Goal: Task Accomplishment & Management: Use online tool/utility

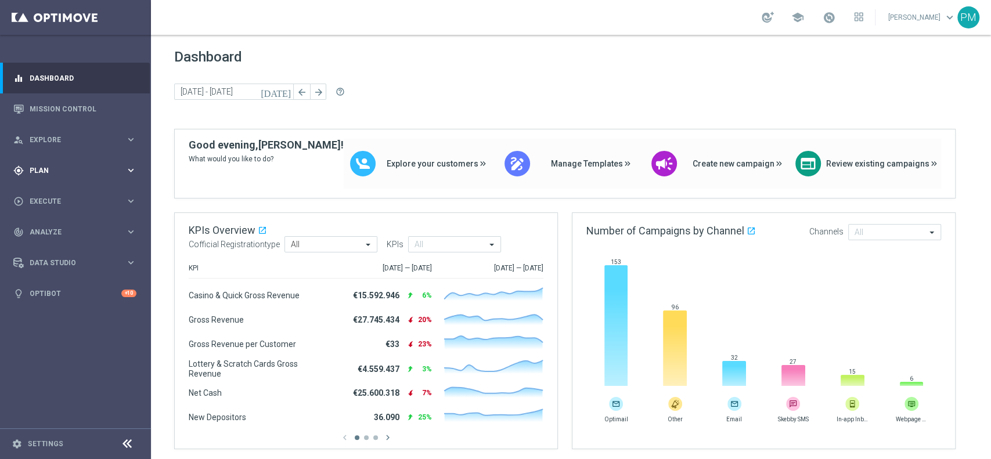
click at [57, 171] on span "Plan" at bounding box center [78, 170] width 96 height 7
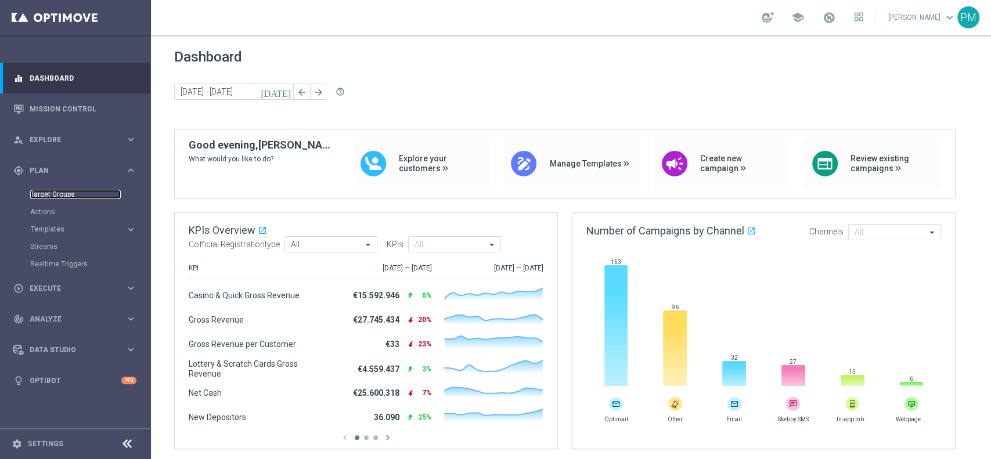
click at [52, 194] on link "Target Groups" at bounding box center [75, 194] width 91 height 9
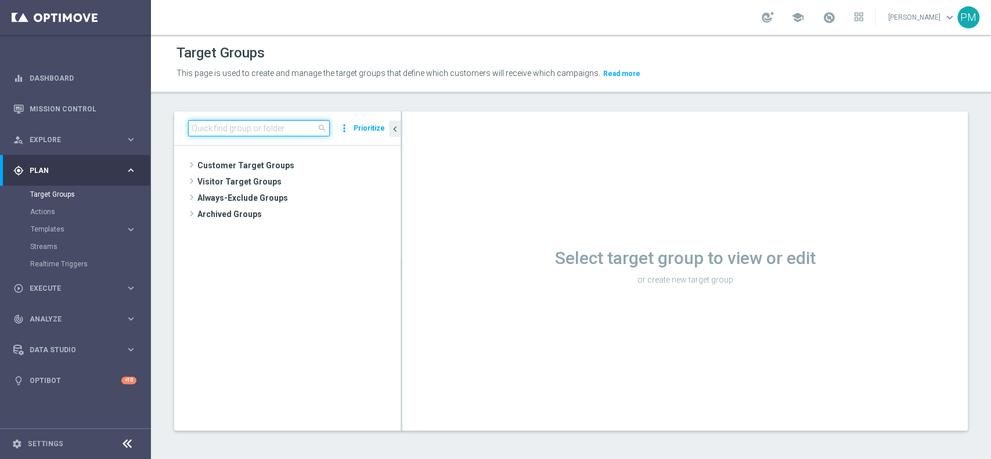
click at [244, 125] on input at bounding box center [259, 128] width 142 height 16
paste input "Churn 0-12M Talent ggr nb > 100 1st Sport lftime"
type input "Churn 0-12M Talent ggr nb > 100 1st Sport lftime"
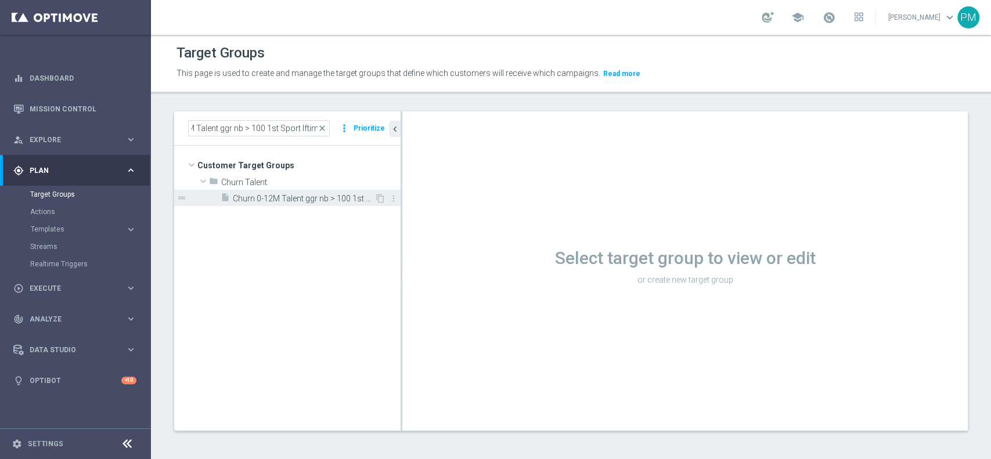
click at [325, 195] on span "Churn 0-12M Talent ggr nb > 100 1st Sport lftime" at bounding box center [304, 199] width 142 height 10
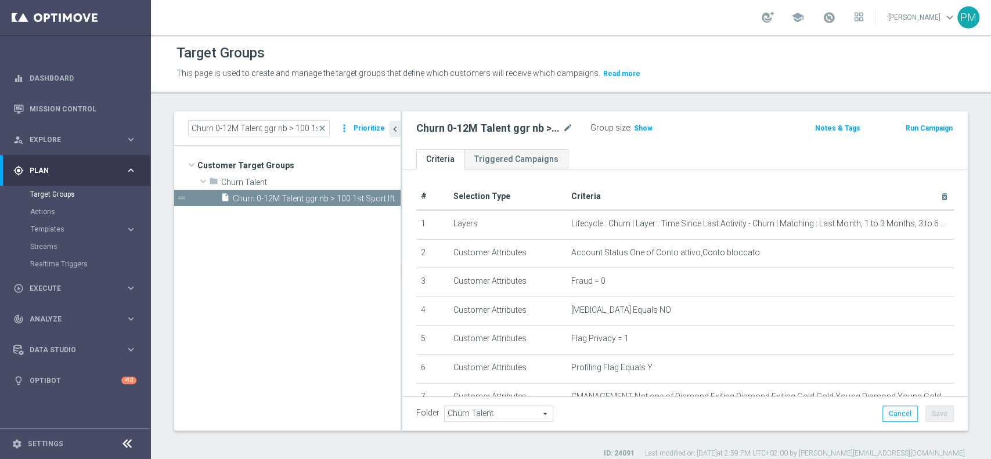
click at [743, 124] on button "Run Campaign" at bounding box center [929, 128] width 49 height 13
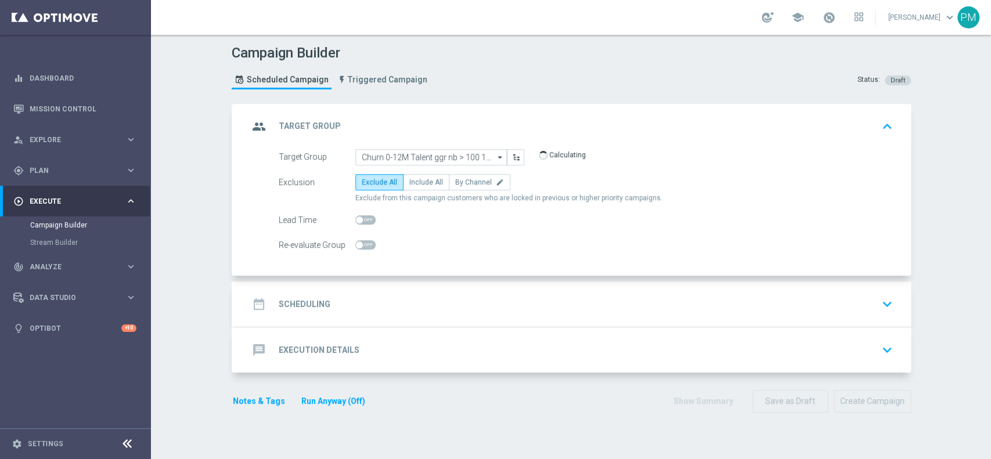
click at [451, 298] on div "date_range Scheduling keyboard_arrow_down" at bounding box center [573, 304] width 649 height 22
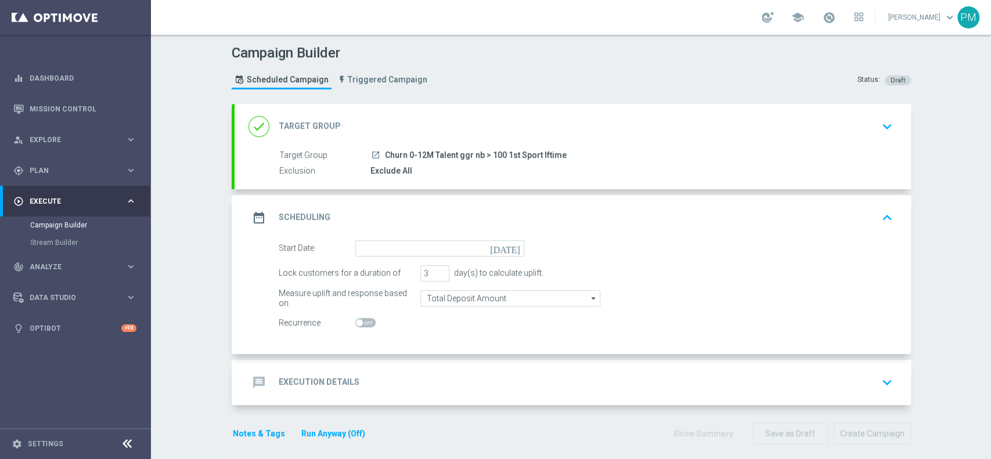
scroll to position [8, 0]
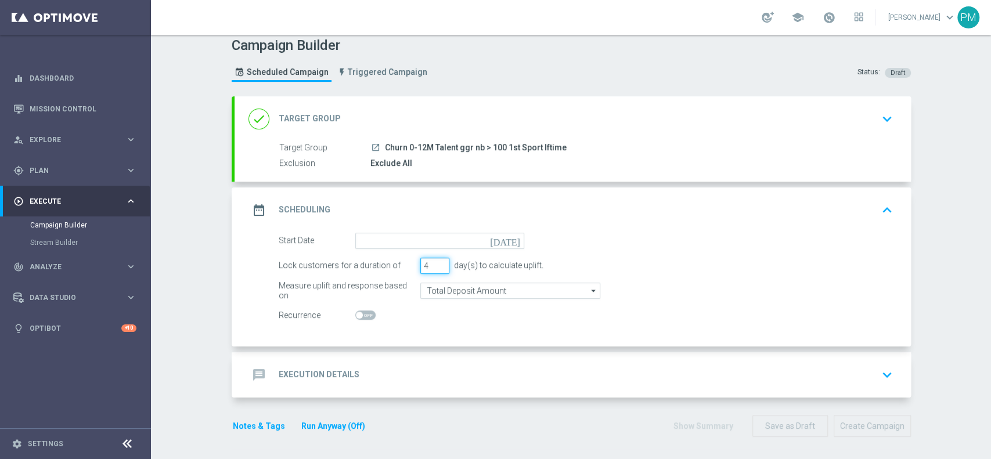
type input "4"
click at [435, 260] on input "4" at bounding box center [434, 266] width 29 height 16
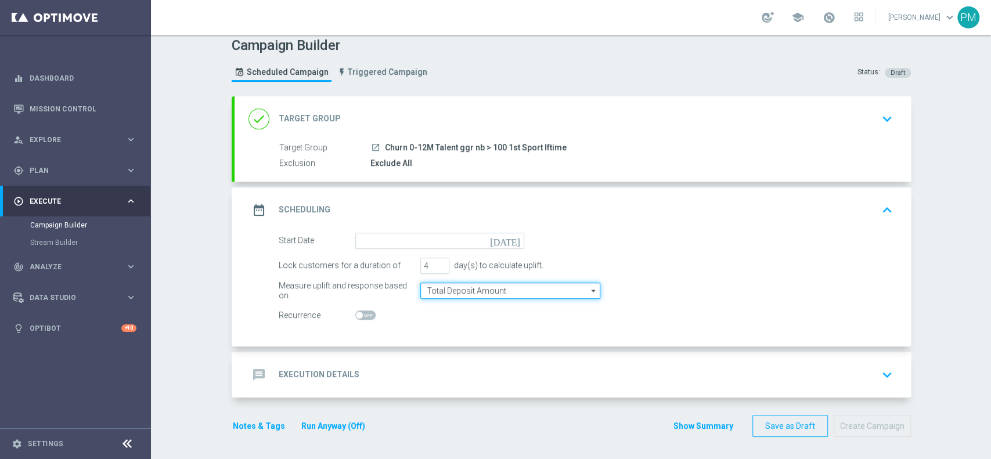
click at [447, 292] on input "Total Deposit Amount" at bounding box center [510, 291] width 180 height 16
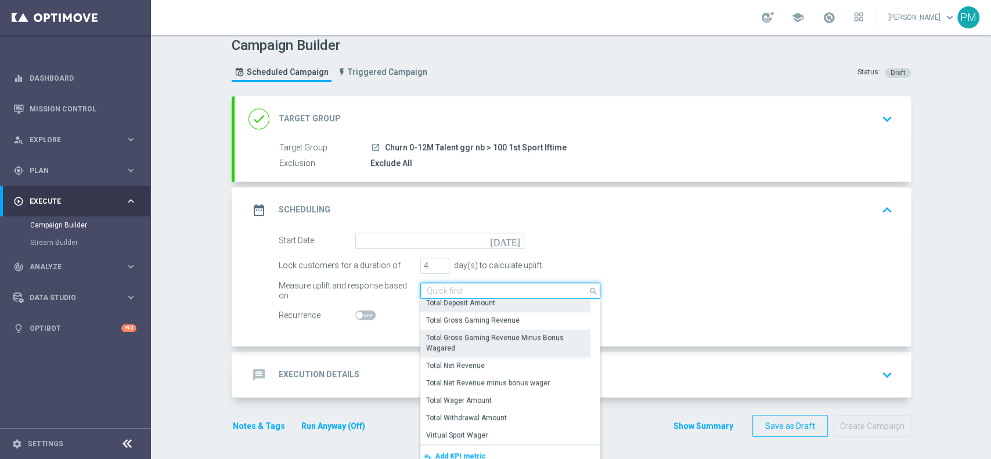
scroll to position [206, 0]
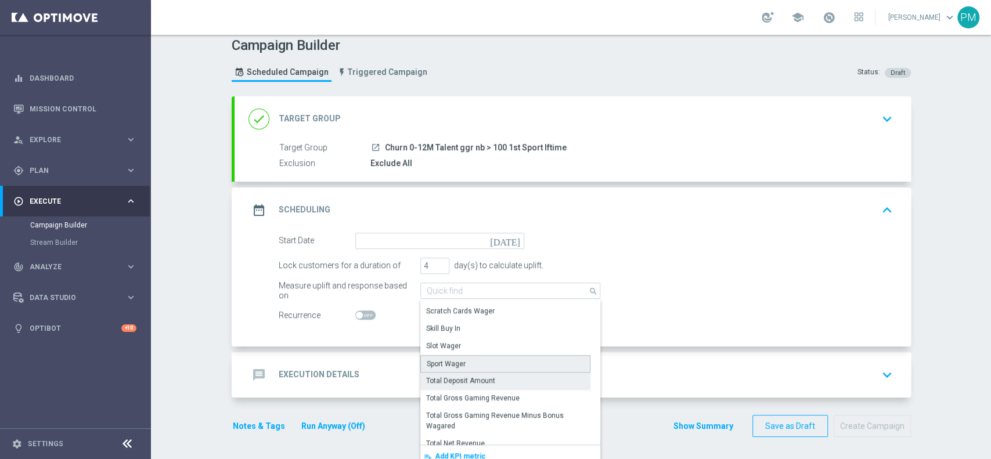
click at [462, 344] on div "Sport Wager" at bounding box center [505, 363] width 170 height 17
type input "Sport Wager"
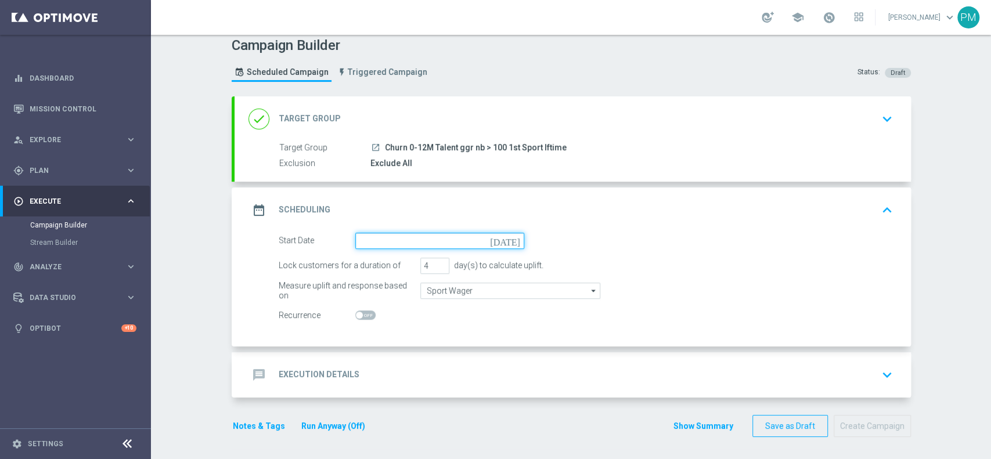
click at [403, 239] on input at bounding box center [439, 241] width 169 height 16
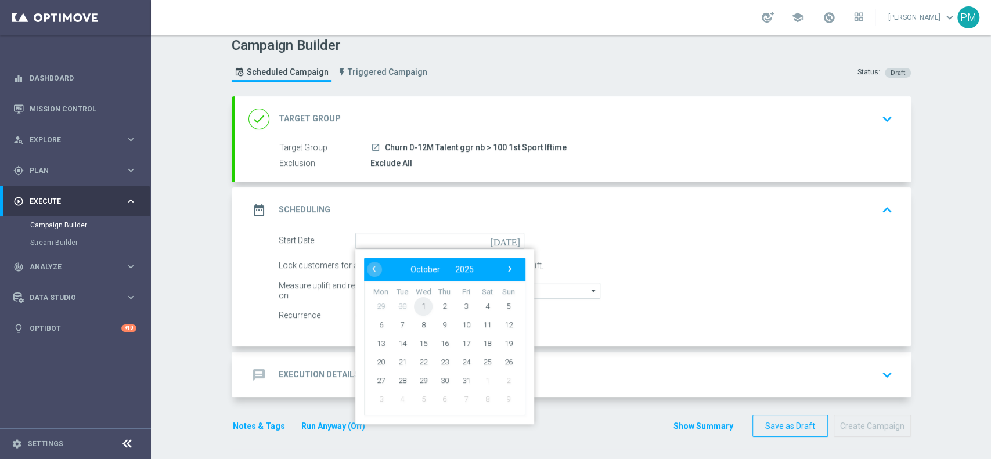
click at [420, 307] on span "1" at bounding box center [423, 306] width 19 height 19
type input "[DATE]"
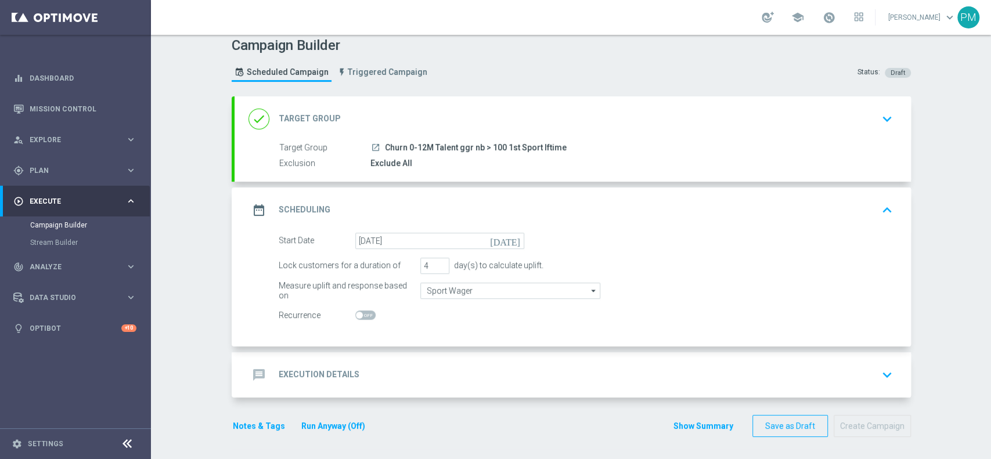
click at [401, 344] on div "message Execution Details keyboard_arrow_down" at bounding box center [573, 375] width 677 height 45
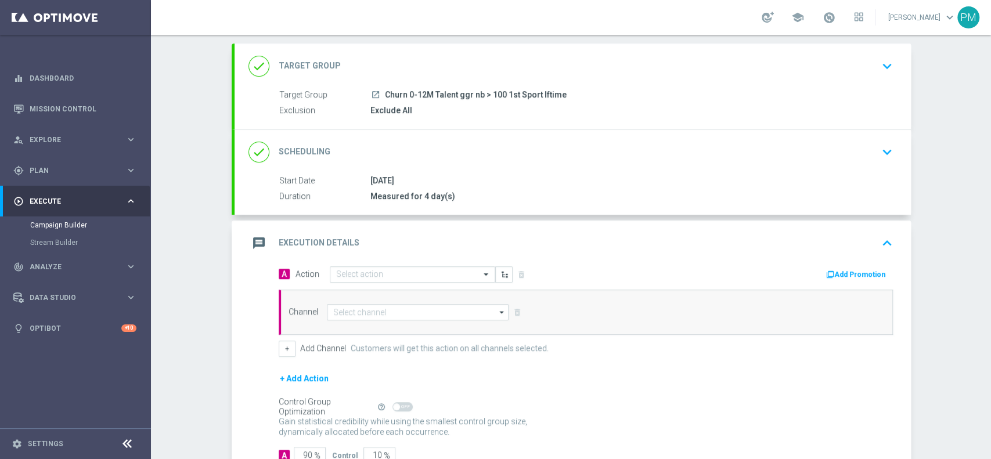
scroll to position [85, 0]
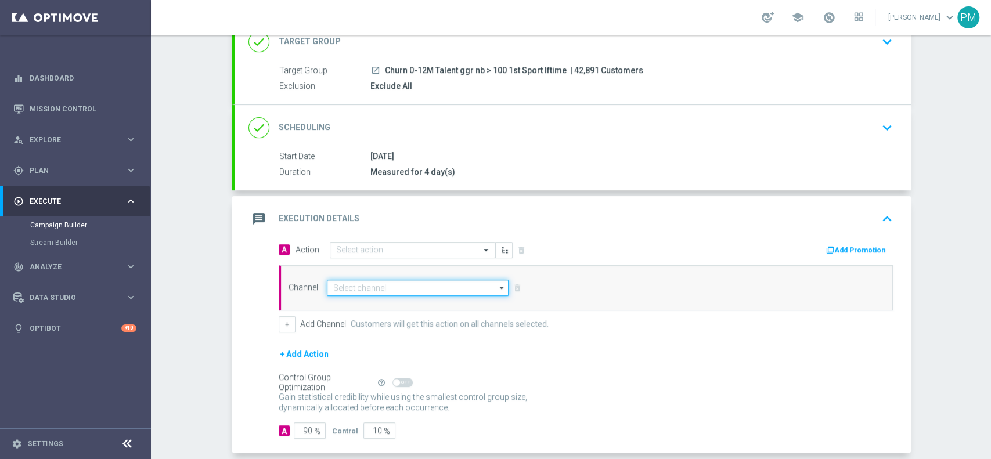
click at [353, 286] on input at bounding box center [418, 288] width 182 height 16
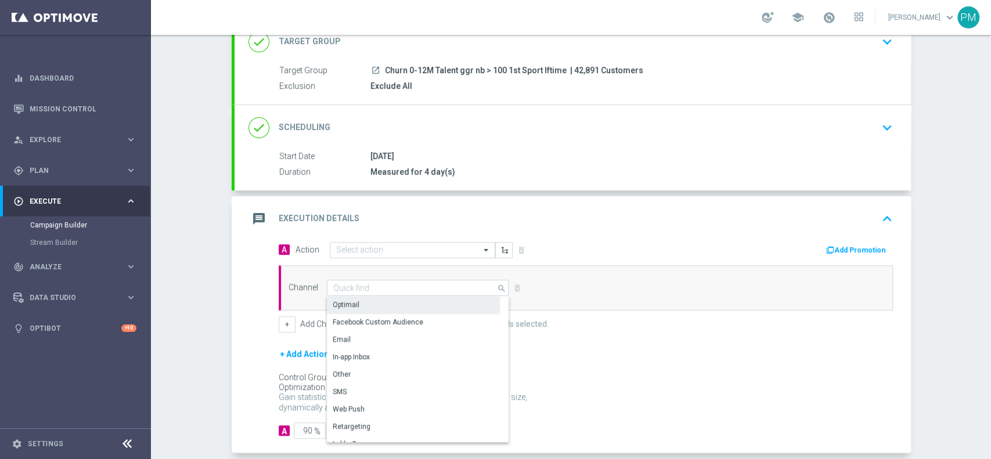
click at [353, 304] on div "Optimail" at bounding box center [413, 305] width 173 height 16
type input "Optimail"
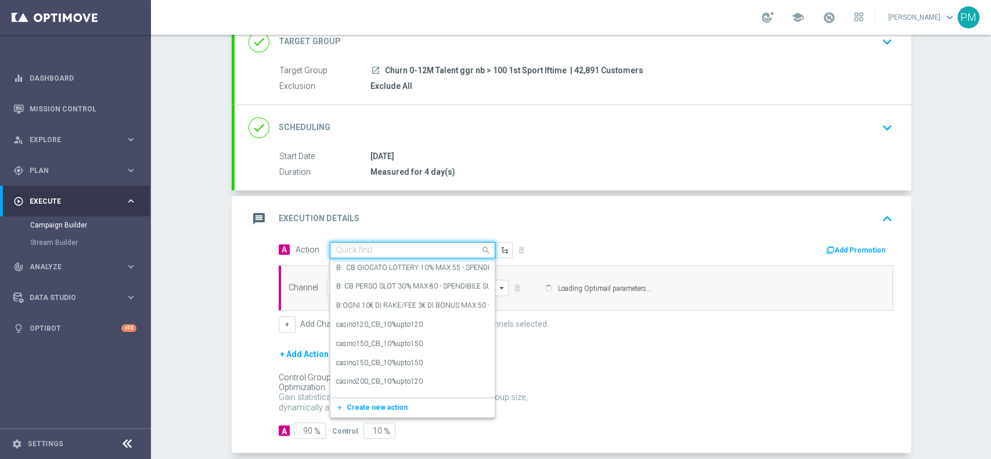
click at [352, 249] on input "text" at bounding box center [401, 251] width 130 height 10
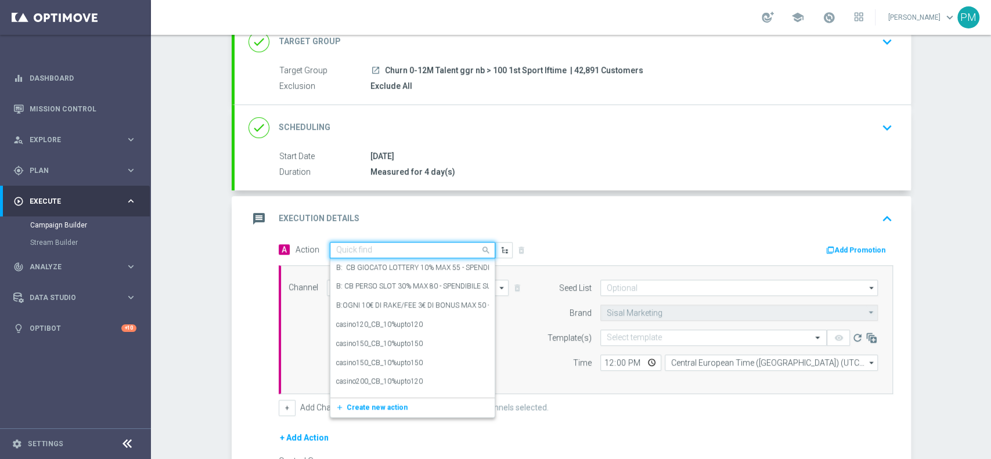
paste input "BF 3€ SPORT QeL3"
type input "BF 3€ SPORT QeL3"
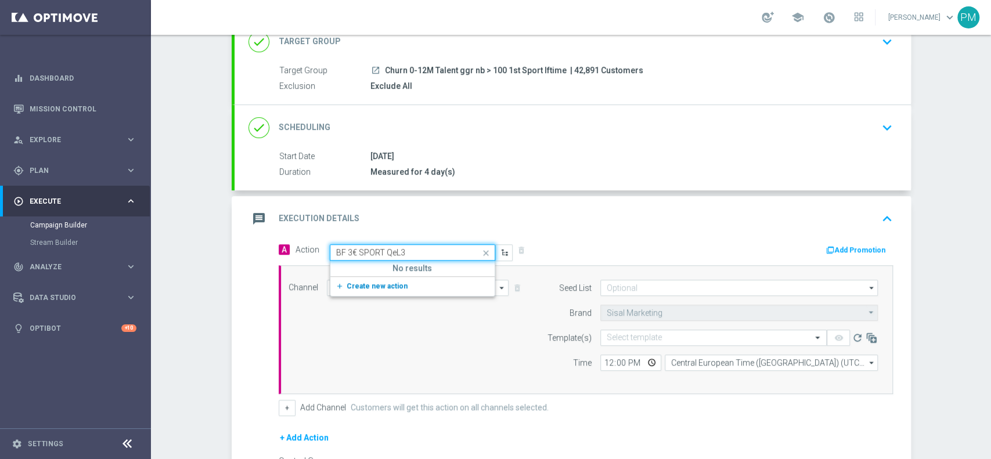
click at [372, 282] on span "Create new action" at bounding box center [377, 286] width 61 height 8
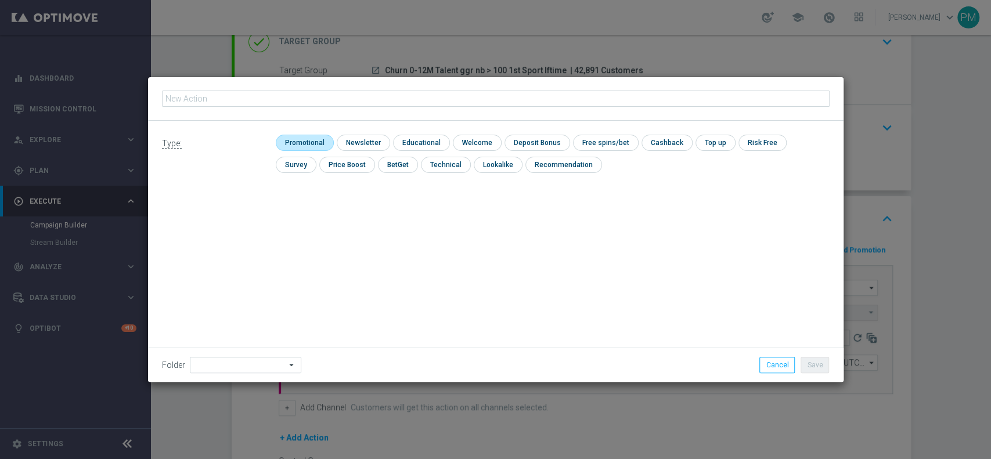
click at [305, 145] on input "checkbox" at bounding box center [303, 143] width 55 height 16
checkbox input "true"
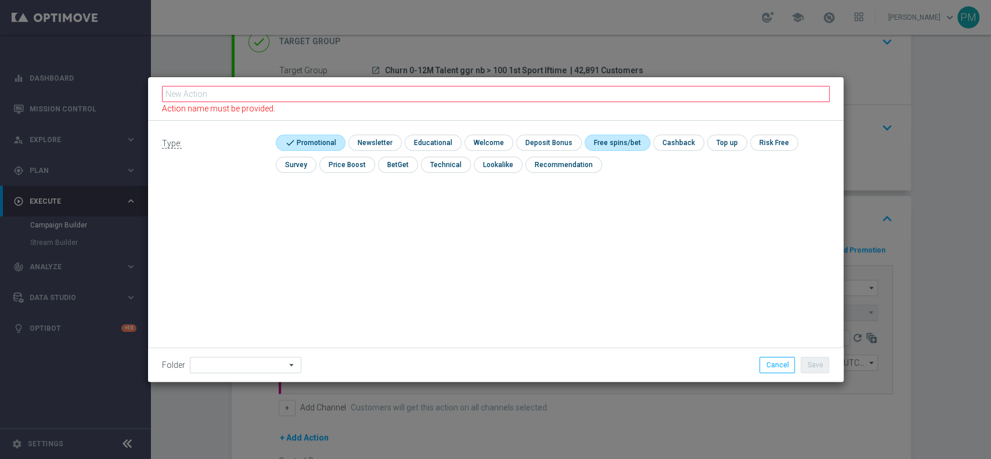
click at [598, 141] on input "checkbox" at bounding box center [616, 143] width 62 height 16
checkbox input "true"
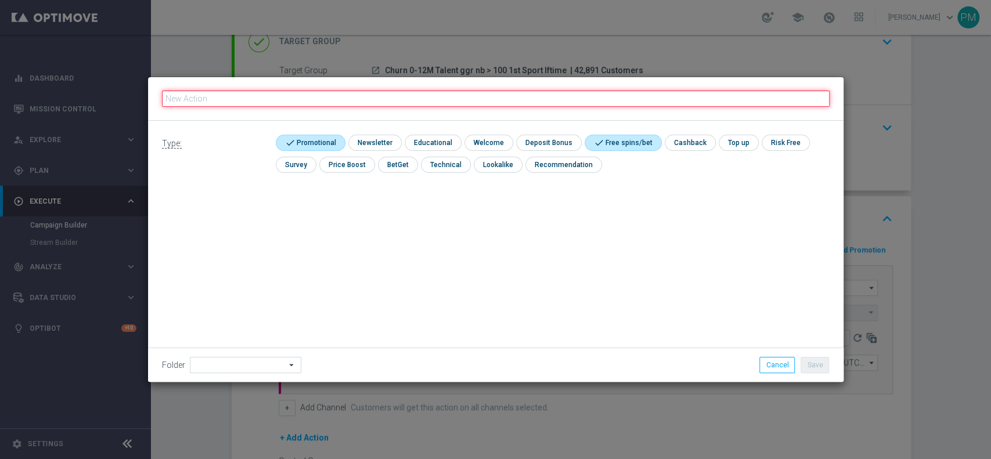
click at [517, 98] on input "text" at bounding box center [496, 99] width 668 height 16
paste input "BF 3€ SPORT QeL3"
type input "BF 3€ SPORT QeL3"
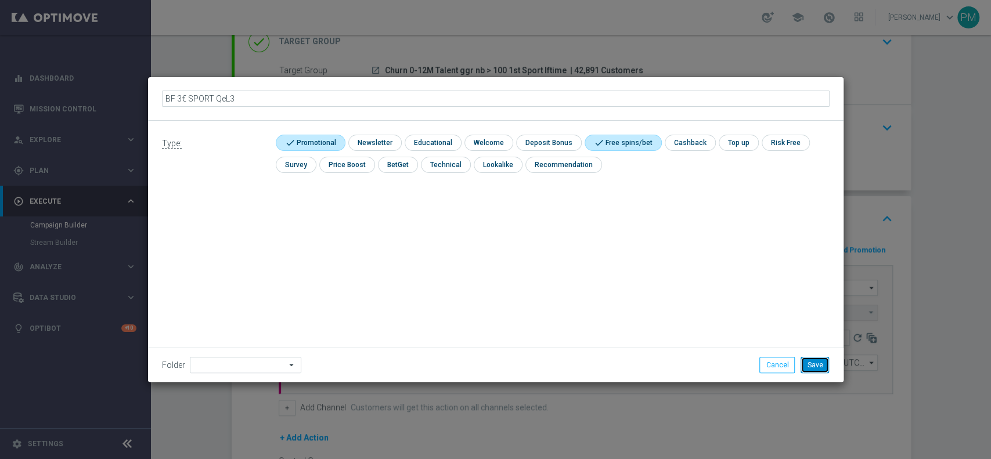
click at [743, 344] on button "Save" at bounding box center [815, 365] width 28 height 16
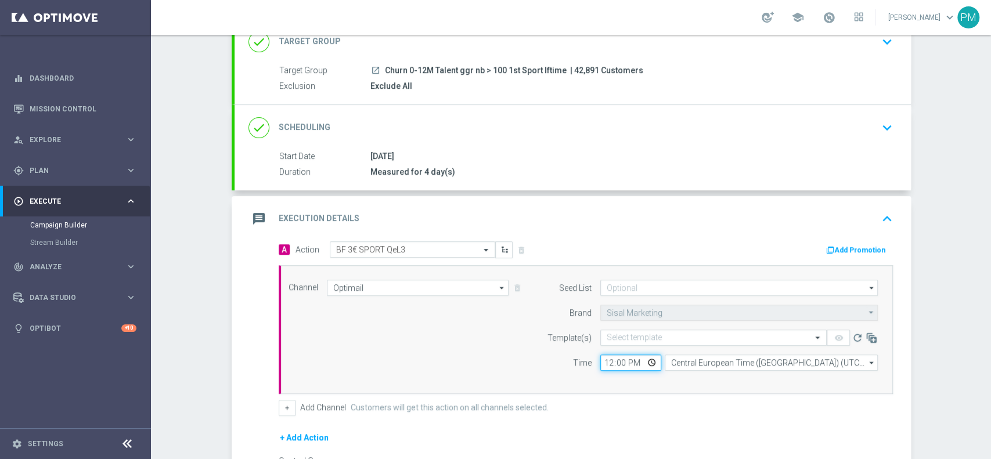
click at [606, 344] on input "12:00" at bounding box center [631, 363] width 61 height 16
type input "19:30"
click at [627, 334] on input "text" at bounding box center [702, 338] width 190 height 10
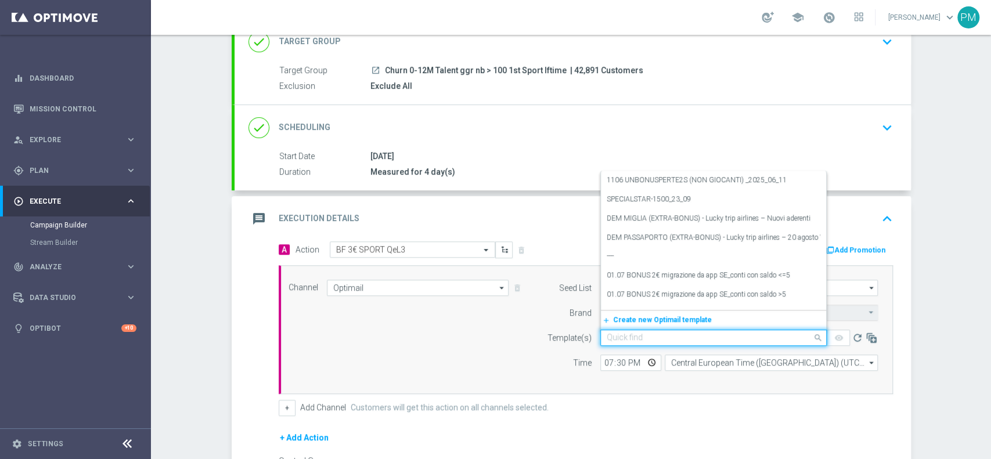
paste input "3BFSPORT0110 - [DATE]"
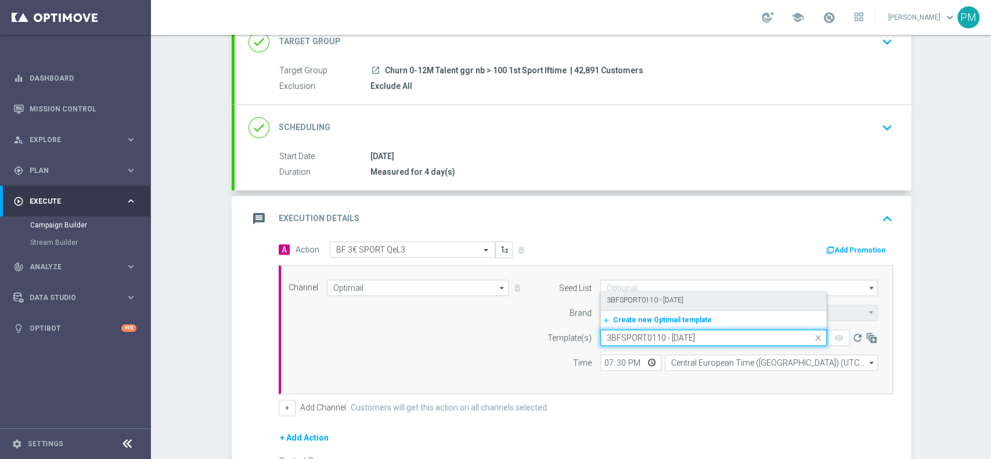
click at [627, 301] on label "3BFSPORT0110 - [DATE]" at bounding box center [645, 301] width 77 height 10
type input "3BFSPORT0110 - [DATE]"
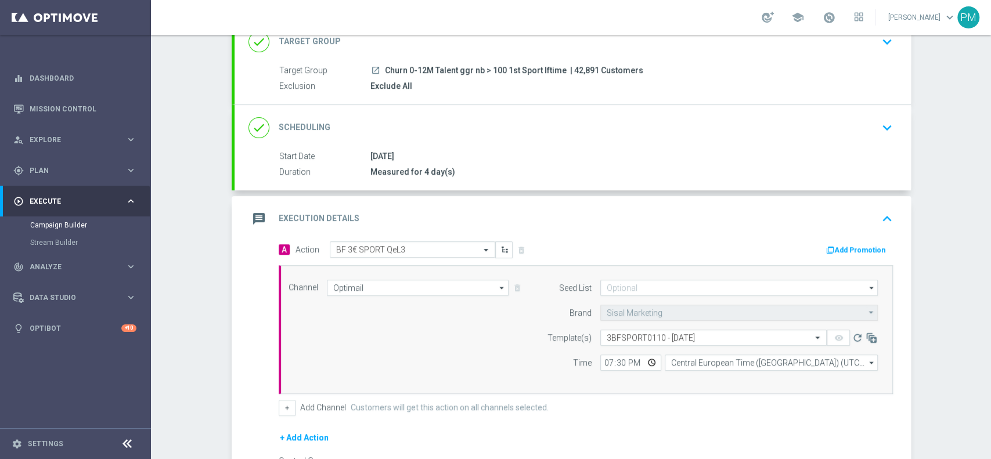
click at [743, 244] on button "Add Promotion" at bounding box center [857, 250] width 64 height 13
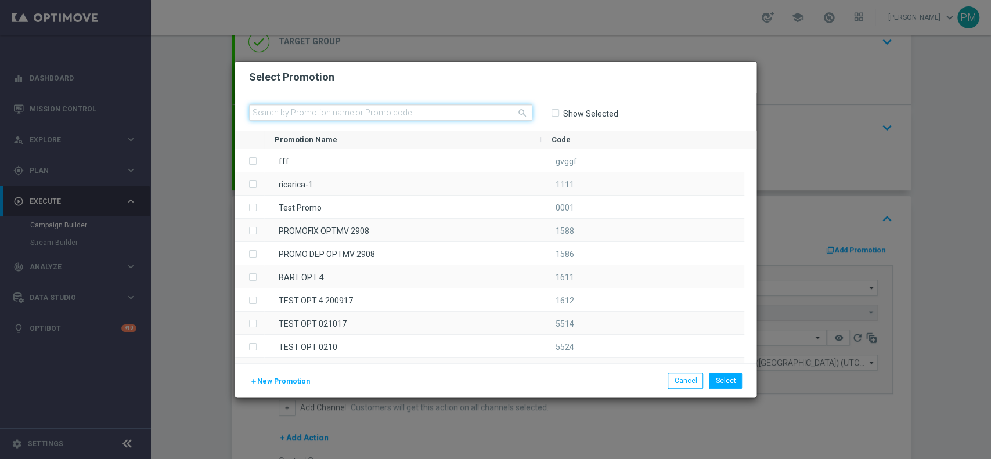
click at [469, 109] on input "text" at bounding box center [390, 113] width 283 height 16
paste input "238899"
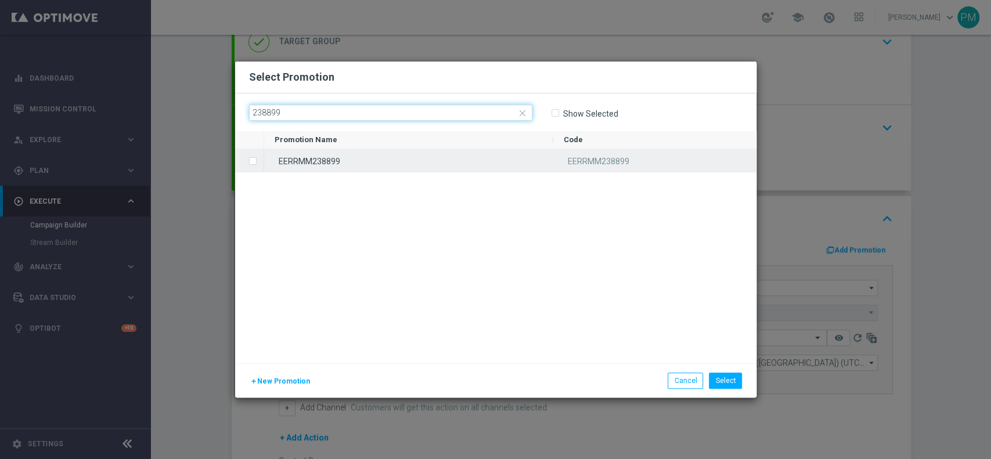
type input "238899"
click at [390, 156] on div "EERRMM238899" at bounding box center [408, 160] width 289 height 23
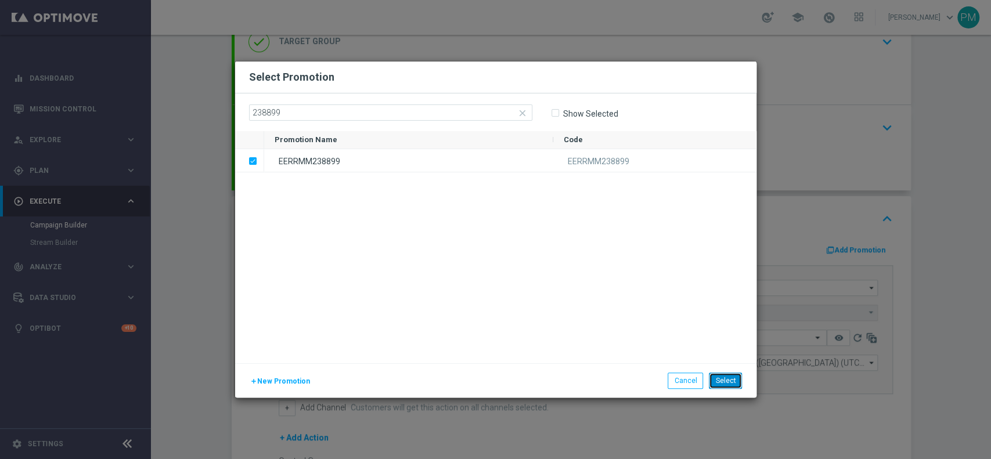
click at [727, 344] on button "Select" at bounding box center [725, 381] width 33 height 16
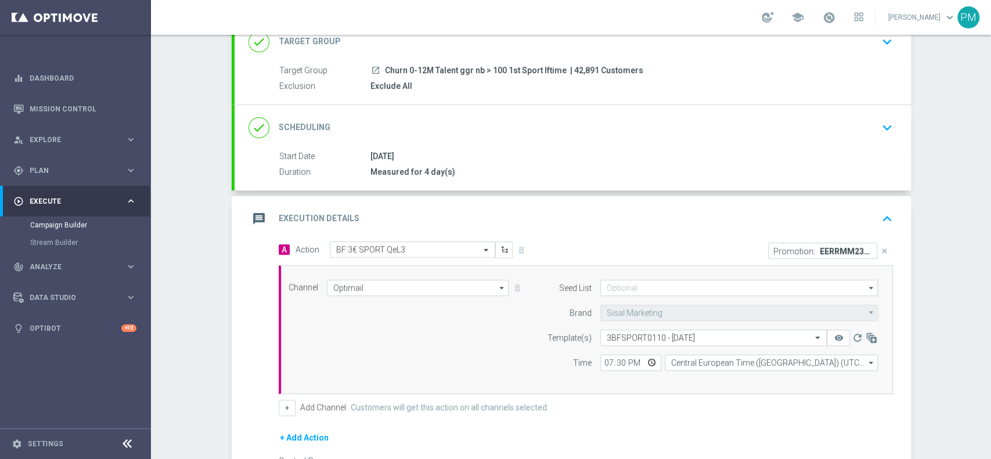
click at [646, 215] on div "message Execution Details keyboard_arrow_up" at bounding box center [573, 219] width 649 height 22
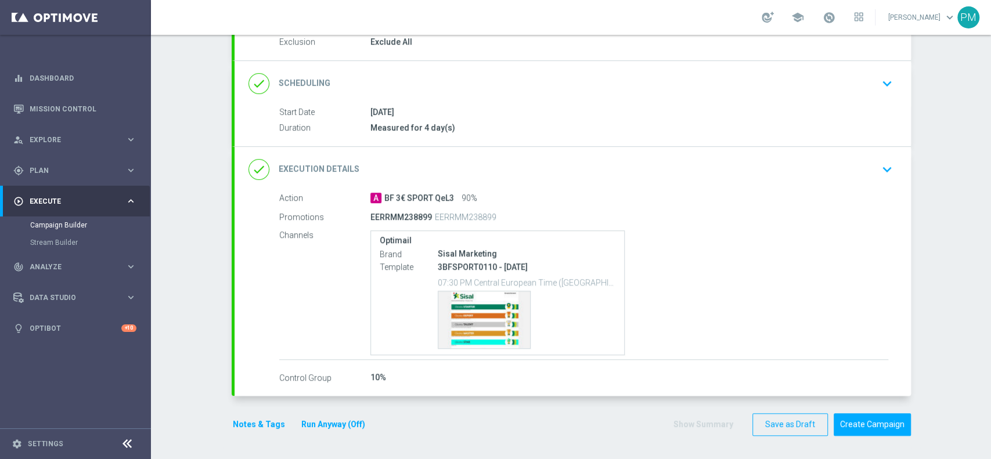
scroll to position [127, 0]
click at [252, 344] on button "Notes & Tags" at bounding box center [259, 426] width 55 height 15
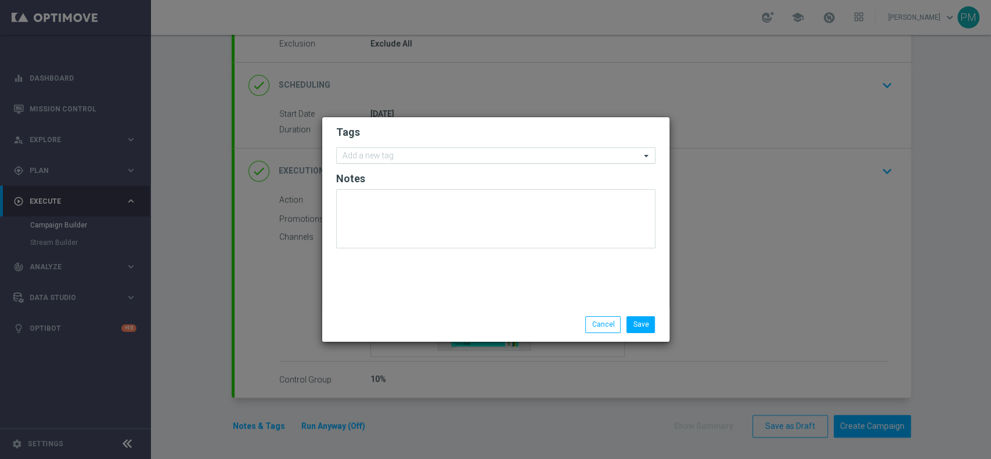
click at [376, 154] on input "text" at bounding box center [492, 157] width 298 height 10
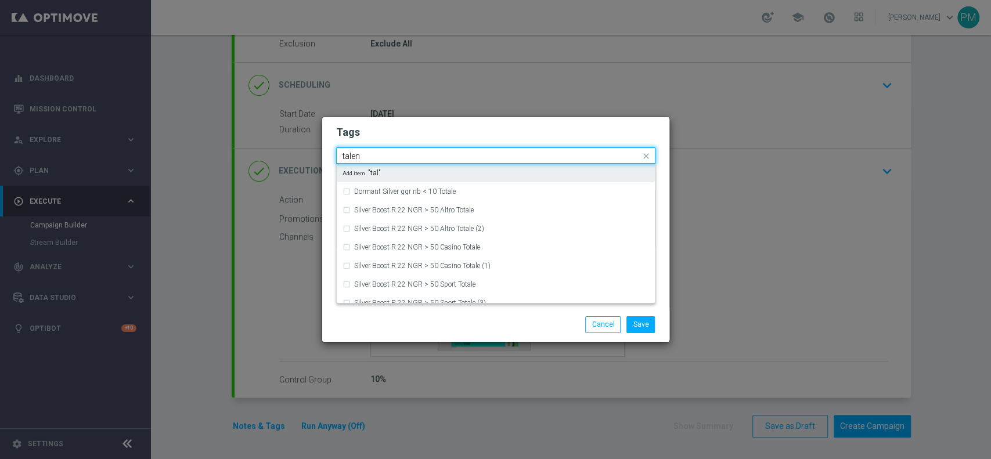
type input "talent"
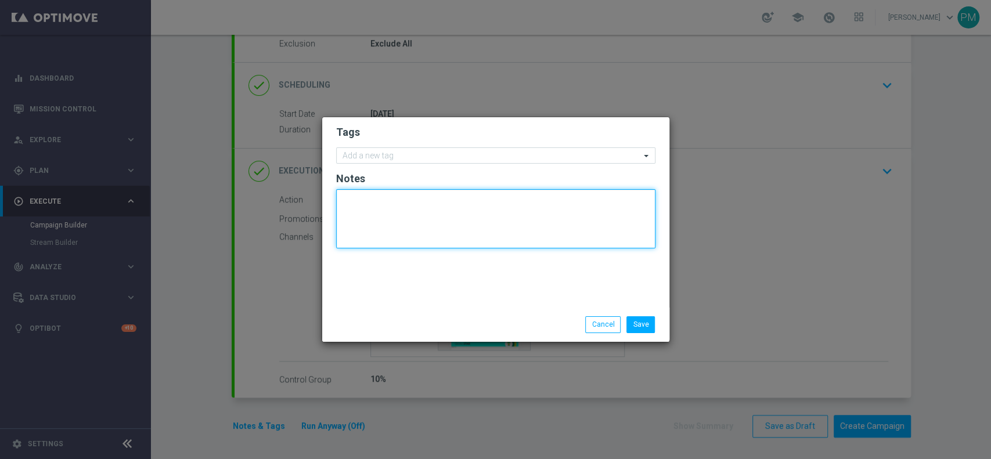
click at [372, 203] on textarea at bounding box center [495, 218] width 319 height 59
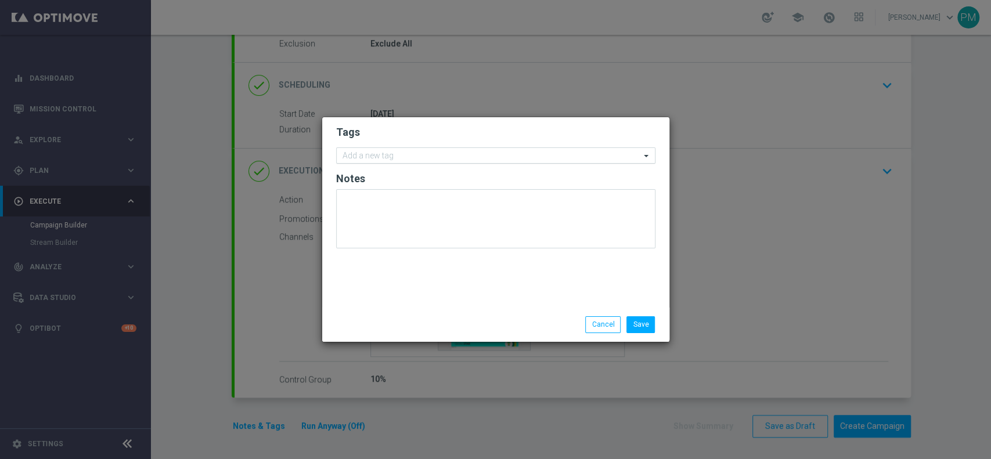
click at [364, 157] on input "text" at bounding box center [492, 157] width 298 height 10
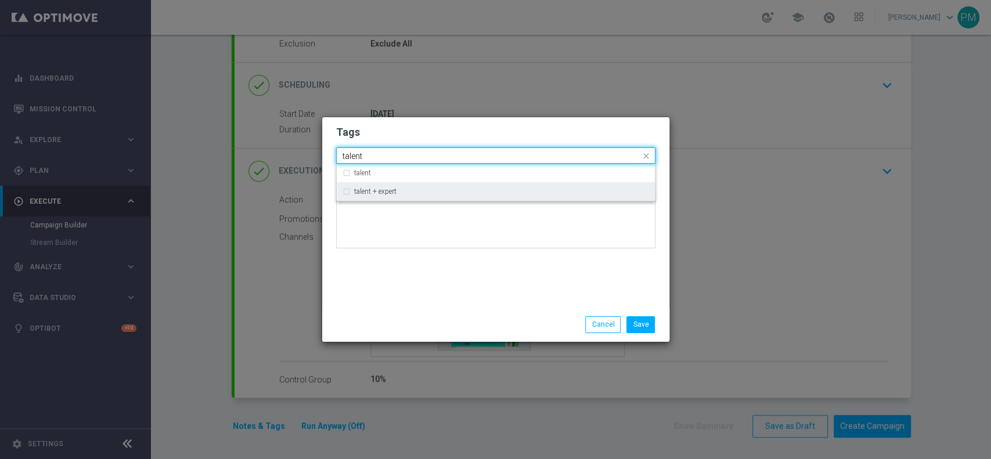
click at [368, 185] on div "talent + expert" at bounding box center [496, 191] width 307 height 19
click at [354, 156] on input "talent" at bounding box center [492, 157] width 298 height 10
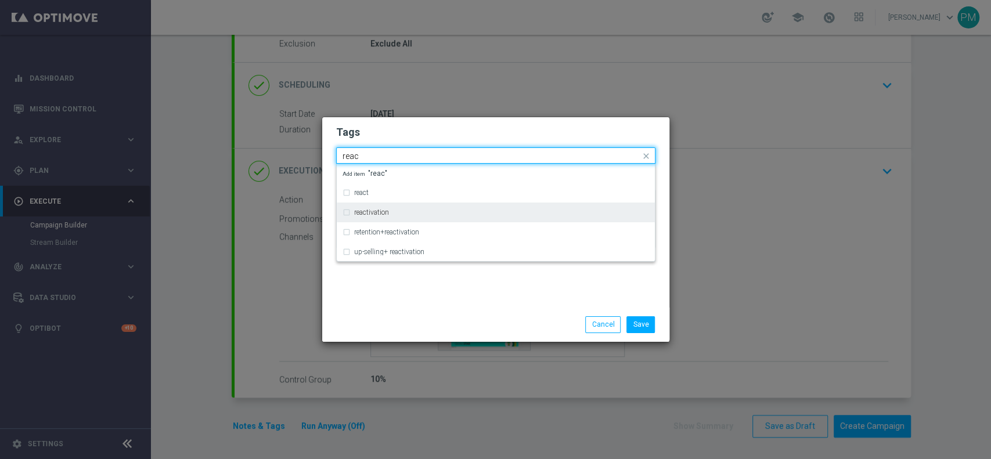
click at [371, 211] on label "reactivation" at bounding box center [371, 212] width 35 height 7
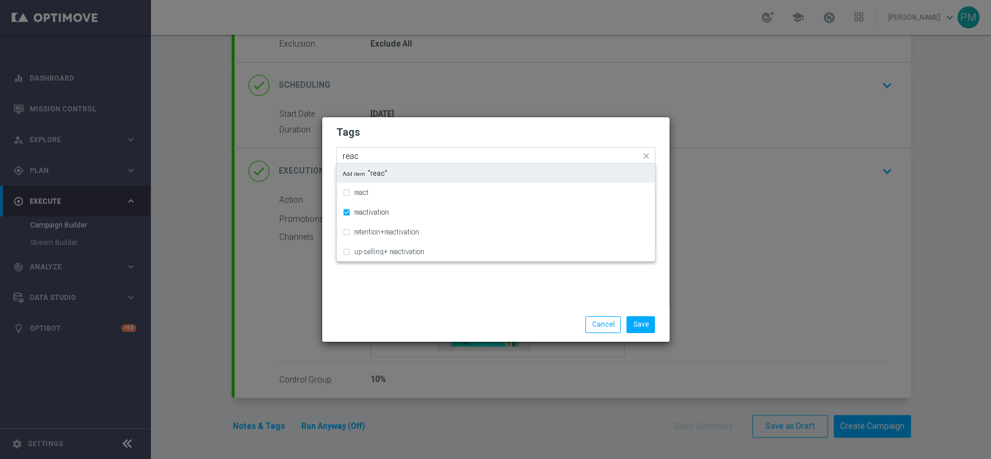
click at [353, 153] on input "reac" at bounding box center [492, 157] width 298 height 10
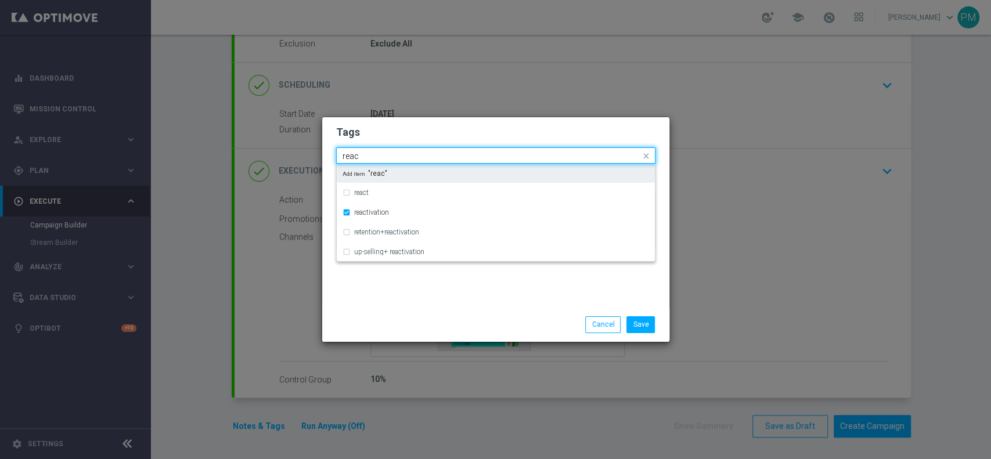
click at [353, 153] on input "reac" at bounding box center [492, 157] width 298 height 10
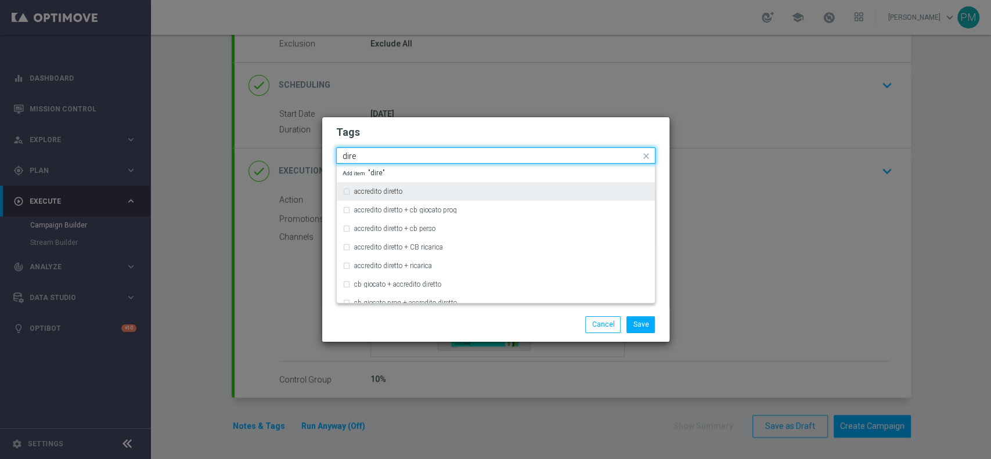
click at [367, 199] on div "accredito diretto" at bounding box center [496, 191] width 307 height 19
click at [354, 154] on input "dire" at bounding box center [492, 157] width 298 height 10
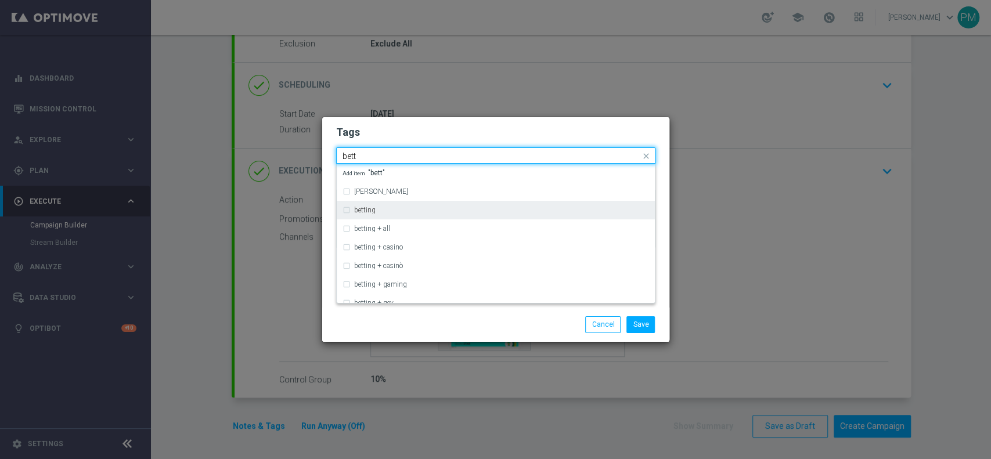
click at [376, 215] on div "betting" at bounding box center [496, 210] width 307 height 19
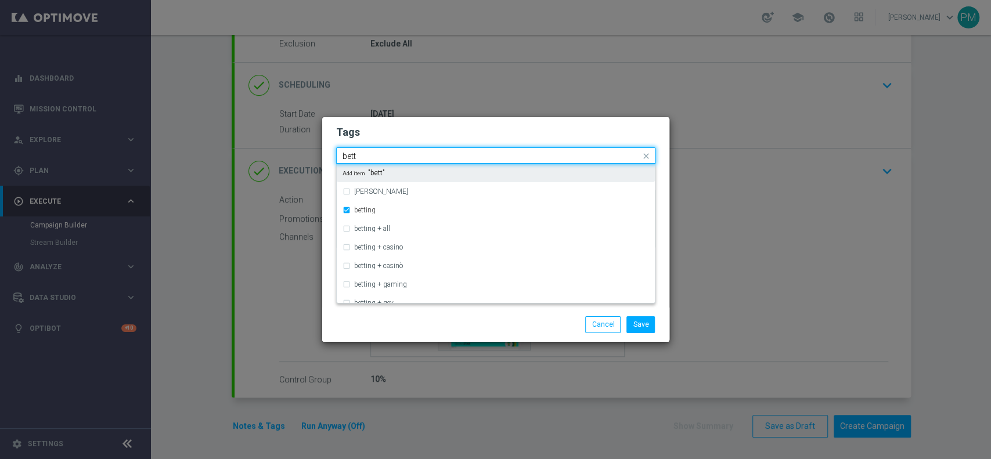
click at [349, 156] on input "bett" at bounding box center [492, 157] width 298 height 10
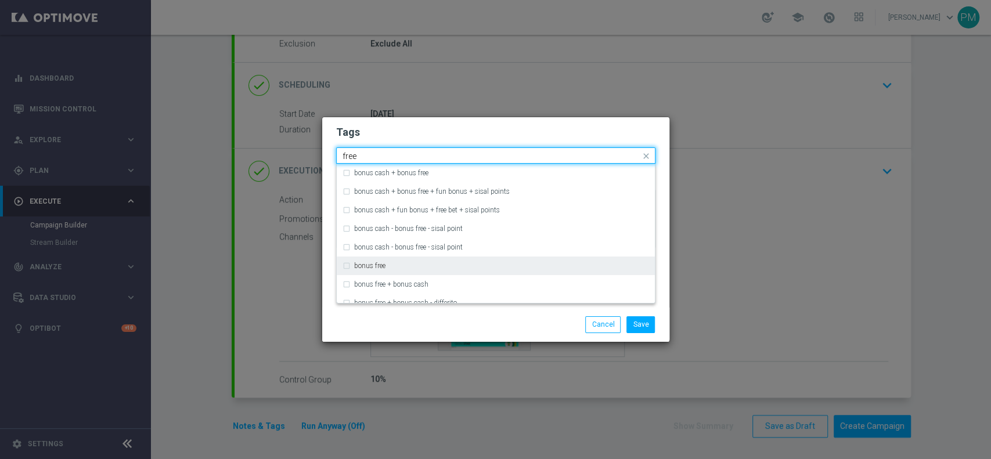
click at [377, 260] on div "bonus free" at bounding box center [496, 266] width 307 height 19
type input "free"
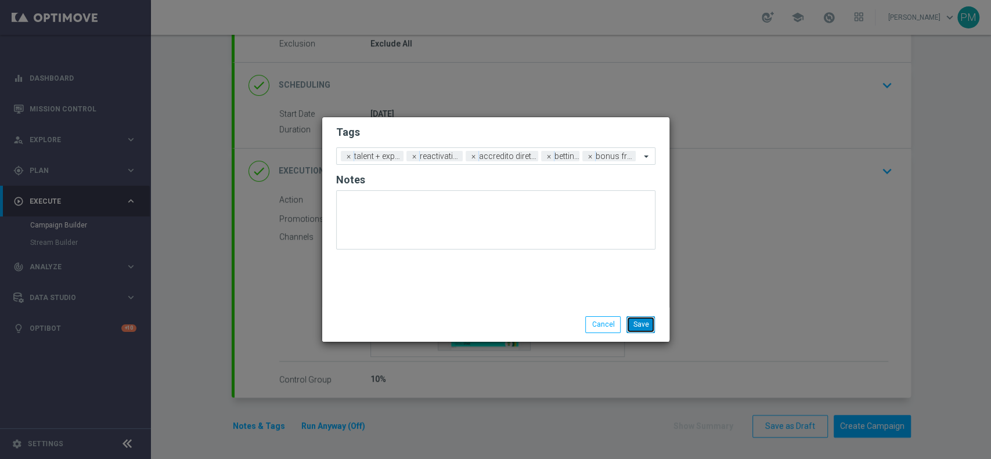
click at [641, 325] on button "Save" at bounding box center [641, 325] width 28 height 16
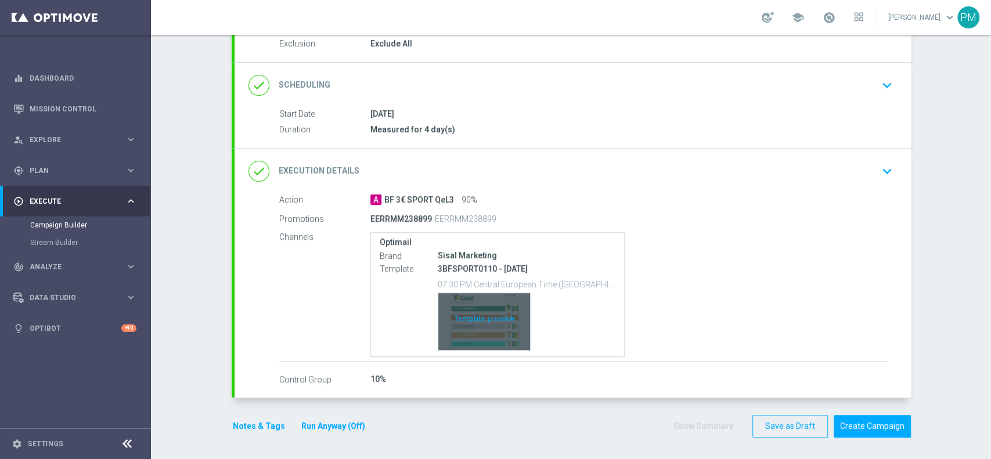
click at [462, 323] on div "Template preview" at bounding box center [484, 321] width 92 height 57
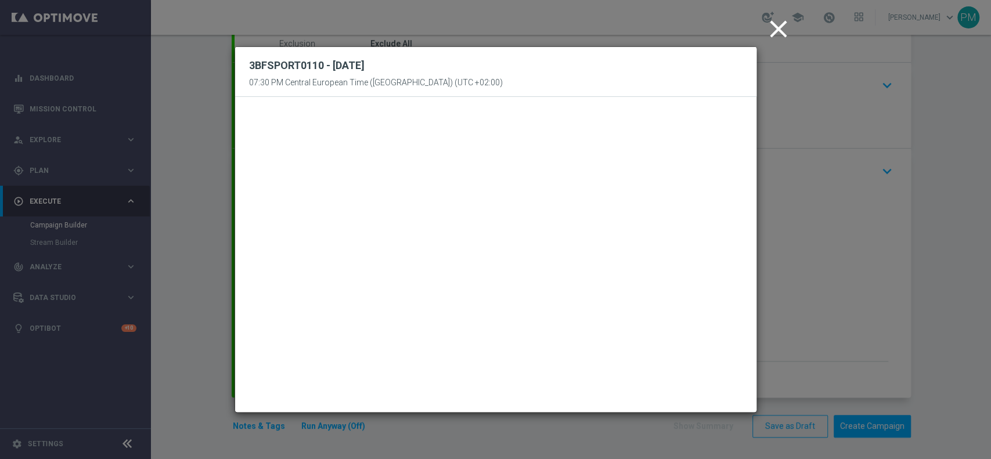
click at [743, 25] on icon "close" at bounding box center [778, 29] width 29 height 29
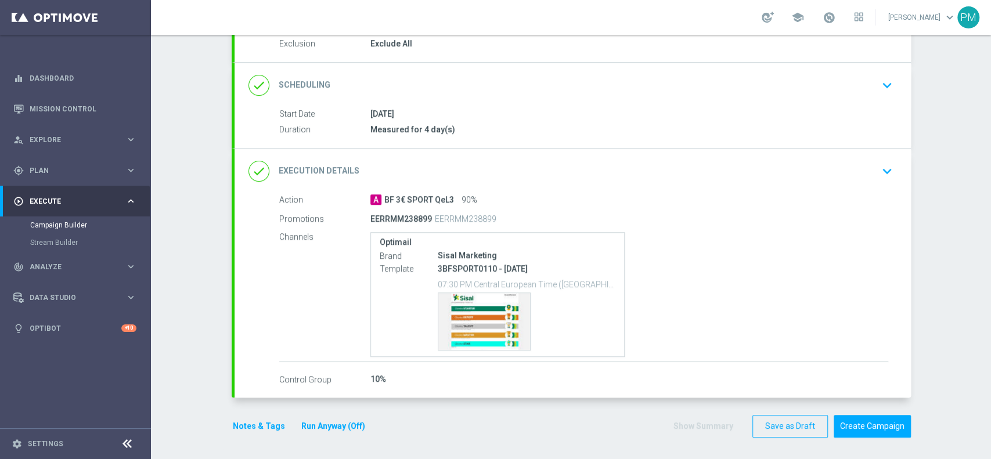
scroll to position [0, 0]
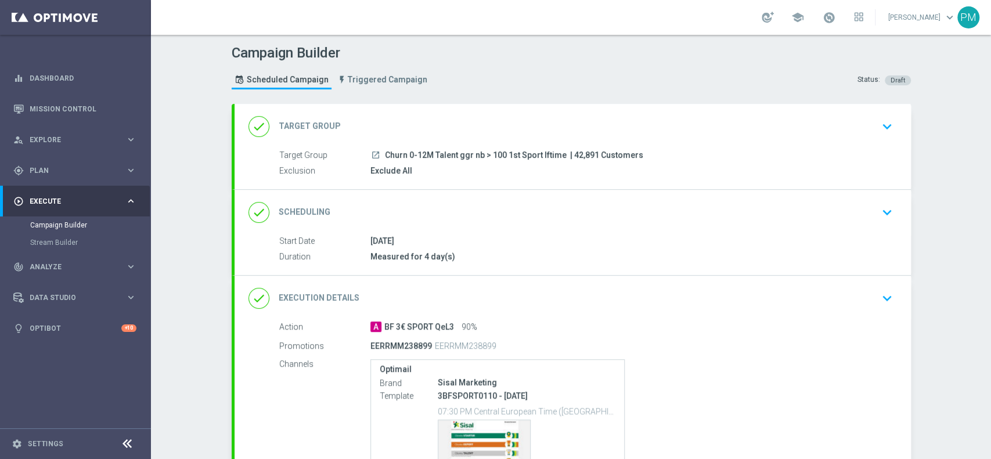
click at [549, 206] on div "done Scheduling keyboard_arrow_down" at bounding box center [573, 213] width 649 height 22
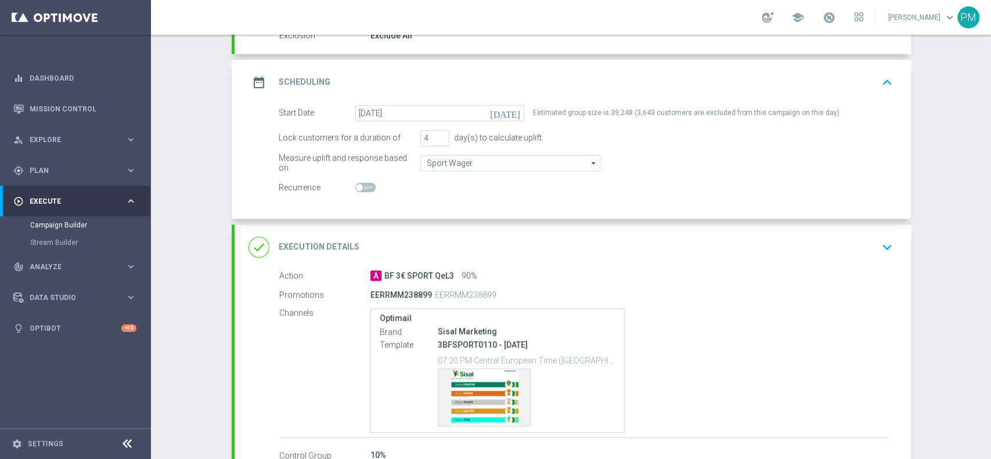
scroll to position [211, 0]
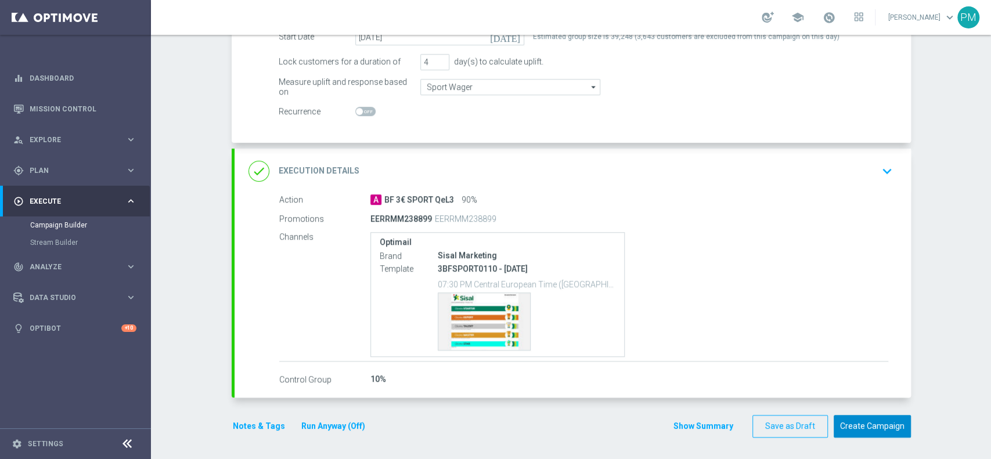
click at [743, 344] on button "Create Campaign" at bounding box center [872, 426] width 77 height 23
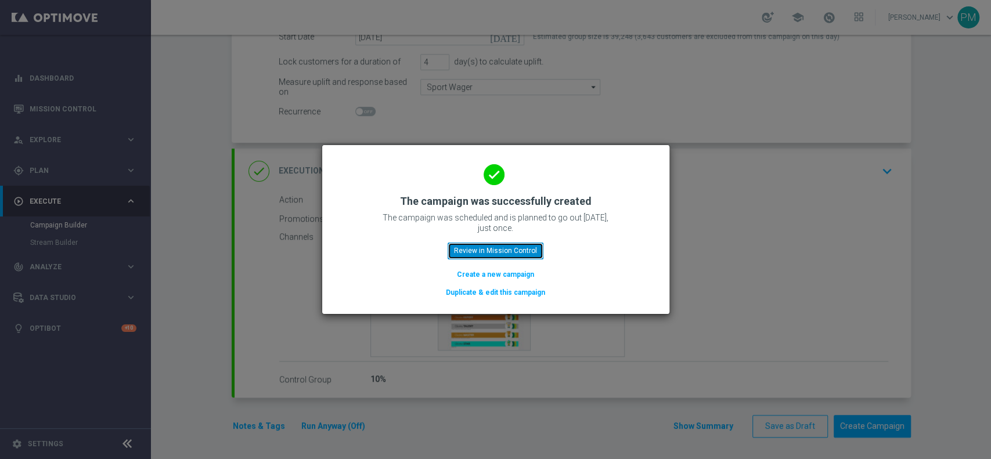
click at [512, 246] on button "Review in Mission Control" at bounding box center [496, 251] width 96 height 16
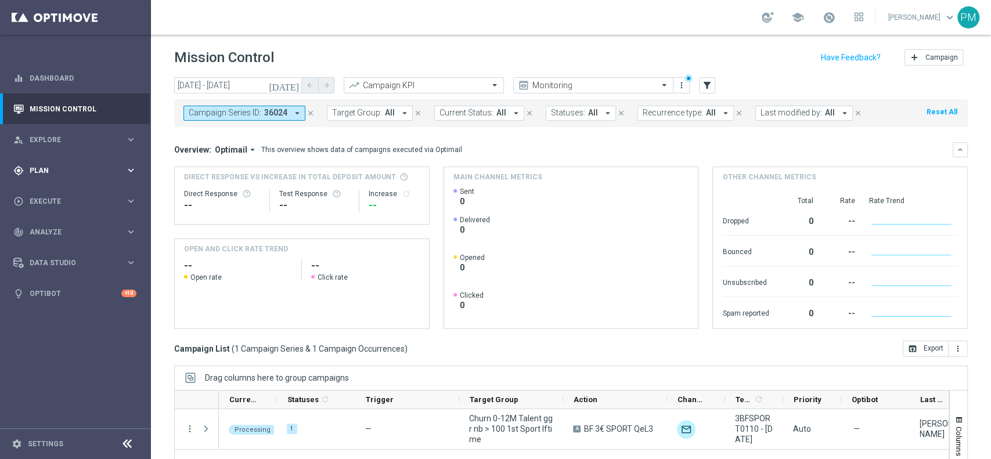
click at [59, 170] on span "Plan" at bounding box center [78, 170] width 96 height 7
click at [55, 193] on link "Target Groups" at bounding box center [75, 194] width 91 height 9
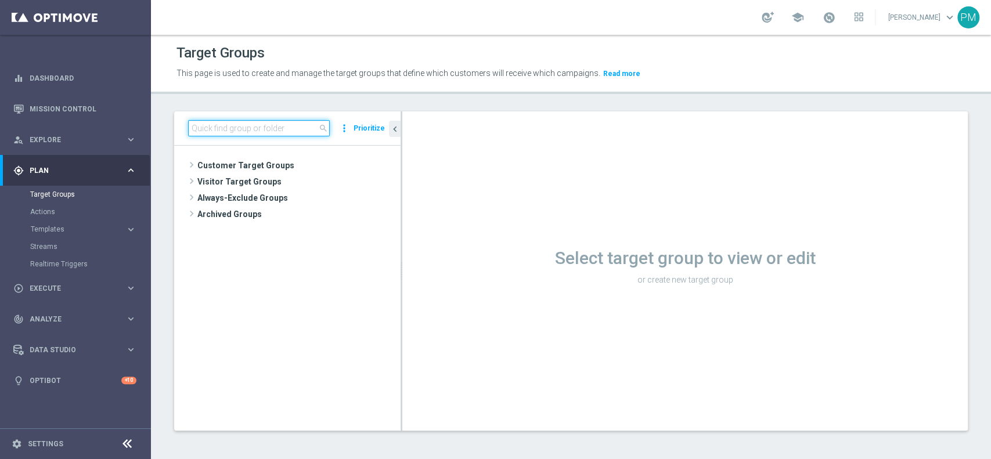
click at [292, 123] on input at bounding box center [259, 128] width 142 height 16
paste input "Churn 0-12M Talent ggr nb tra 0 e 100 1st Sport lftime"
type input "Churn 0-12M Talent ggr nb tra 0 e 100 1st Sport lftime"
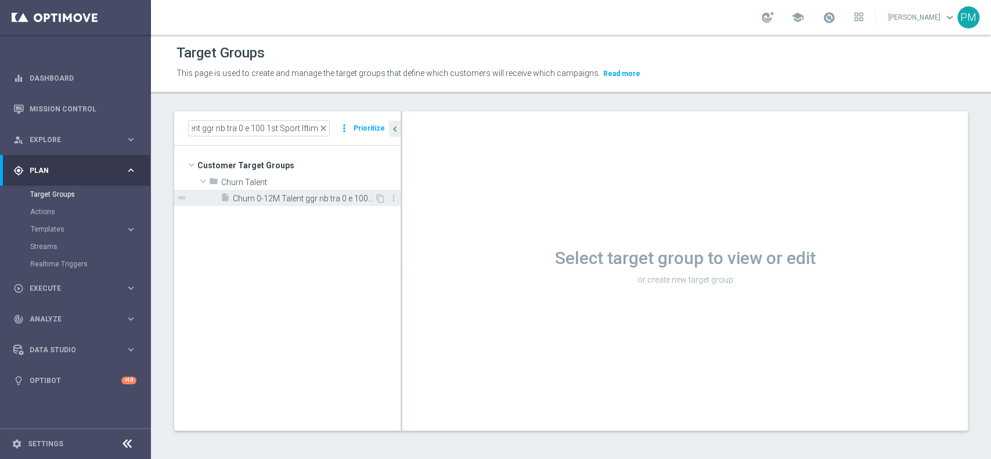
click at [285, 196] on span "Churn 0-12M Talent ggr nb tra 0 e 100 1st Sport lftime" at bounding box center [304, 199] width 142 height 10
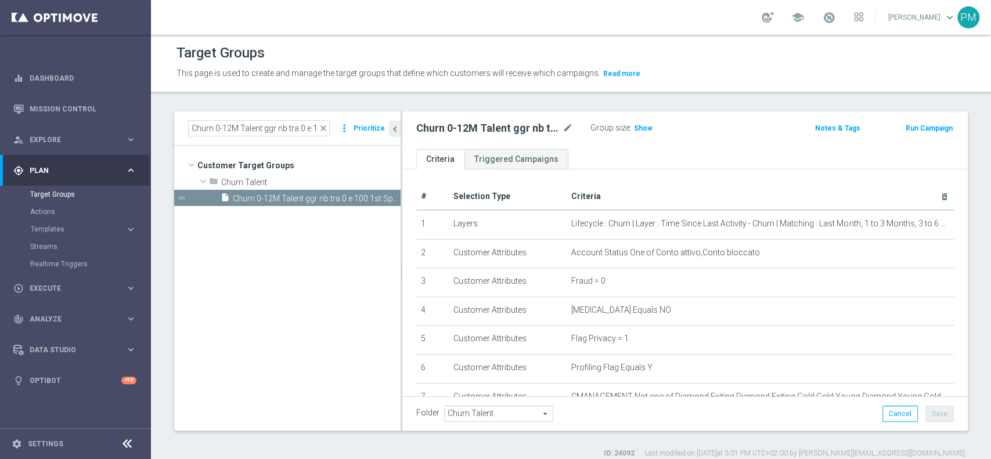
click at [743, 124] on button "Run Campaign" at bounding box center [929, 128] width 49 height 13
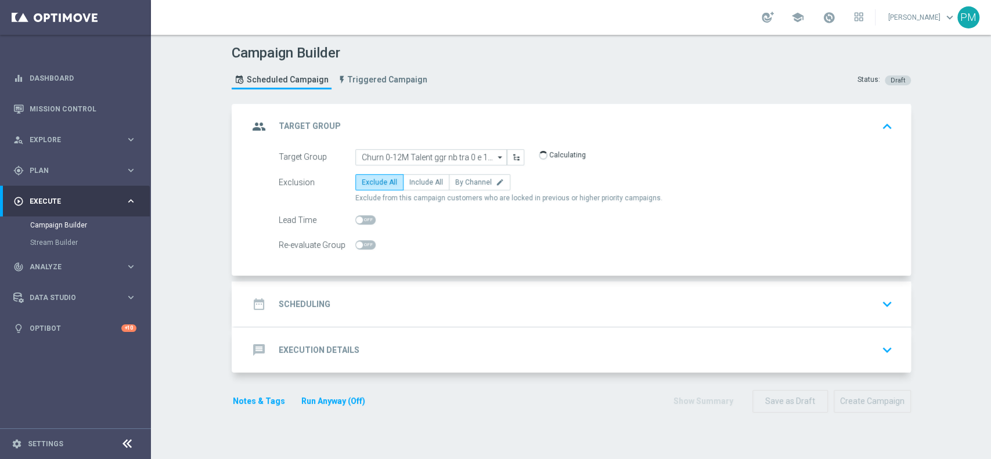
click at [443, 293] on div "date_range Scheduling keyboard_arrow_down" at bounding box center [573, 304] width 649 height 22
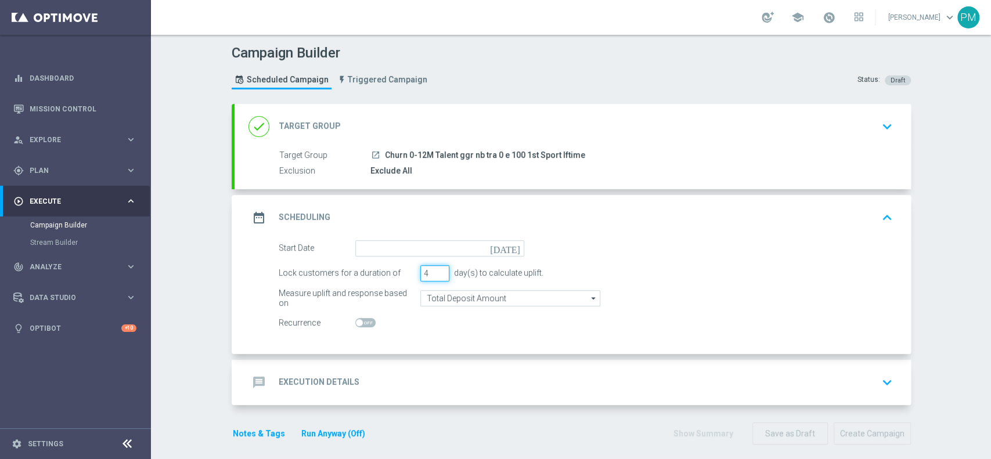
type input "4"
click at [432, 271] on input "4" at bounding box center [434, 273] width 29 height 16
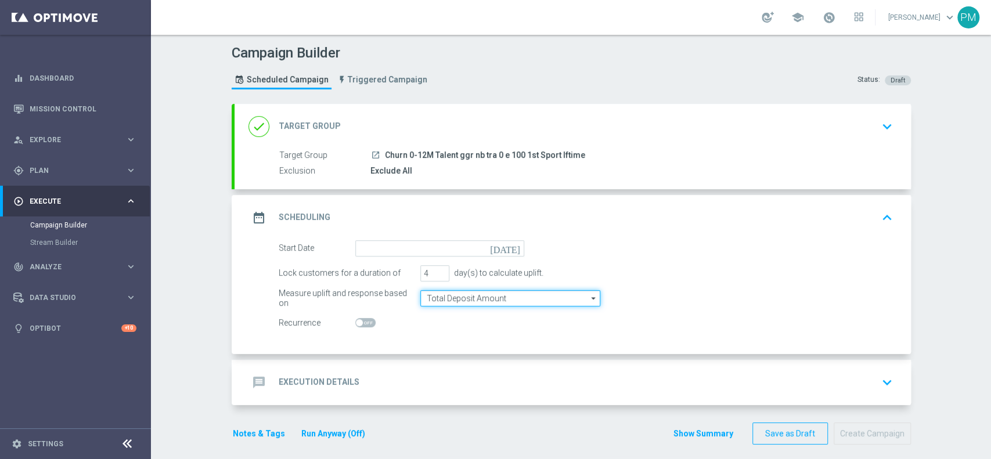
click at [442, 295] on input "Total Deposit Amount" at bounding box center [510, 298] width 180 height 16
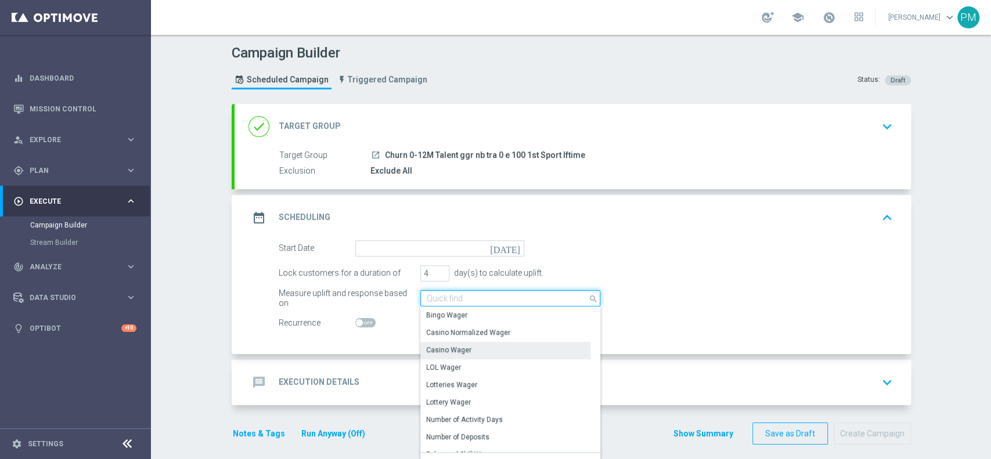
scroll to position [256, 0]
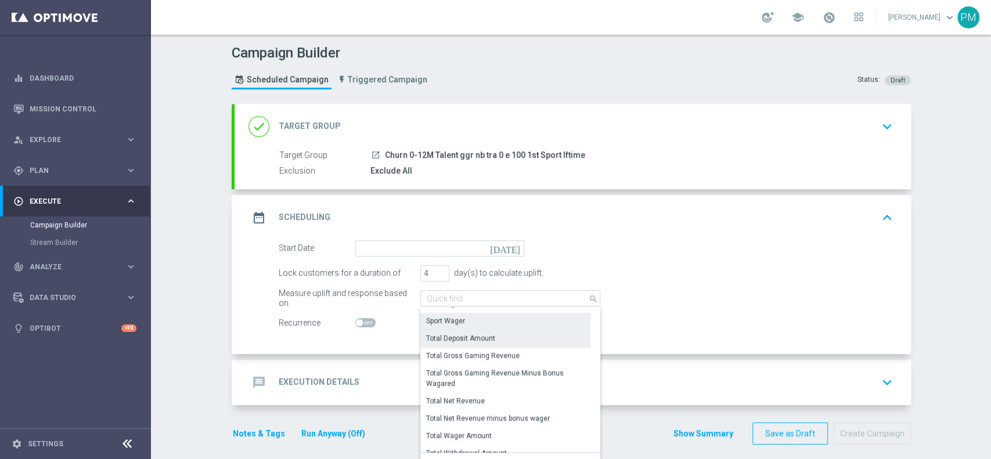
click at [460, 326] on div "Sport Wager" at bounding box center [505, 321] width 170 height 16
type input "Sport Wager"
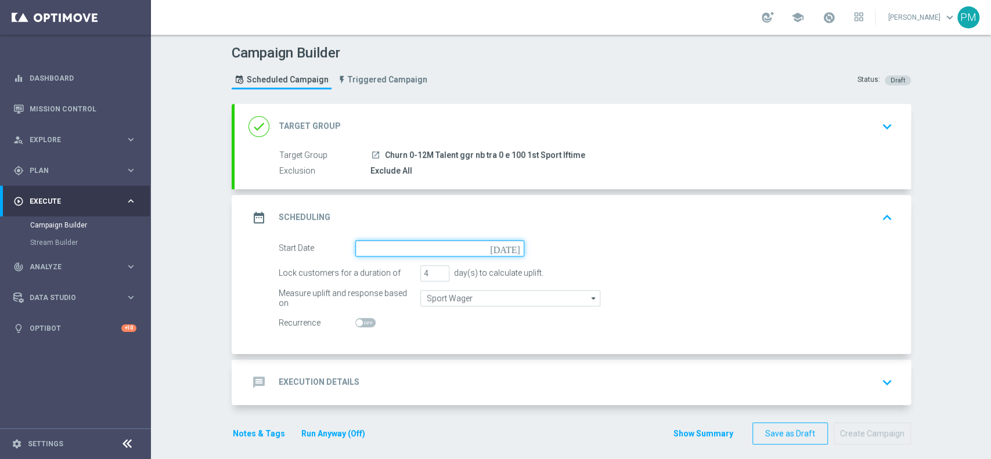
click at [448, 253] on input at bounding box center [439, 248] width 169 height 16
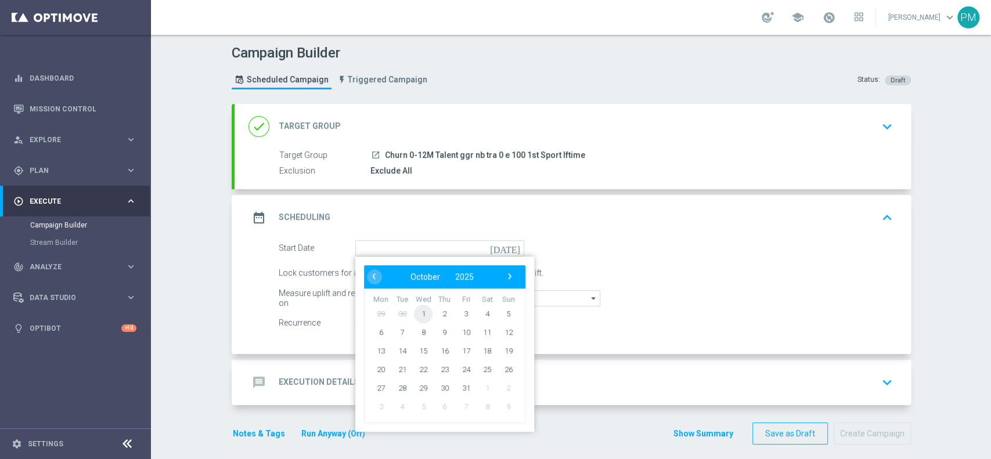
click at [419, 321] on span "1" at bounding box center [423, 313] width 19 height 19
type input "[DATE]"
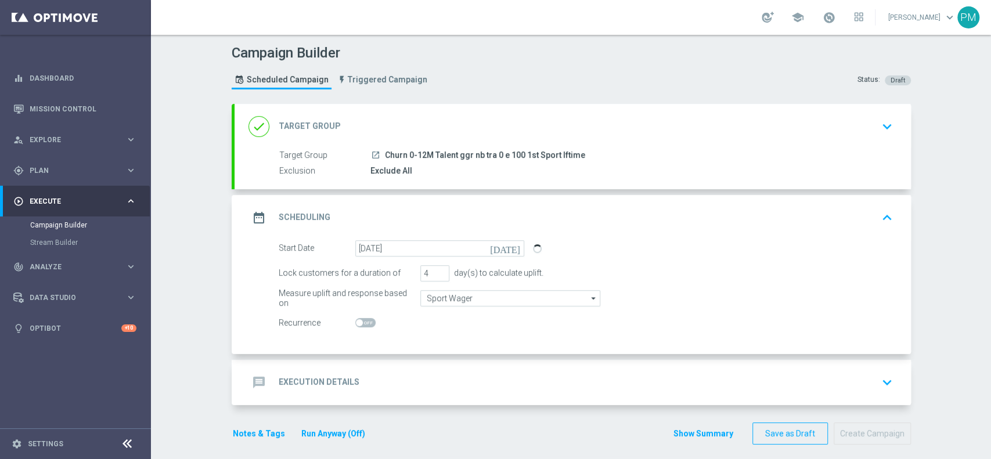
click at [415, 344] on div "message Execution Details keyboard_arrow_down" at bounding box center [573, 382] width 677 height 45
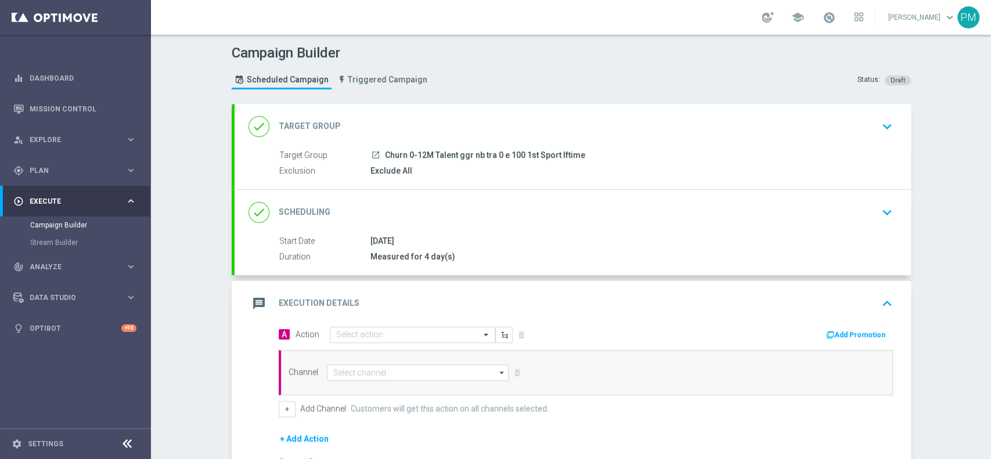
scroll to position [138, 0]
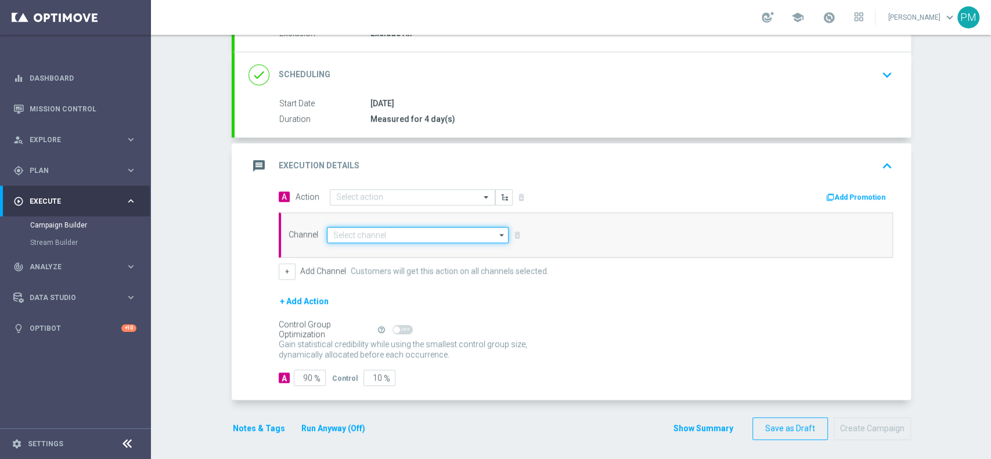
click at [366, 235] on input at bounding box center [418, 235] width 182 height 16
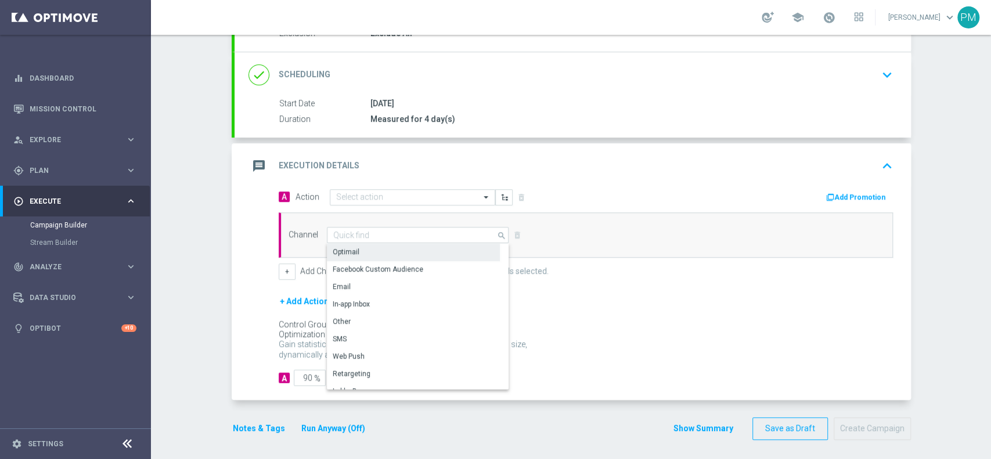
click at [362, 255] on div "Optimail" at bounding box center [413, 252] width 173 height 16
type input "Optimail"
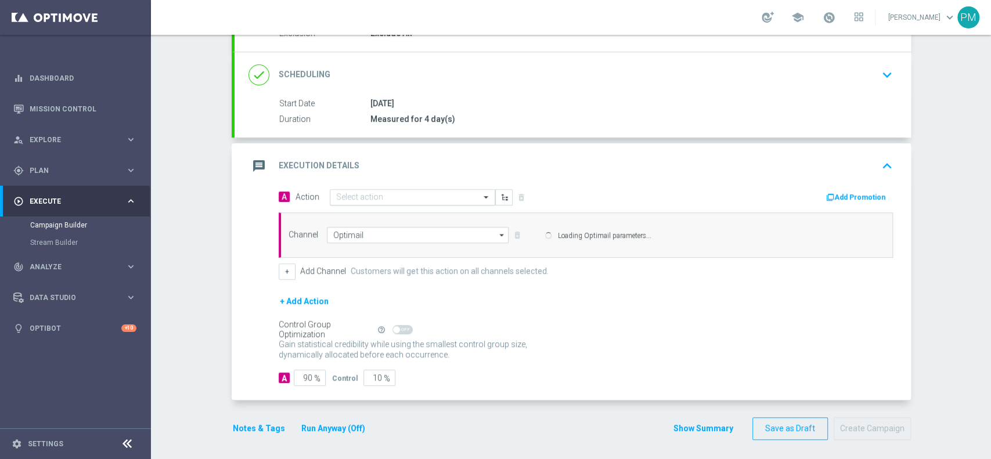
click at [348, 199] on input "text" at bounding box center [401, 198] width 130 height 10
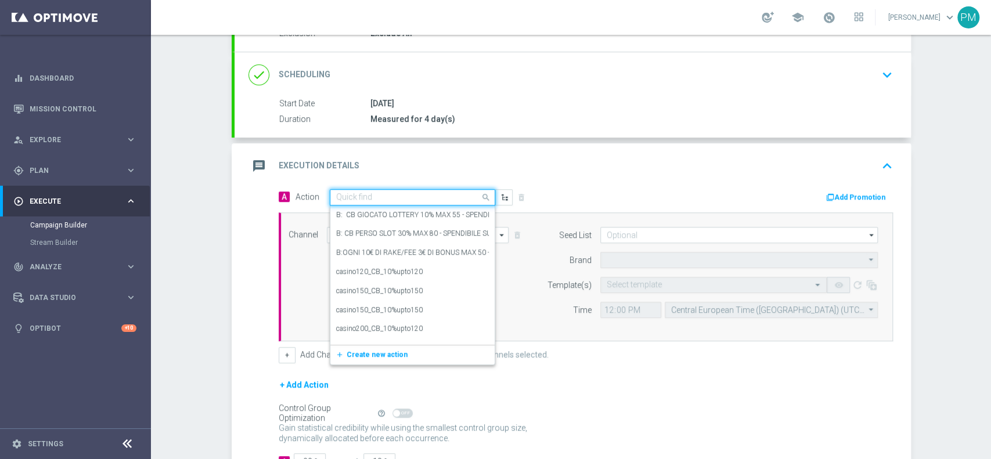
type input "Sisal Marketing"
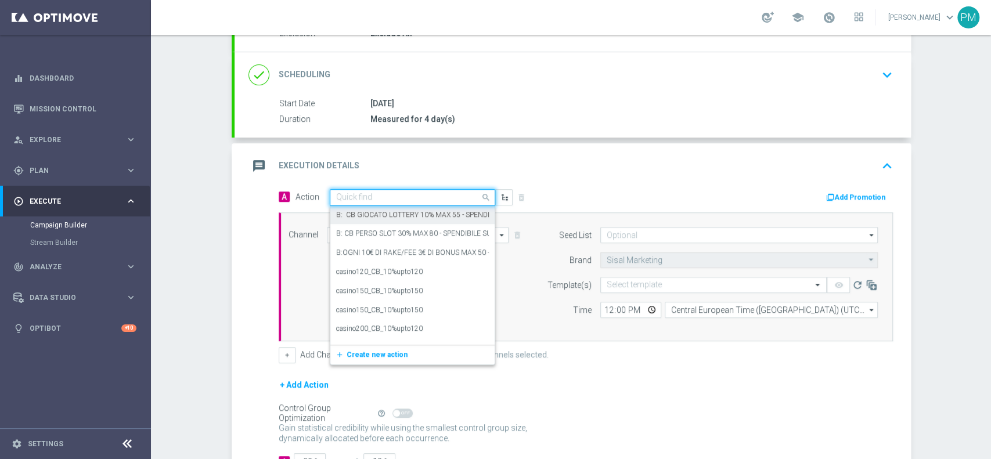
paste input "BF 2€ SPORT QeL3"
type input "BF 2€ SPORT QeL3"
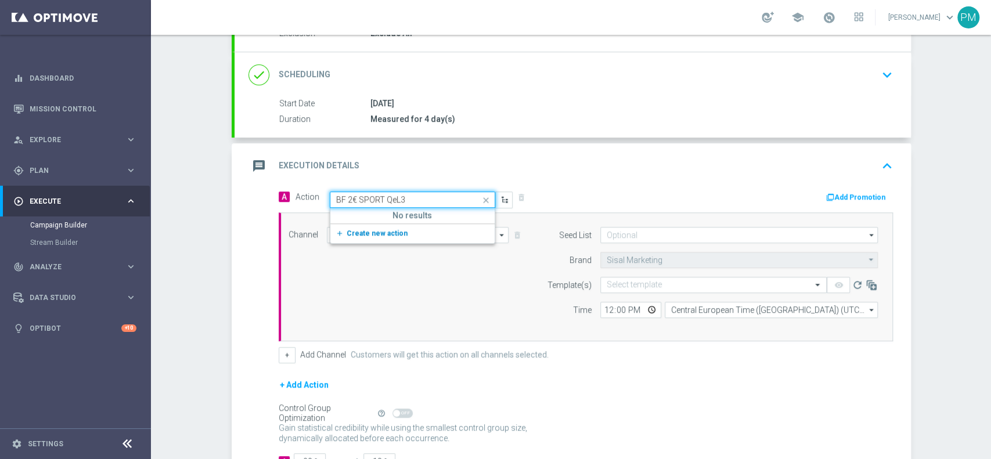
click at [363, 230] on span "Create new action" at bounding box center [377, 233] width 61 height 8
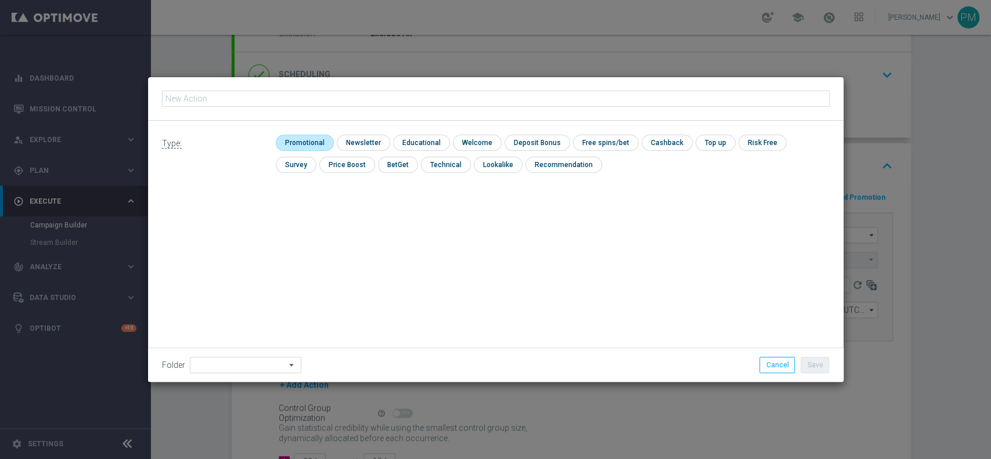
drag, startPoint x: 287, startPoint y: 136, endPoint x: 293, endPoint y: 138, distance: 5.9
click at [287, 136] on input "checkbox" at bounding box center [303, 143] width 55 height 16
checkbox input "true"
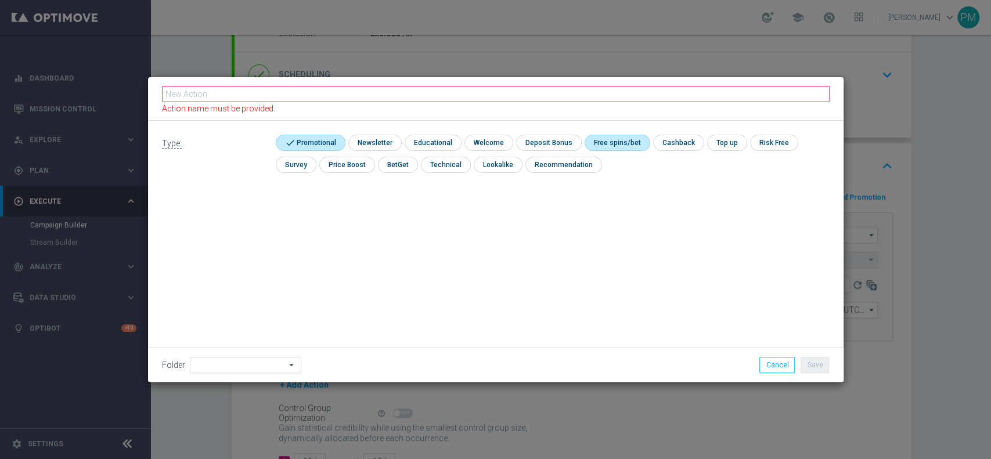
click at [590, 143] on input "checkbox" at bounding box center [616, 143] width 62 height 16
checkbox input "true"
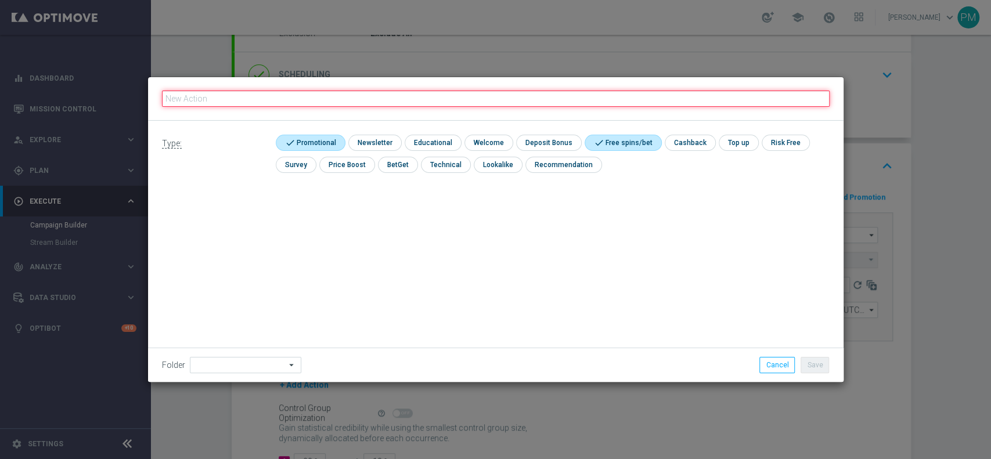
click at [504, 94] on input "text" at bounding box center [496, 99] width 668 height 16
paste input "BF 2€ SPORT QeL3"
type input "BF 2€ SPORT QeL3"
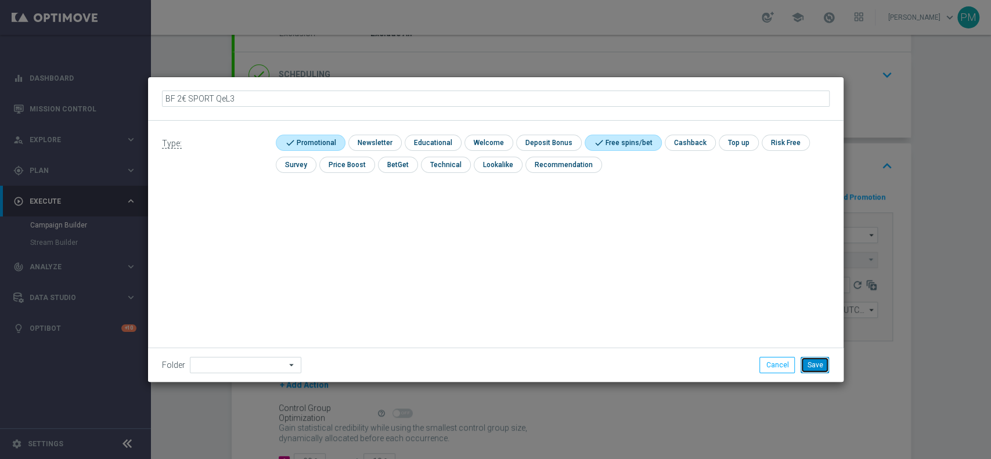
click at [743, 344] on button "Save" at bounding box center [815, 365] width 28 height 16
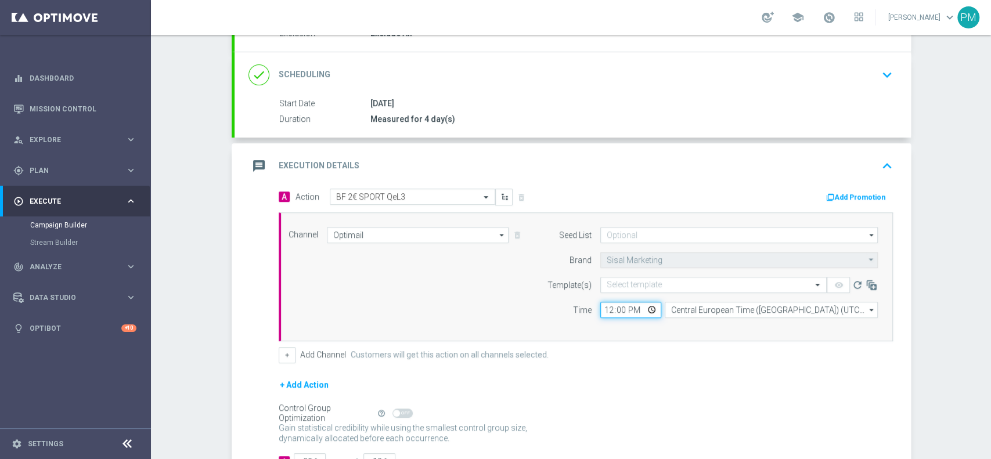
click at [601, 314] on input "12:00" at bounding box center [631, 310] width 61 height 16
type input "19:30"
click at [625, 285] on input "text" at bounding box center [702, 286] width 190 height 10
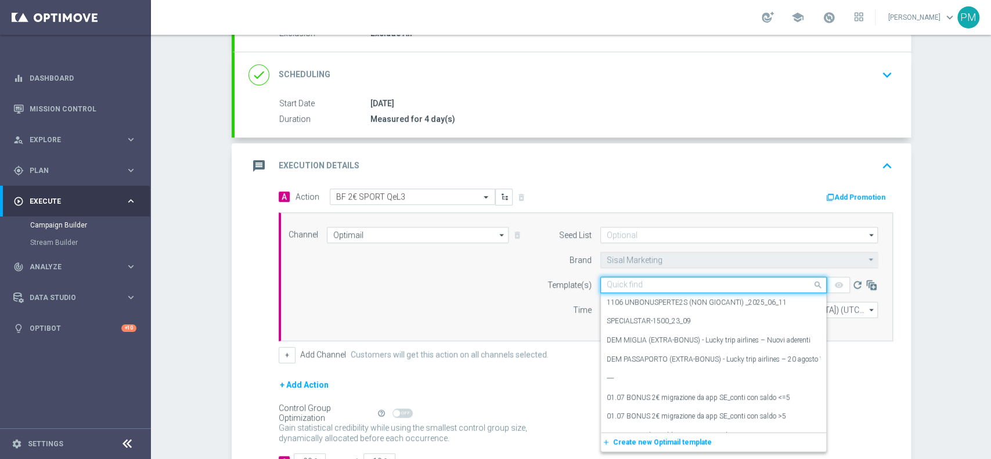
paste input "2BFSPORT1010 - [DATE]"
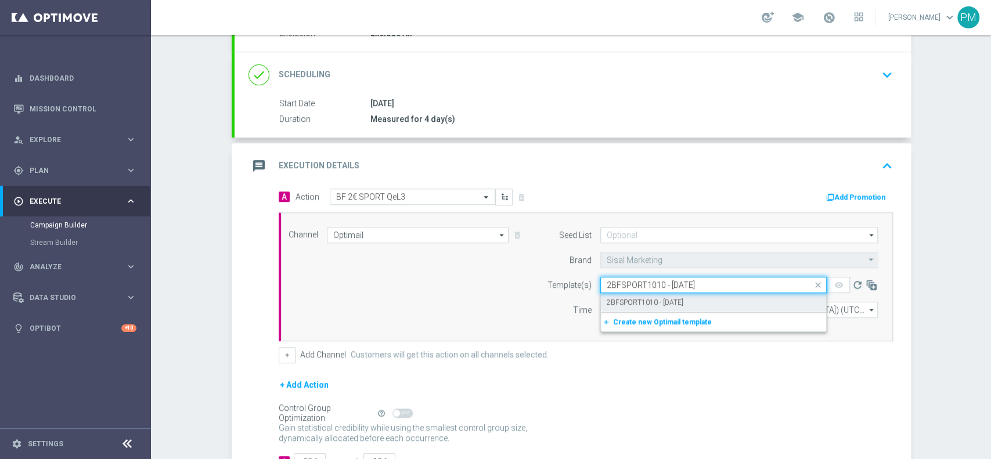
click at [622, 298] on label "2BFSPORT1010 - [DATE]" at bounding box center [645, 303] width 77 height 10
type input "2BFSPORT1010 - [DATE]"
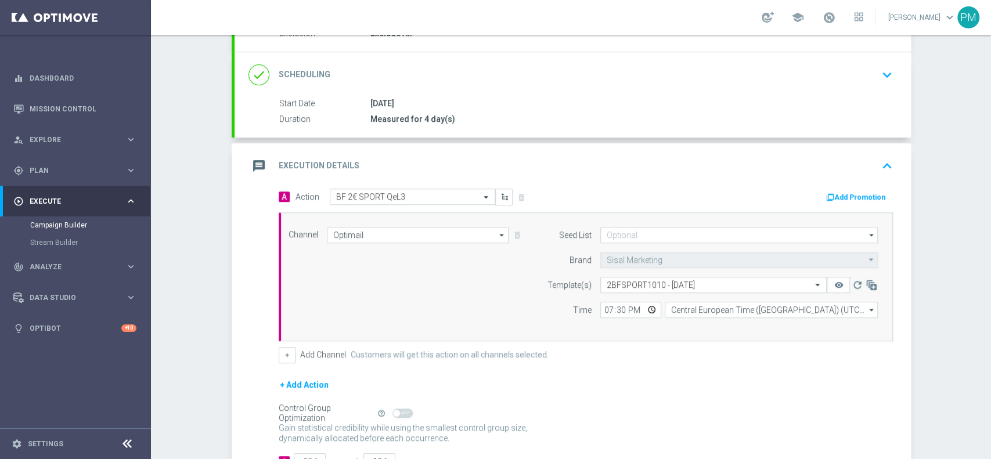
click at [743, 202] on button "Add Promotion" at bounding box center [857, 197] width 64 height 13
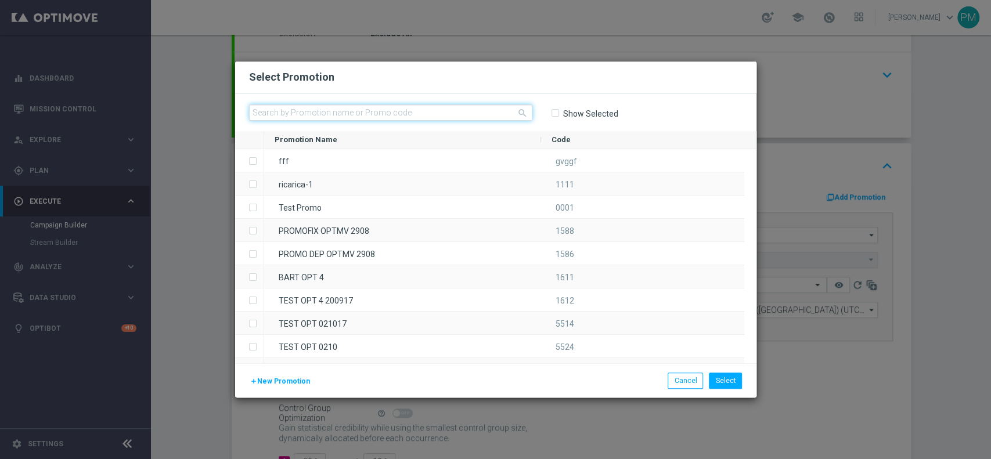
click at [386, 112] on input "text" at bounding box center [390, 113] width 283 height 16
paste input "238900"
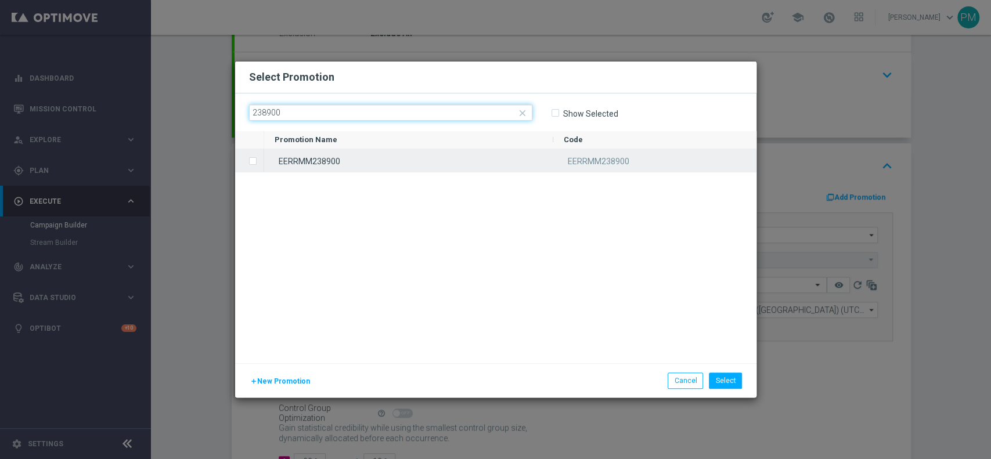
type input "238900"
click at [386, 165] on div "EERRMM238900" at bounding box center [408, 160] width 289 height 23
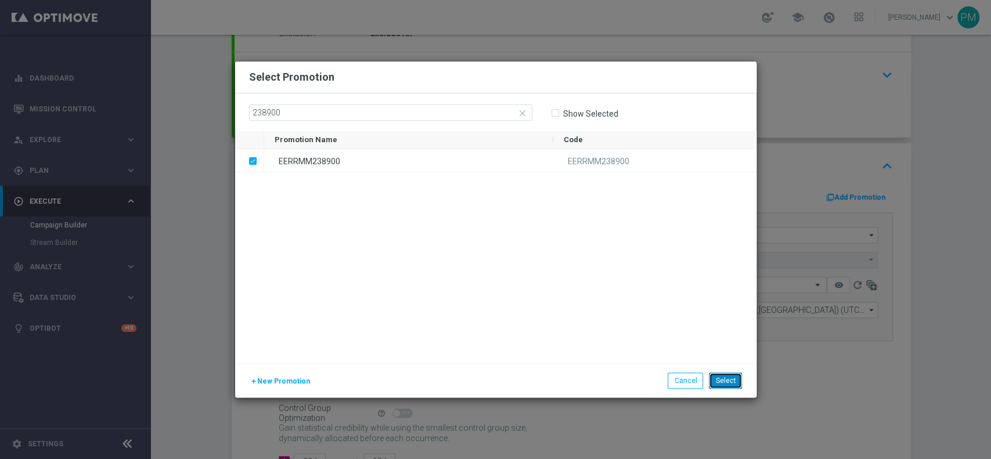
click at [729, 344] on button "Select" at bounding box center [725, 381] width 33 height 16
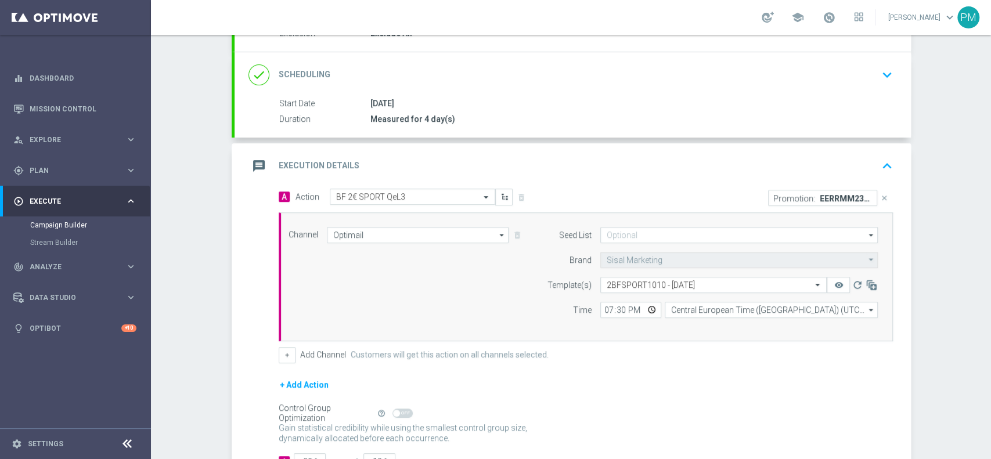
click at [701, 161] on div "message Execution Details keyboard_arrow_up" at bounding box center [573, 166] width 649 height 22
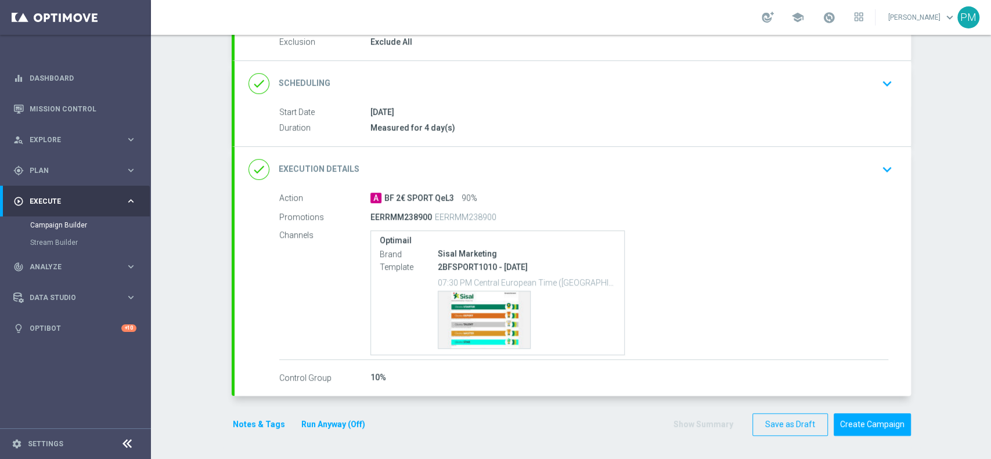
scroll to position [127, 0]
click at [251, 344] on button "Notes & Tags" at bounding box center [259, 426] width 55 height 15
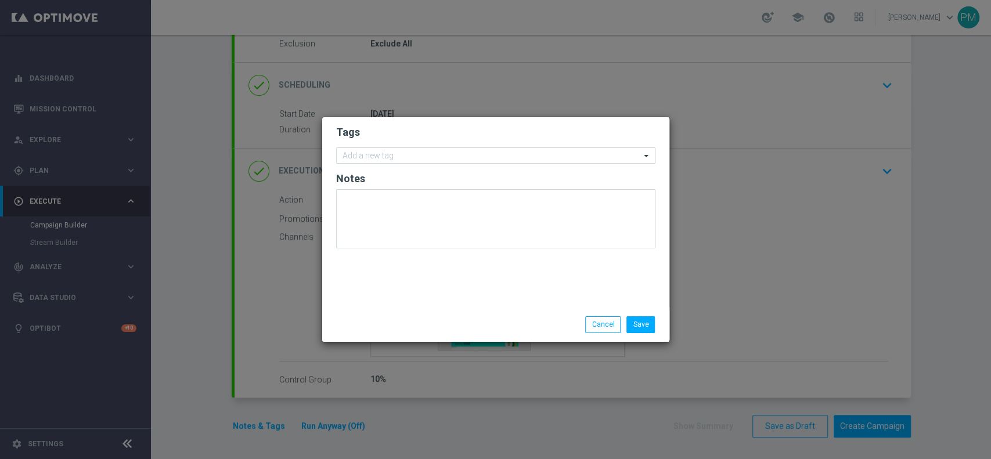
click at [389, 156] on input "text" at bounding box center [492, 157] width 298 height 10
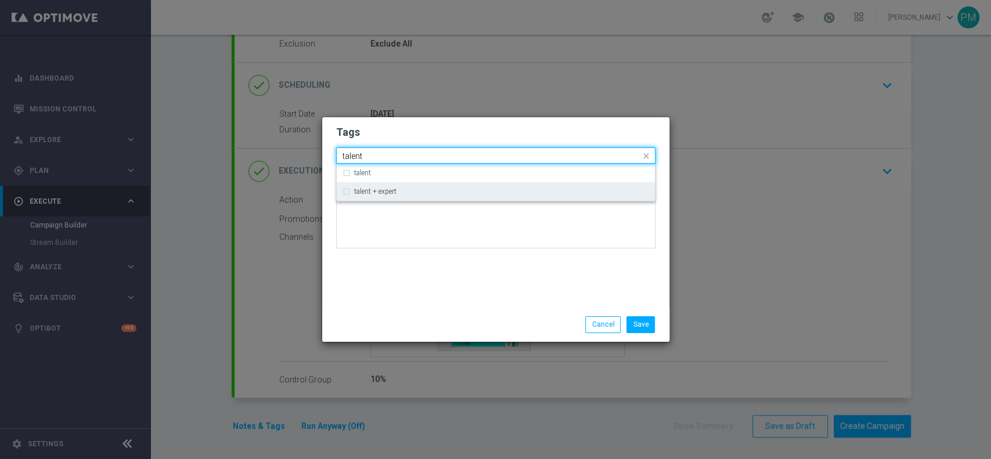
click at [386, 189] on label "talent + expert" at bounding box center [375, 191] width 42 height 7
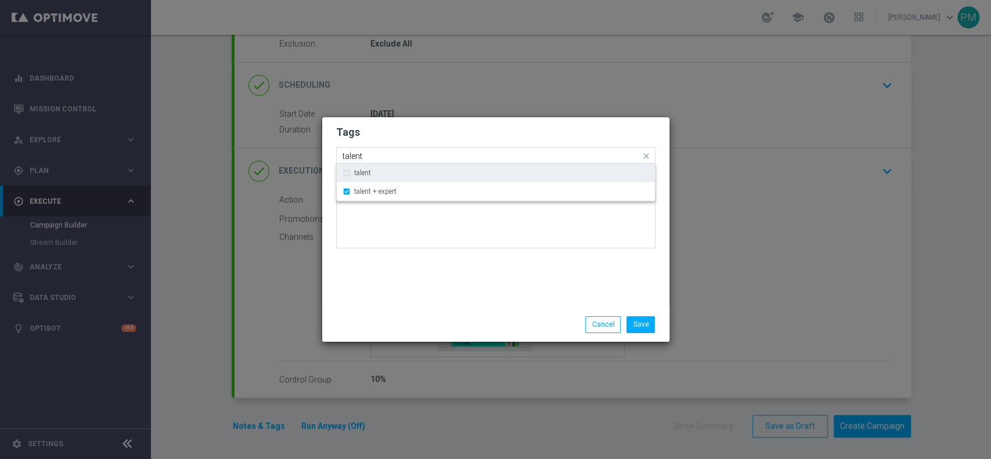
click at [353, 156] on input "talent" at bounding box center [492, 157] width 298 height 10
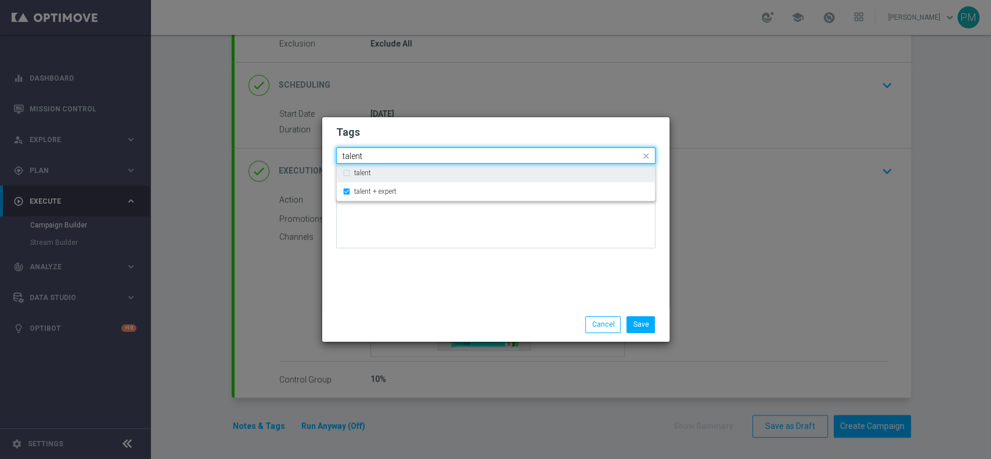
click at [353, 156] on input "talent" at bounding box center [492, 157] width 298 height 10
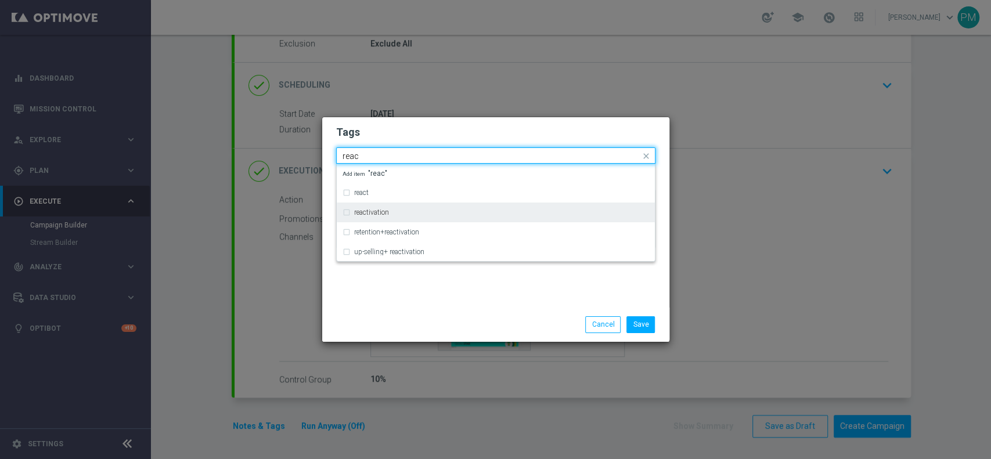
click at [361, 218] on div "reactivation" at bounding box center [496, 212] width 307 height 19
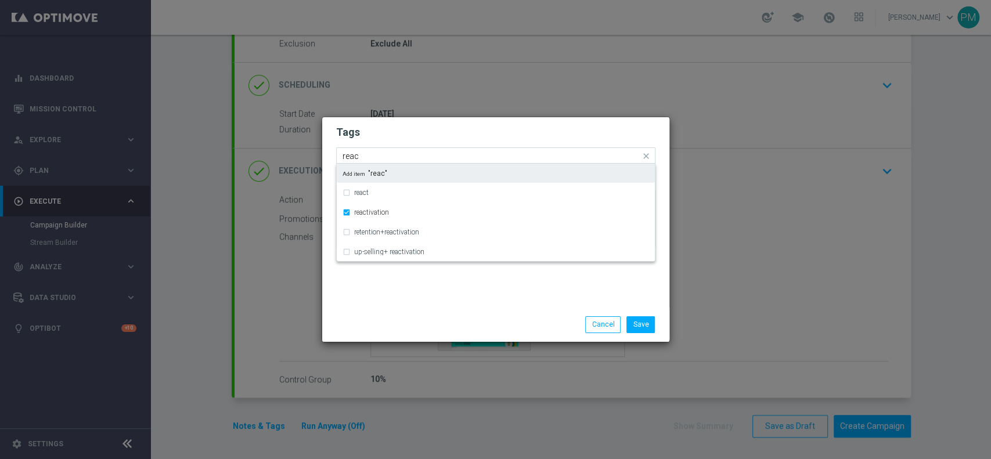
click at [353, 156] on input "reac" at bounding box center [492, 157] width 298 height 10
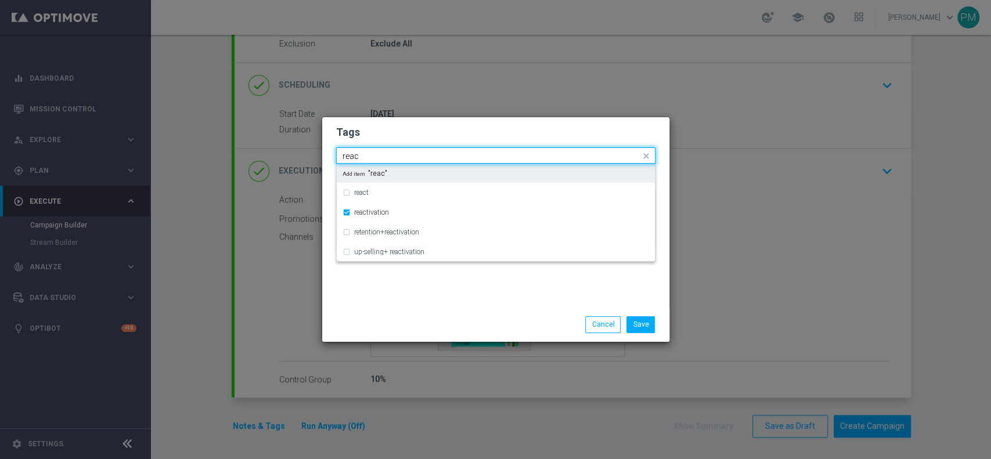
click at [353, 156] on input "reac" at bounding box center [492, 157] width 298 height 10
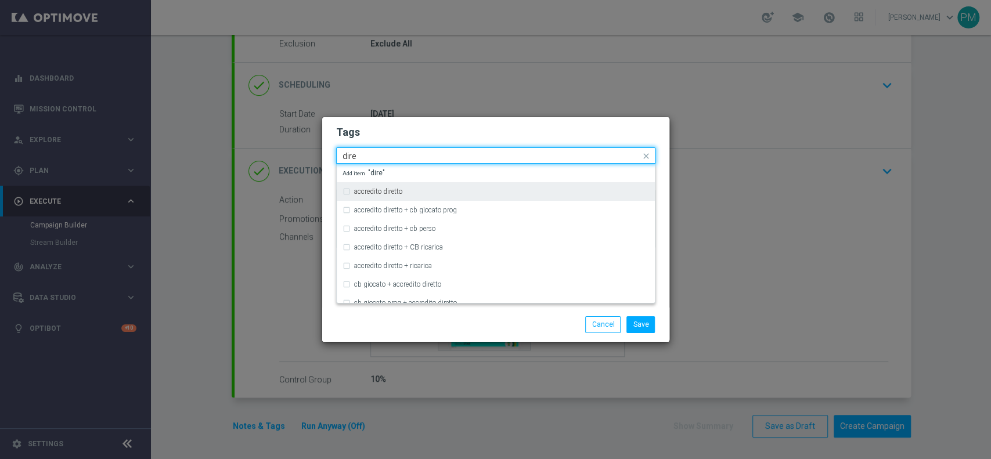
click at [353, 188] on div "accredito diretto" at bounding box center [496, 191] width 307 height 19
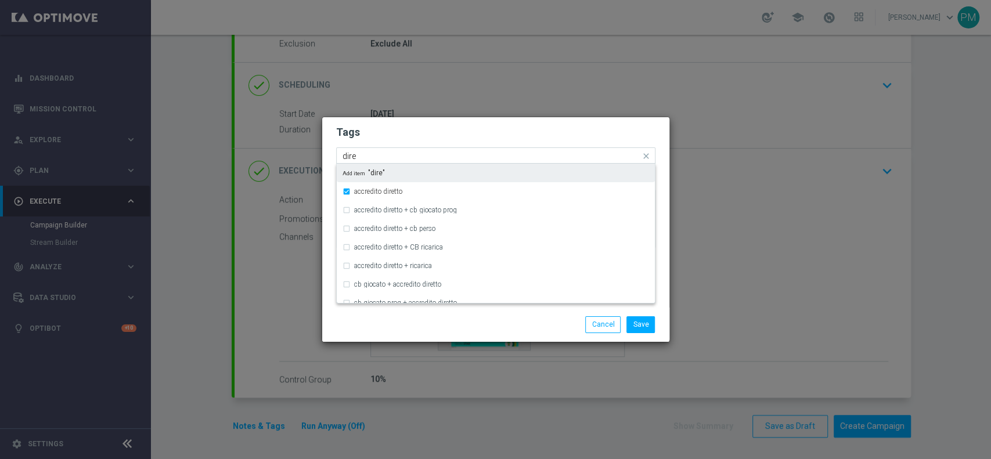
click at [353, 157] on input "dire" at bounding box center [492, 157] width 298 height 10
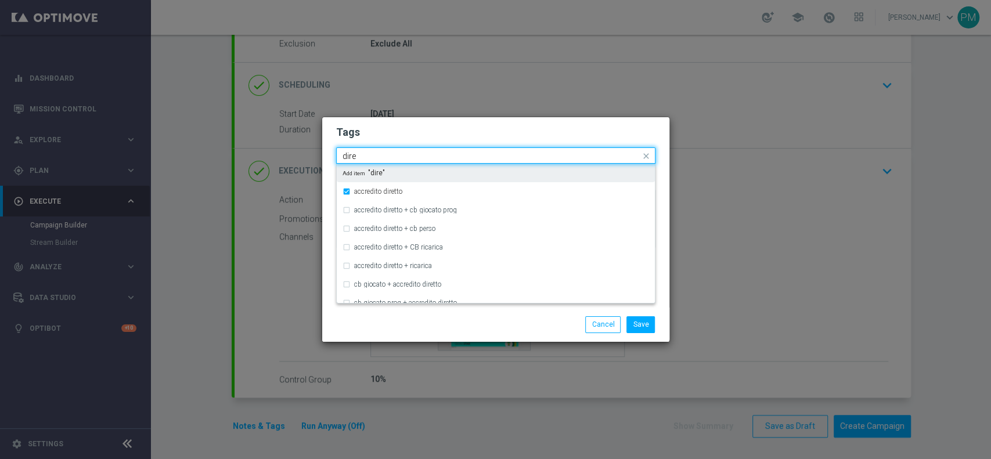
click at [353, 157] on input "dire" at bounding box center [492, 157] width 298 height 10
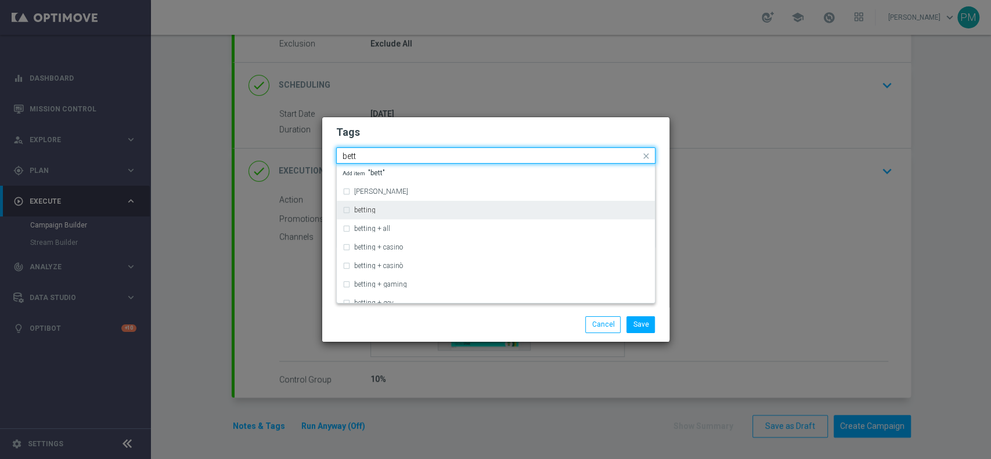
click at [360, 207] on label "betting" at bounding box center [364, 210] width 21 height 7
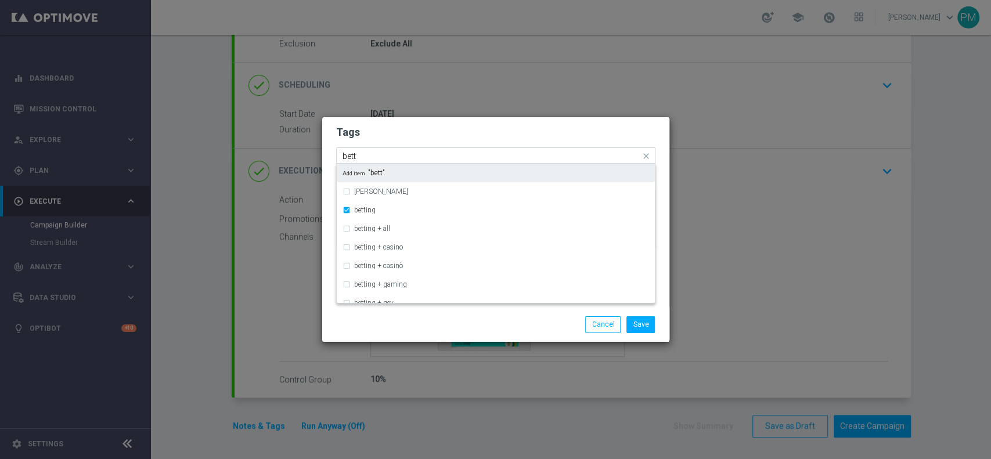
click at [351, 157] on input "bett" at bounding box center [492, 157] width 298 height 10
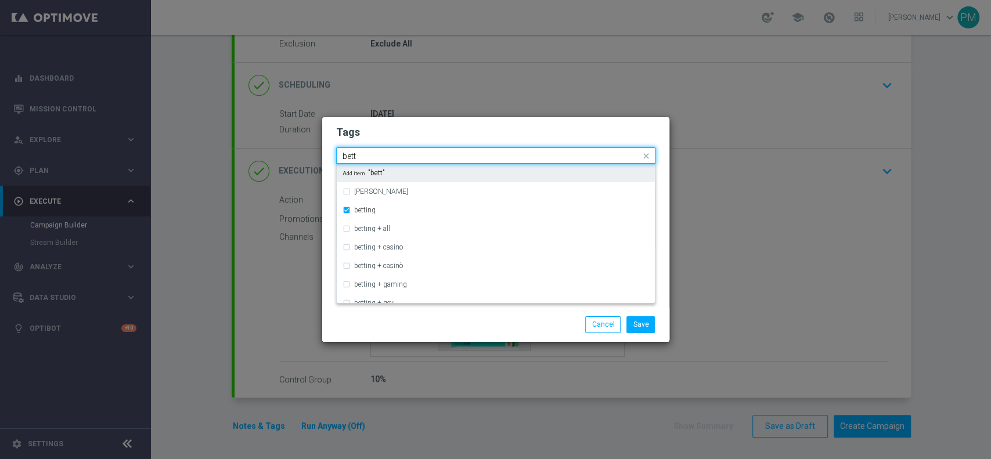
click at [351, 157] on input "bett" at bounding box center [492, 157] width 298 height 10
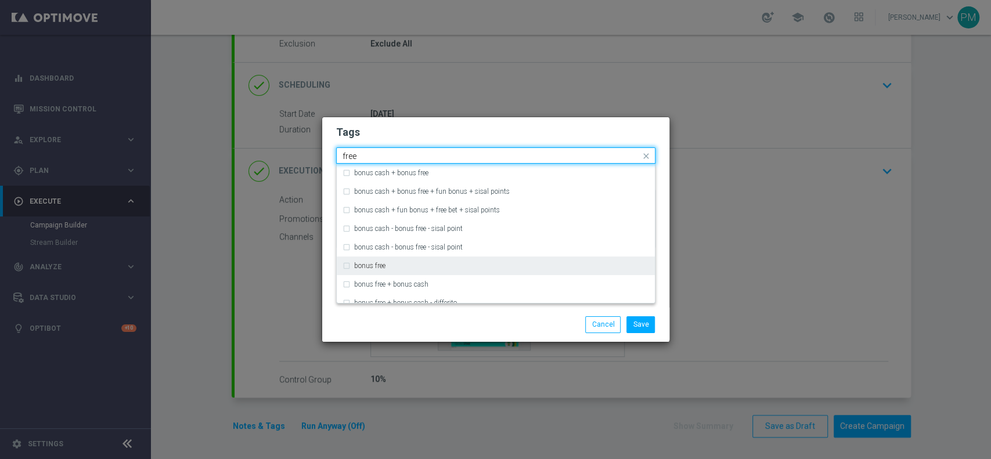
click at [386, 265] on label "bonus free" at bounding box center [369, 266] width 31 height 7
type input "free"
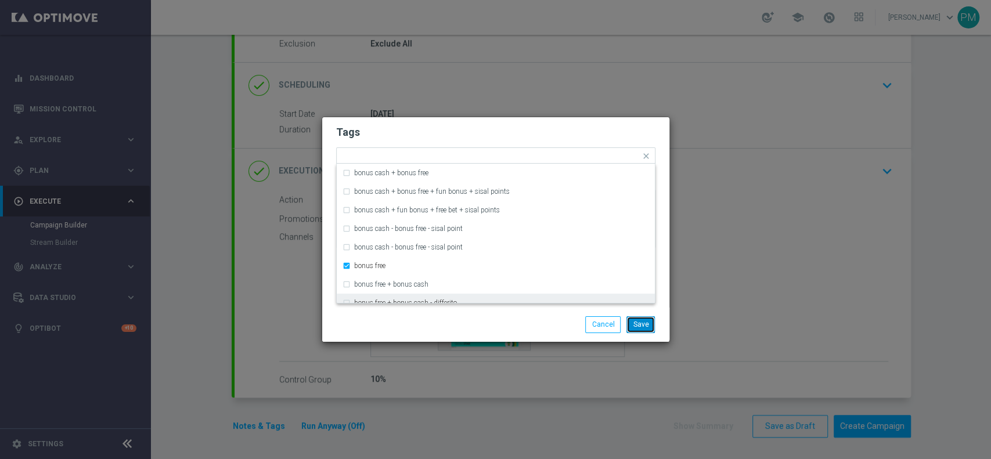
click at [639, 328] on button "Save" at bounding box center [641, 325] width 28 height 16
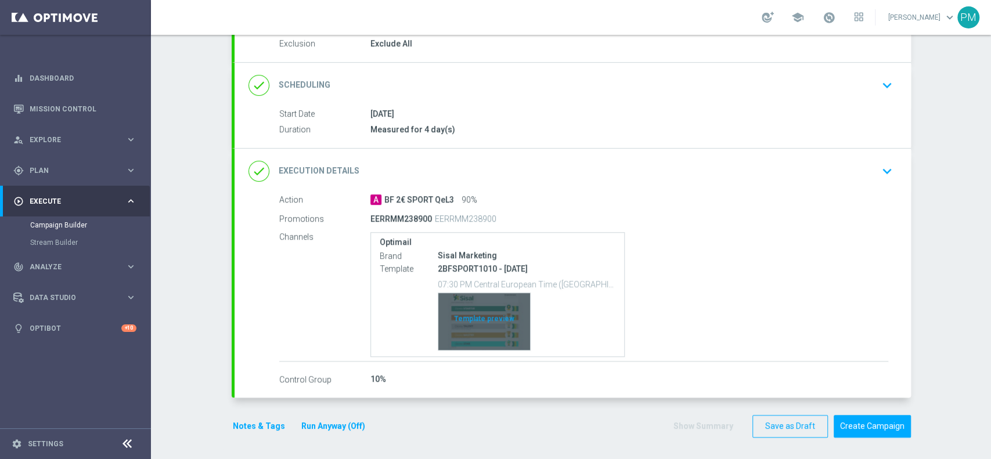
click at [486, 326] on div "Template preview" at bounding box center [484, 321] width 92 height 57
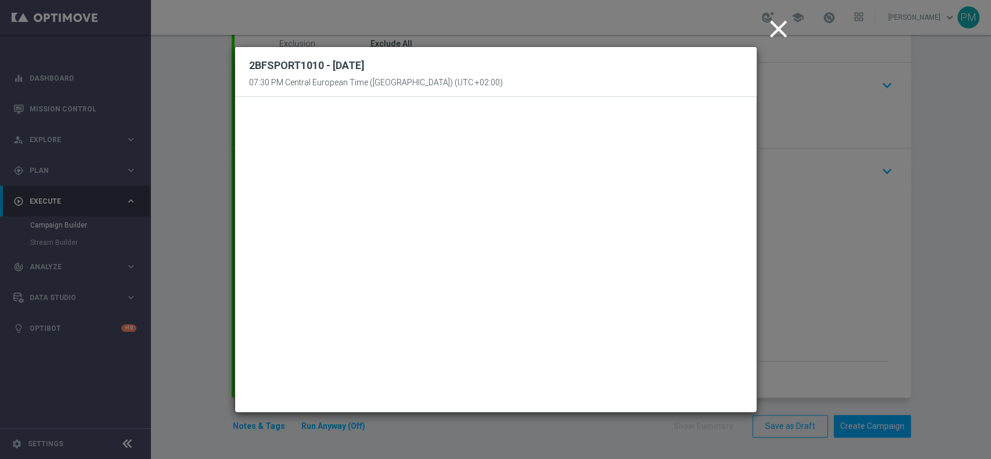
click at [743, 26] on icon "close" at bounding box center [778, 29] width 29 height 29
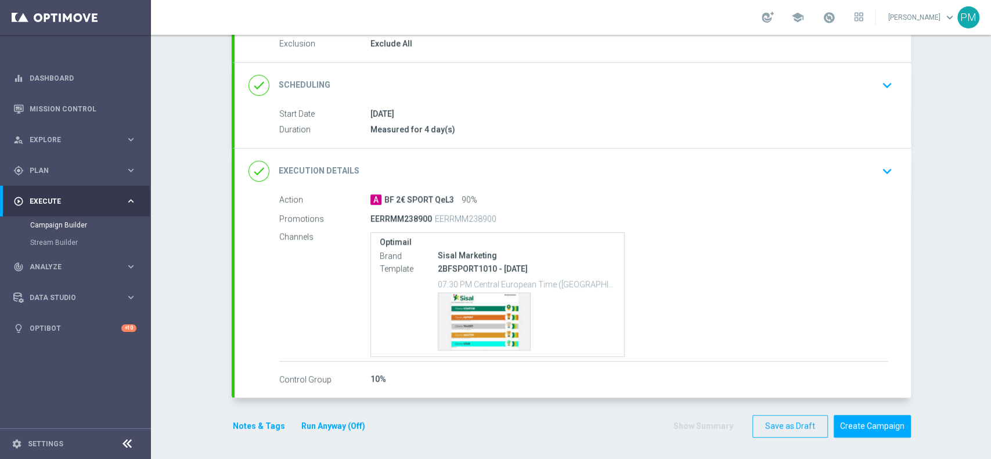
scroll to position [0, 0]
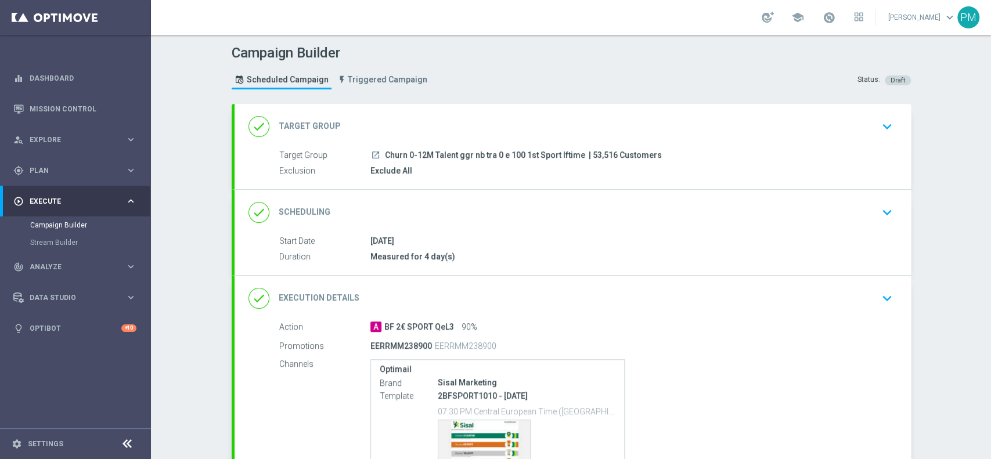
click at [530, 208] on div "done Scheduling keyboard_arrow_down" at bounding box center [573, 213] width 649 height 22
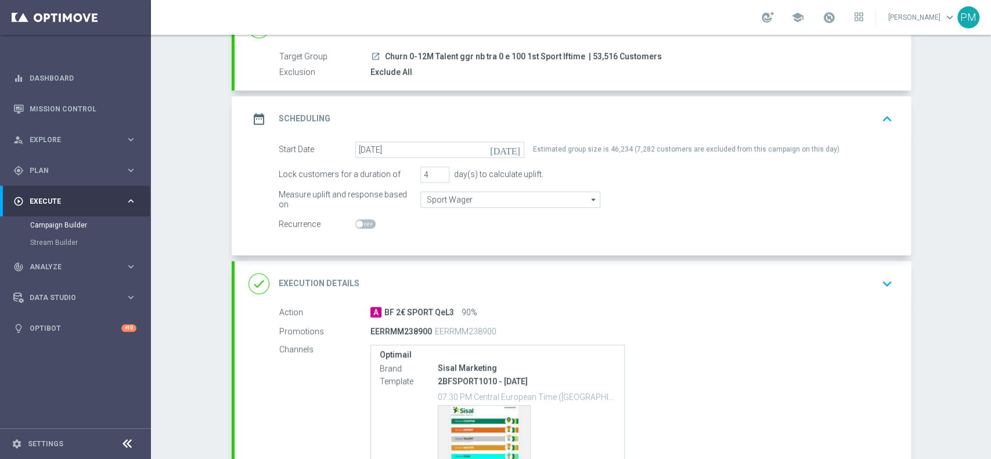
scroll to position [211, 0]
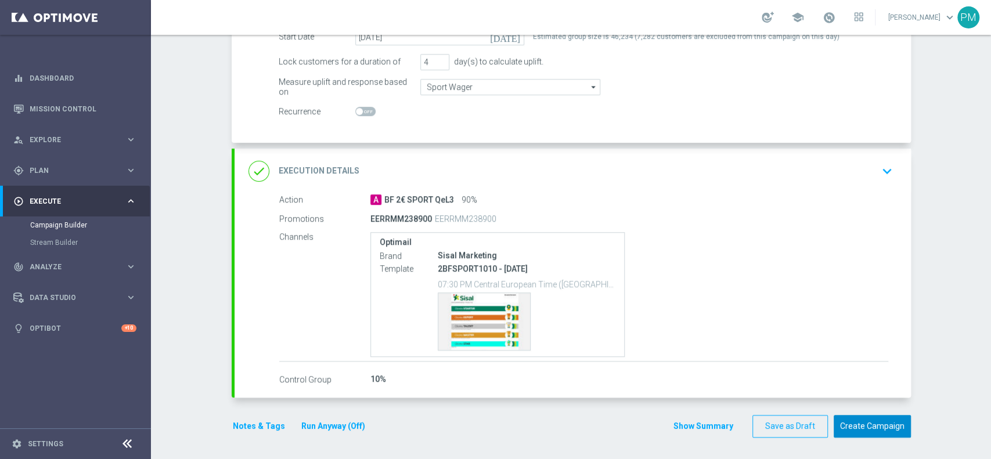
click at [743, 344] on button "Create Campaign" at bounding box center [872, 426] width 77 height 23
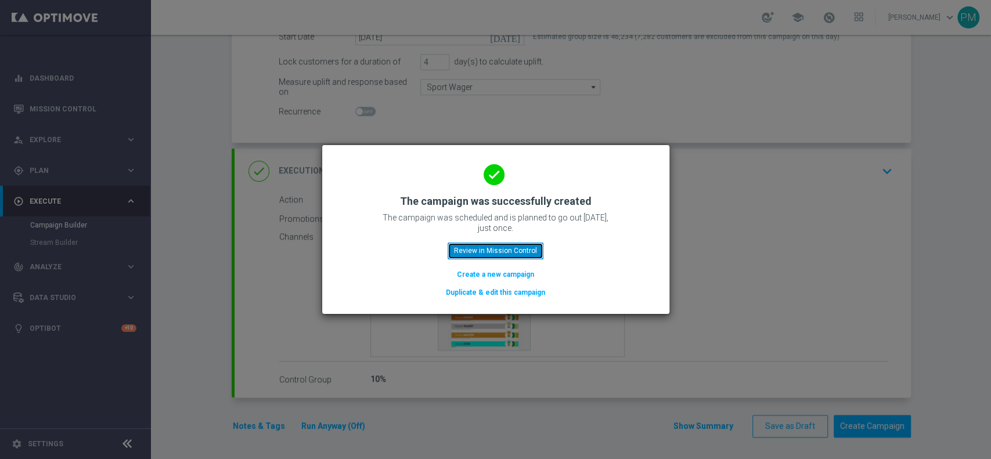
click at [514, 251] on button "Review in Mission Control" at bounding box center [496, 251] width 96 height 16
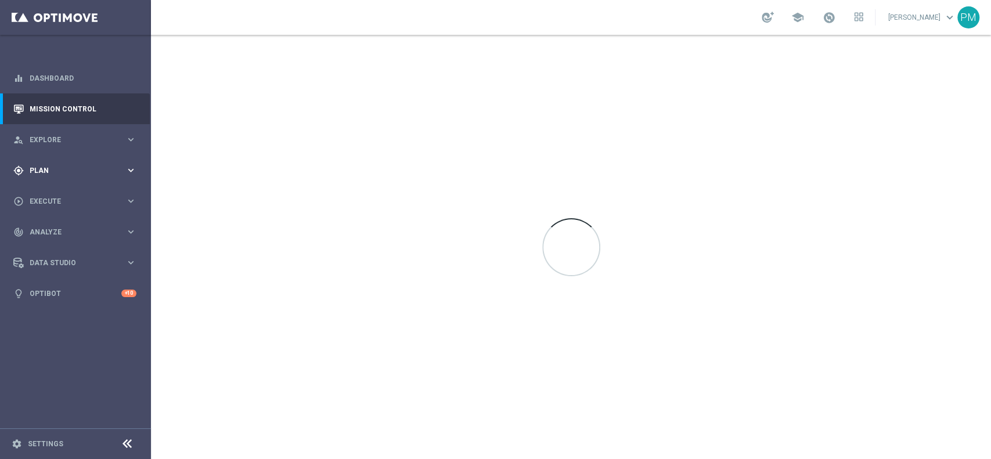
click at [57, 169] on span "Plan" at bounding box center [78, 170] width 96 height 7
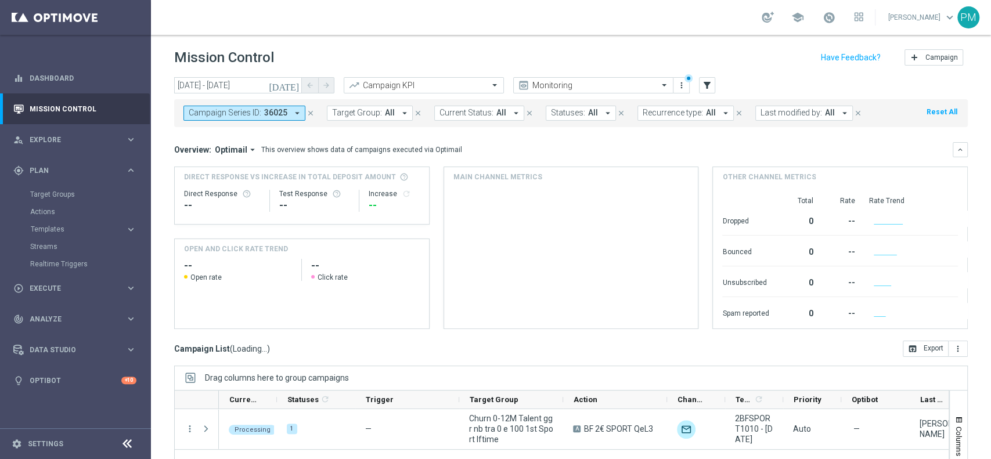
click at [54, 188] on div "Target Groups" at bounding box center [90, 194] width 120 height 17
click at [55, 191] on link "Target Groups" at bounding box center [75, 194] width 91 height 9
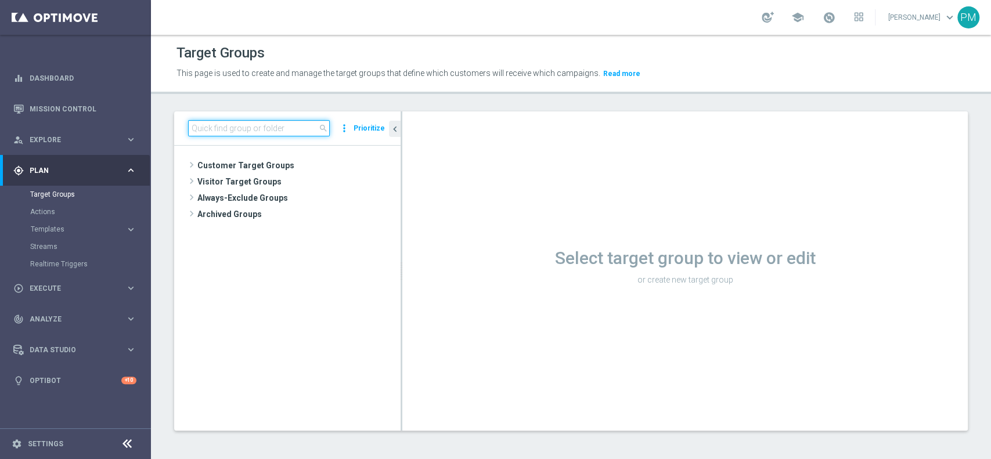
click at [261, 131] on input at bounding box center [259, 128] width 142 height 16
paste input "Giocanti Talent W-2 non Active lw lm ggr nb l3m > 0"
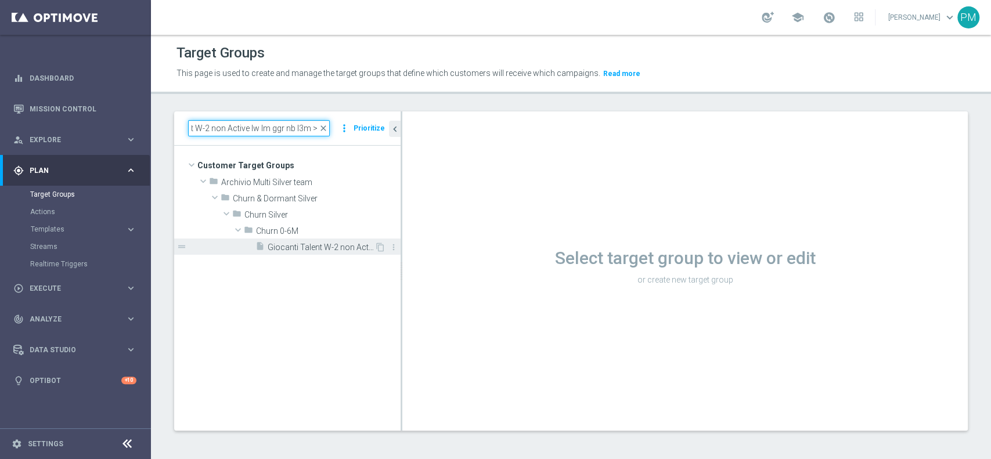
type input "Giocanti Talent W-2 non Active lw lm ggr nb l3m > 0"
click at [279, 243] on span "Giocanti Talent W-2 non Active lw lm ggr nb l3m > 0" at bounding box center [321, 248] width 107 height 10
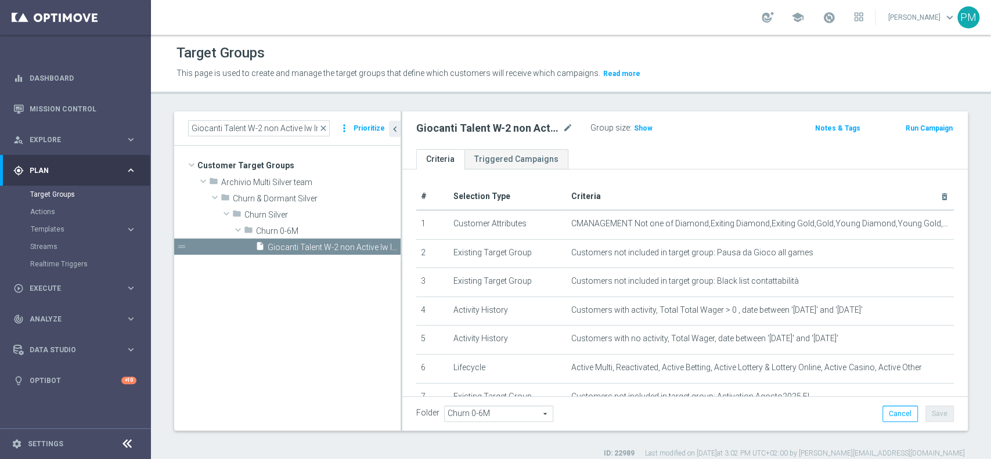
click at [743, 132] on button "Run Campaign" at bounding box center [929, 128] width 49 height 13
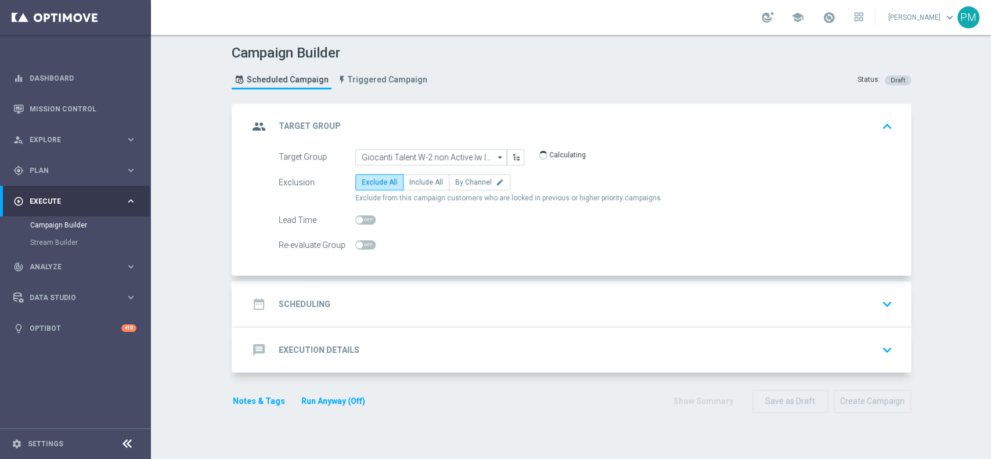
click at [437, 300] on div "date_range Scheduling keyboard_arrow_down" at bounding box center [573, 304] width 649 height 22
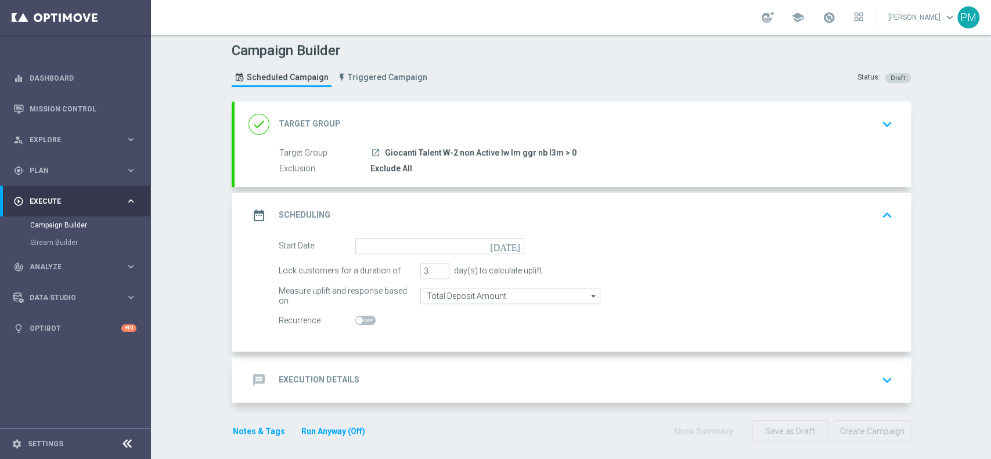
scroll to position [5, 0]
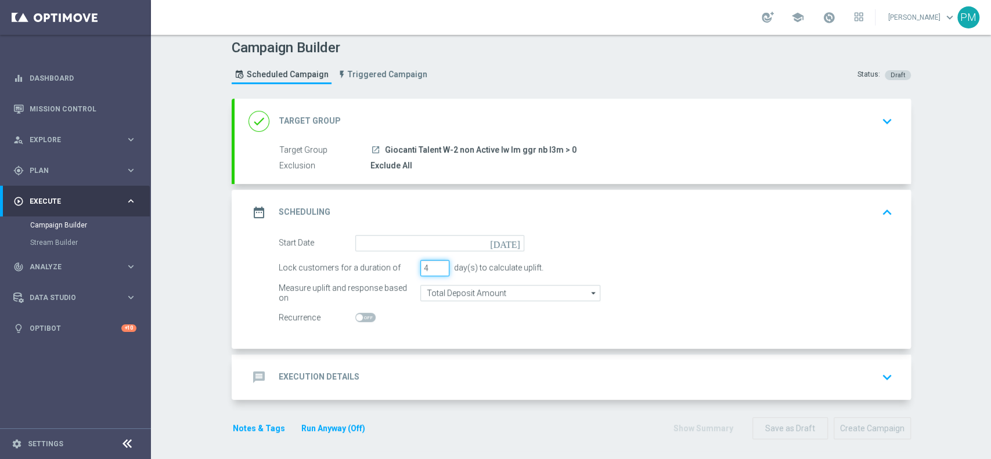
type input "4"
click at [434, 264] on input "4" at bounding box center [434, 268] width 29 height 16
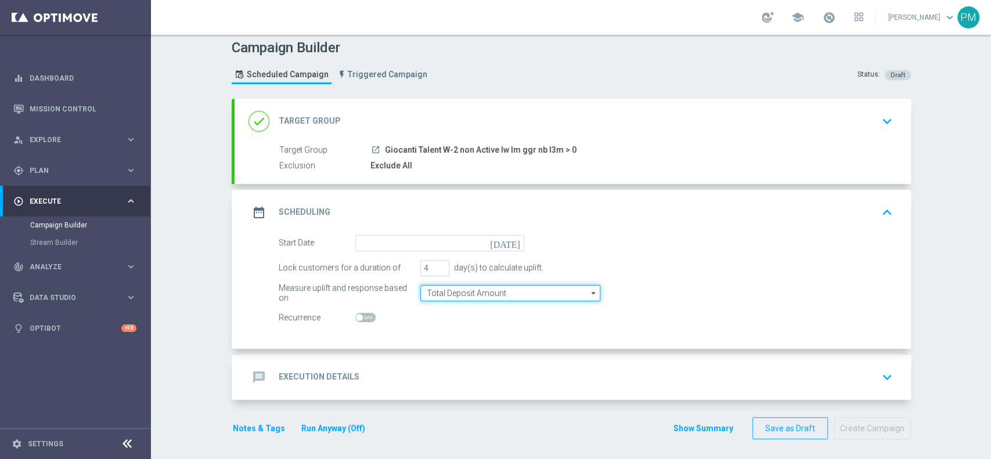
click at [441, 298] on input "Total Deposit Amount" at bounding box center [510, 293] width 180 height 16
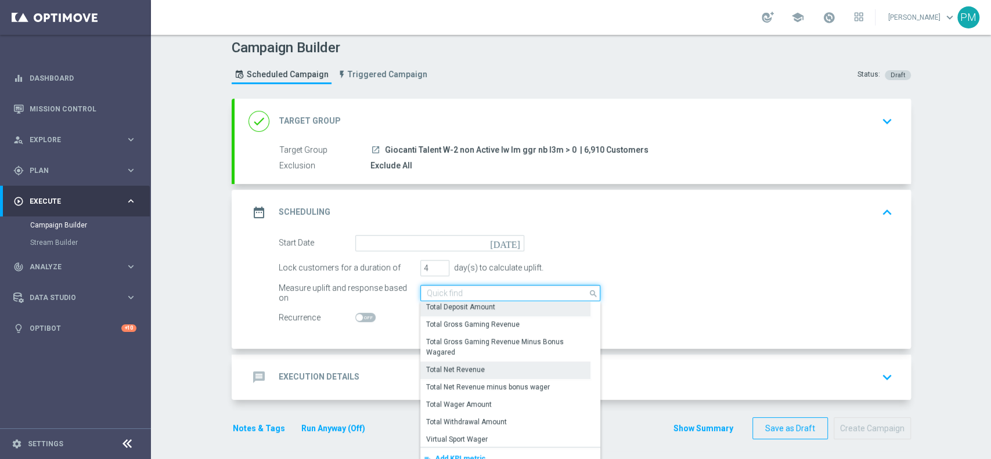
scroll to position [283, 0]
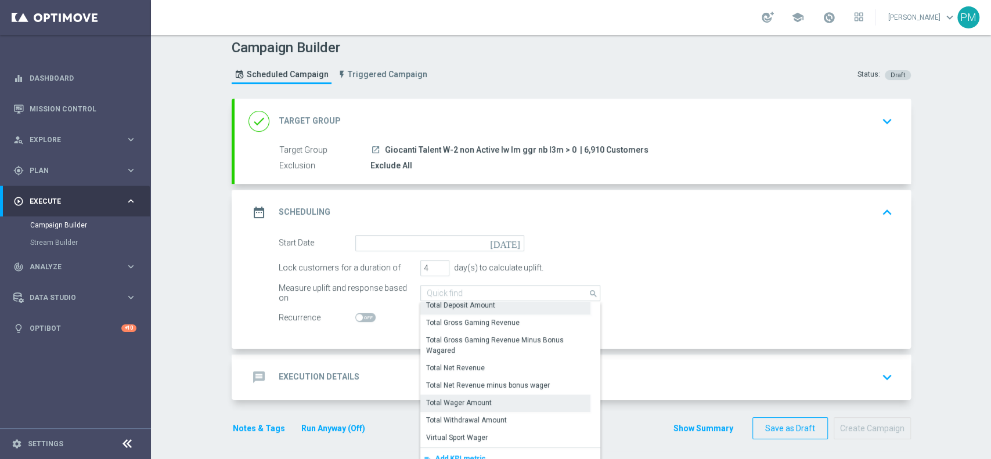
click at [461, 344] on div "Total Wager Amount" at bounding box center [459, 403] width 66 height 10
type input "Total Wager Amount"
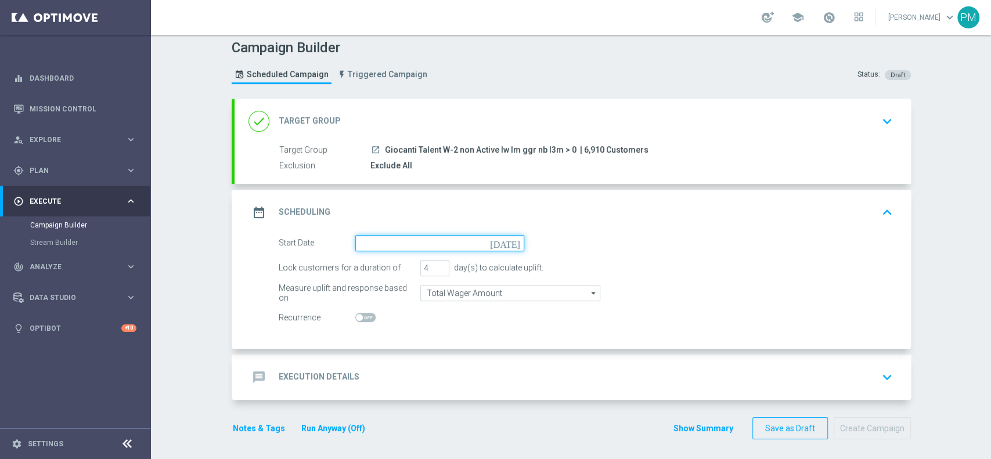
click at [416, 243] on input at bounding box center [439, 243] width 169 height 16
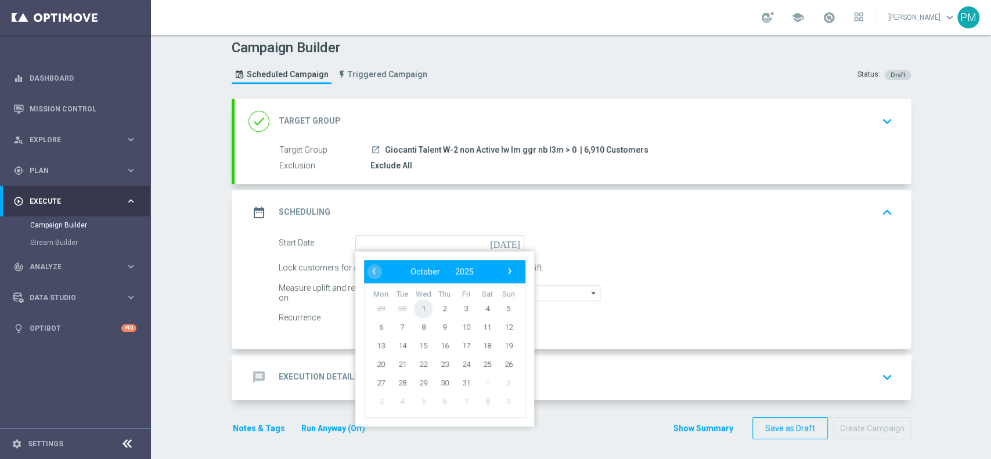
click at [416, 304] on span "1" at bounding box center [423, 308] width 19 height 19
type input "[DATE]"
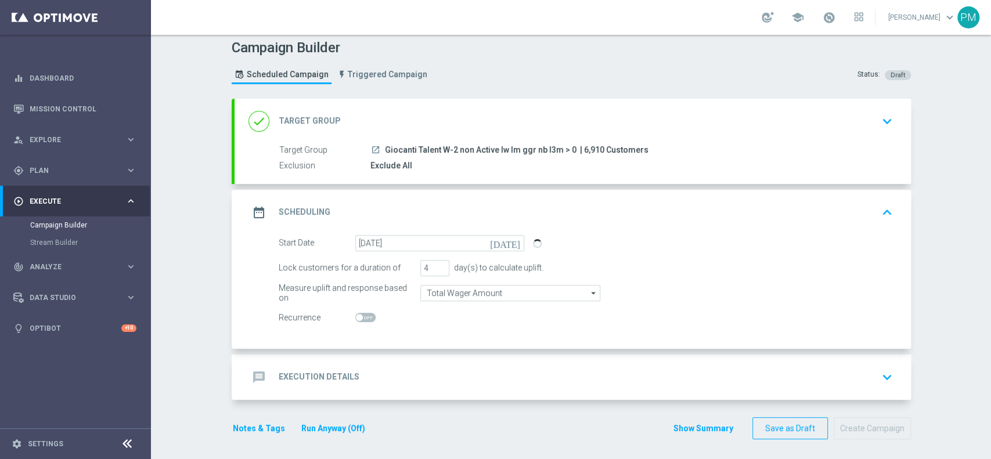
click at [400, 334] on div "Start Date [DATE] [DATE] Lock customers for a duration of 4 day(s) to calculate…" at bounding box center [573, 292] width 677 height 114
click at [400, 344] on div "message Execution Details keyboard_arrow_down" at bounding box center [573, 377] width 649 height 22
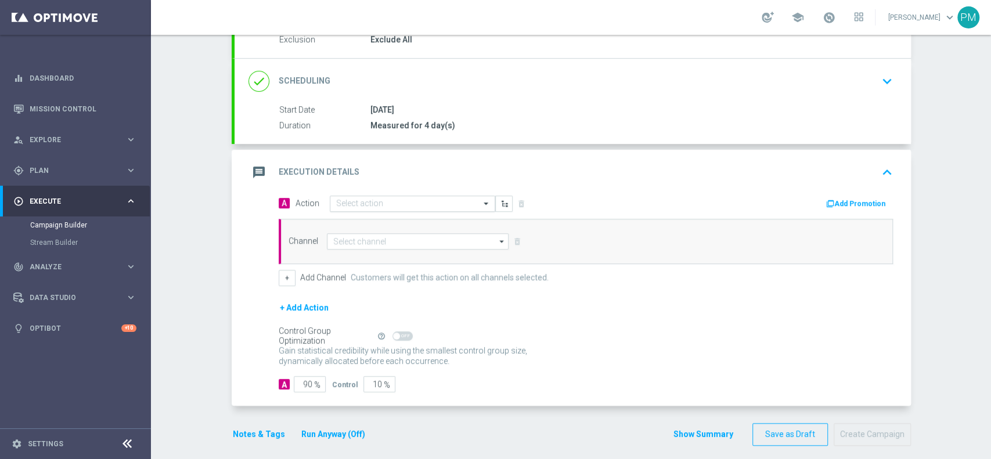
scroll to position [138, 0]
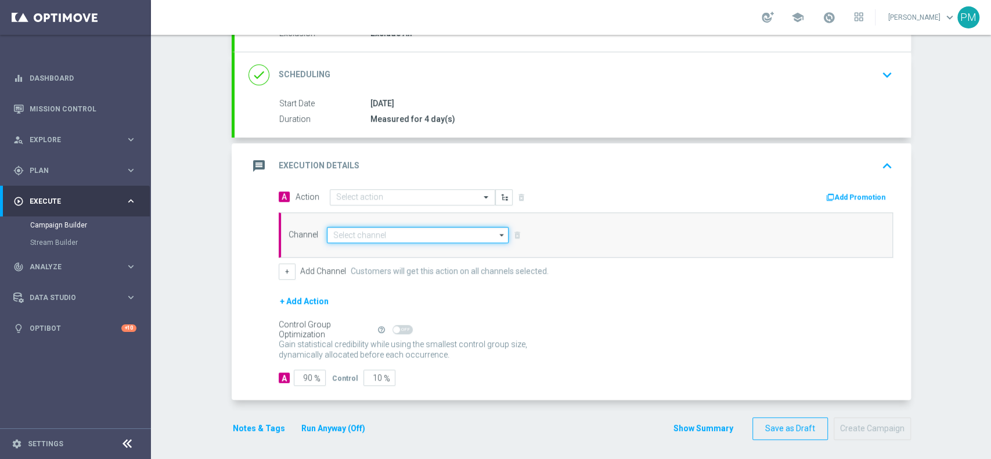
click at [386, 231] on input at bounding box center [418, 235] width 182 height 16
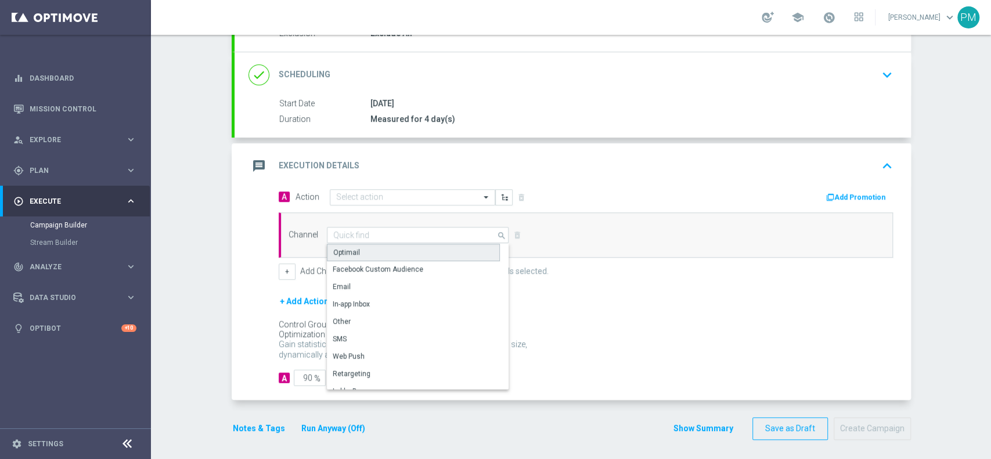
click at [374, 255] on div "Optimail" at bounding box center [413, 252] width 173 height 17
type input "Optimail"
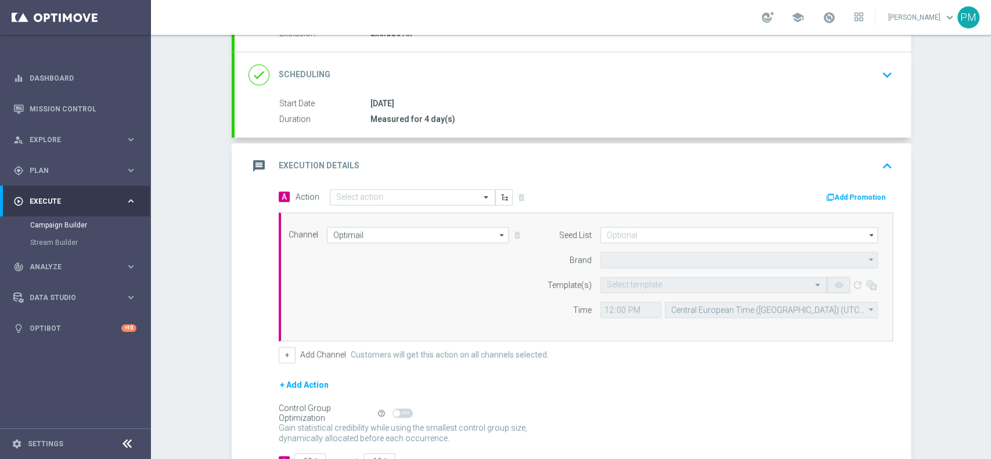
type input "Sisal Marketing"
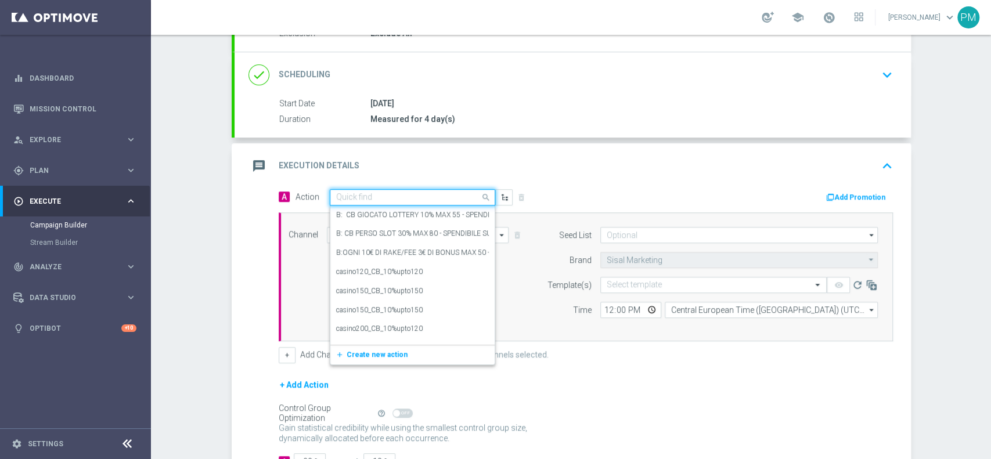
click at [374, 200] on input "text" at bounding box center [401, 198] width 130 height 10
paste input "BF 1€ TUTTI I GIOCHI"
type input "BF 1€ TUTTI I GIOCHI"
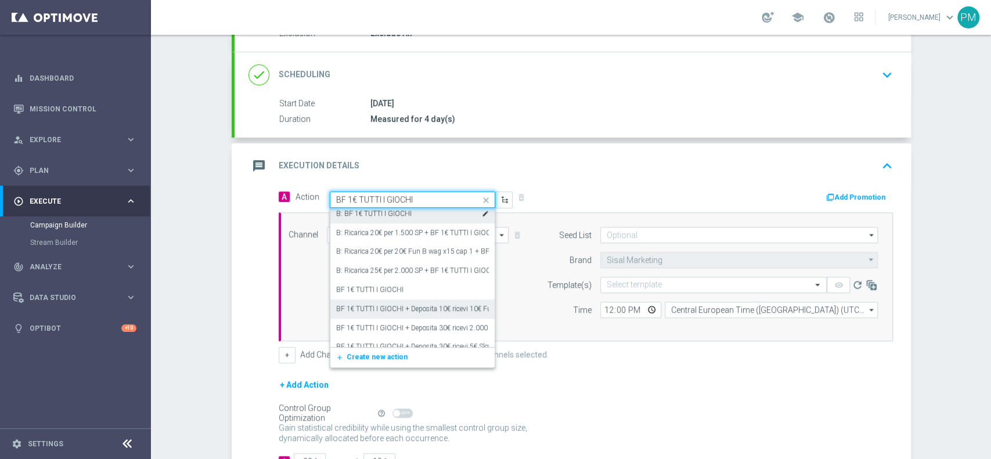
scroll to position [77, 0]
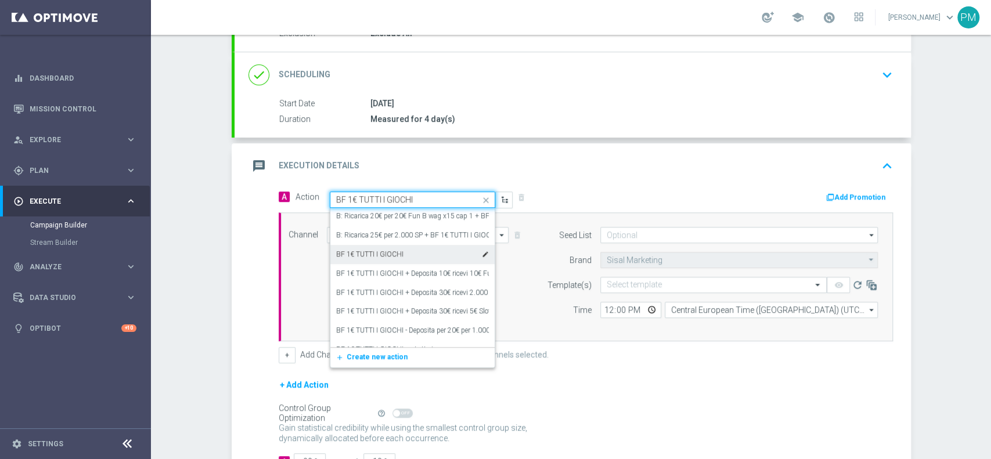
click at [379, 255] on label "BF 1€ TUTTI I GIOCHI" at bounding box center [369, 255] width 67 height 10
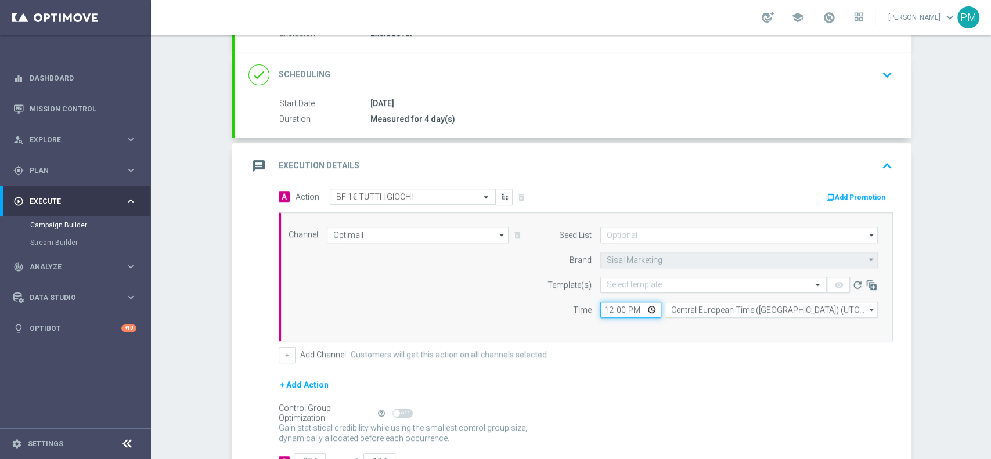
click at [603, 309] on input "12:00" at bounding box center [631, 310] width 61 height 16
type input "19:30"
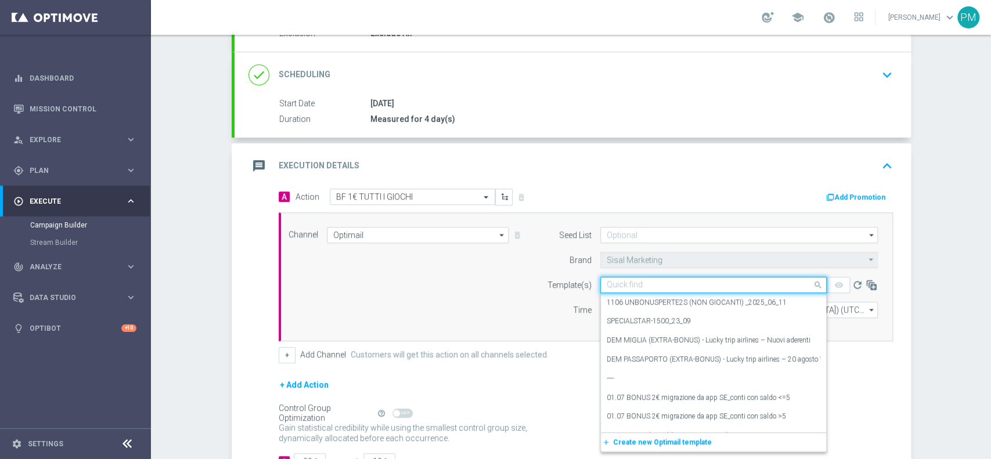
click at [641, 285] on input "text" at bounding box center [702, 286] width 190 height 10
paste input "BONUSRETE011025 - [DATE]"
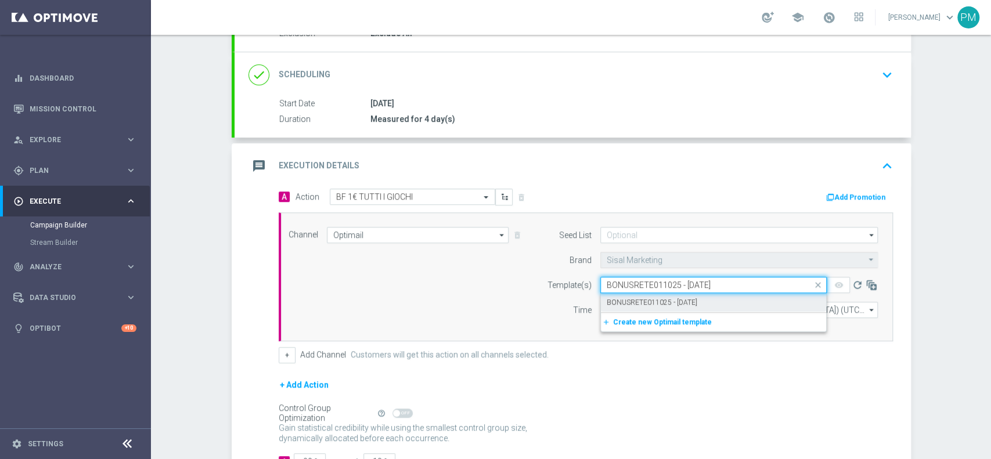
click at [642, 300] on label "BONUSRETE011025 - [DATE]" at bounding box center [652, 303] width 91 height 10
type input "BONUSRETE011025 - [DATE]"
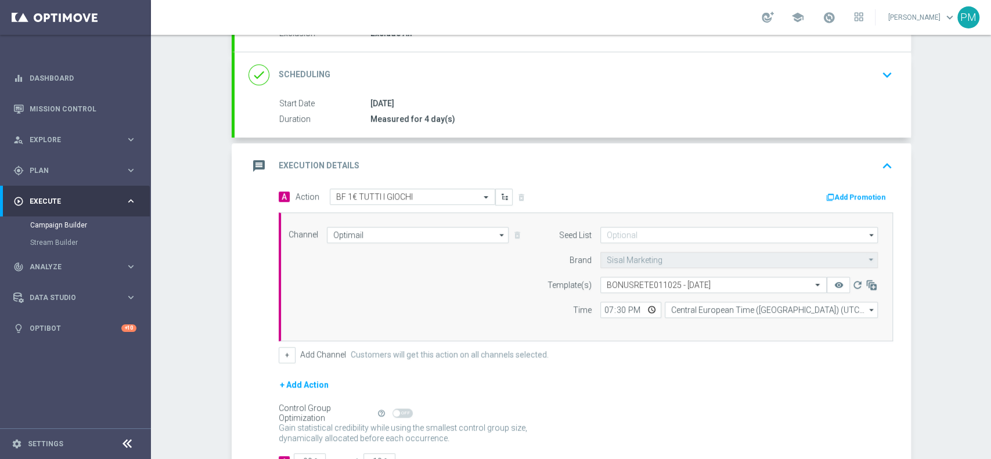
click at [743, 192] on button "Add Promotion" at bounding box center [857, 197] width 64 height 13
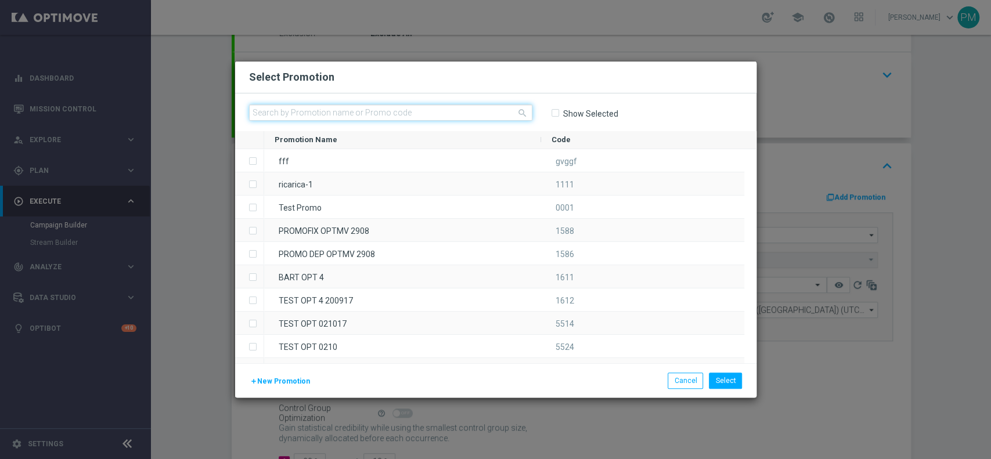
click at [463, 116] on input "text" at bounding box center [390, 113] width 283 height 16
paste input "238901"
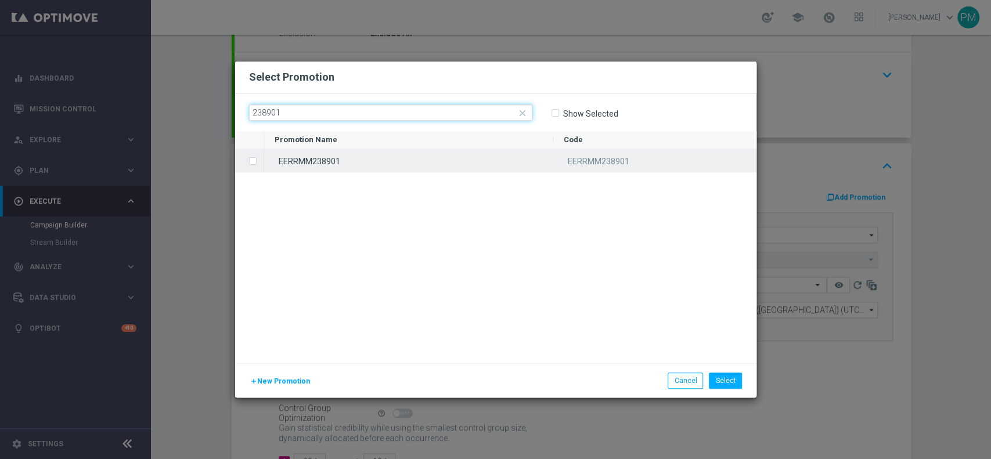
type input "238901"
click at [395, 155] on div "EERRMM238901" at bounding box center [408, 160] width 289 height 23
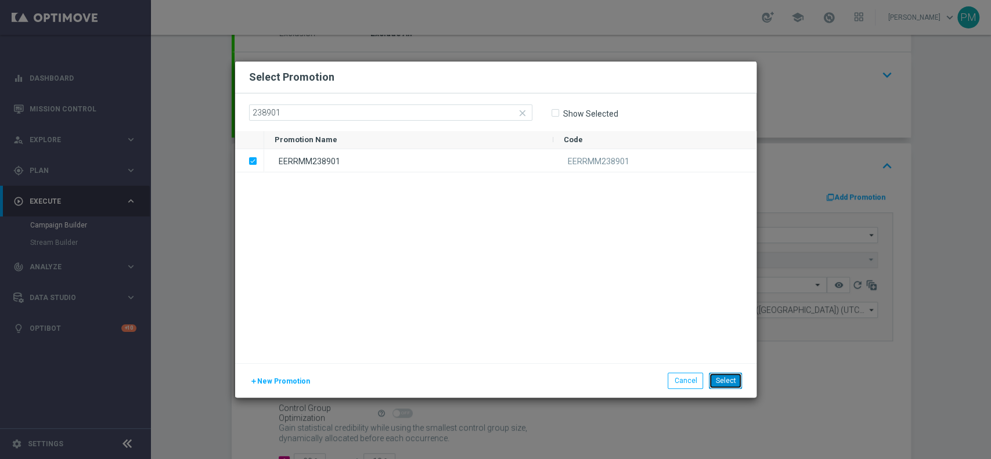
click at [727, 344] on button "Select" at bounding box center [725, 381] width 33 height 16
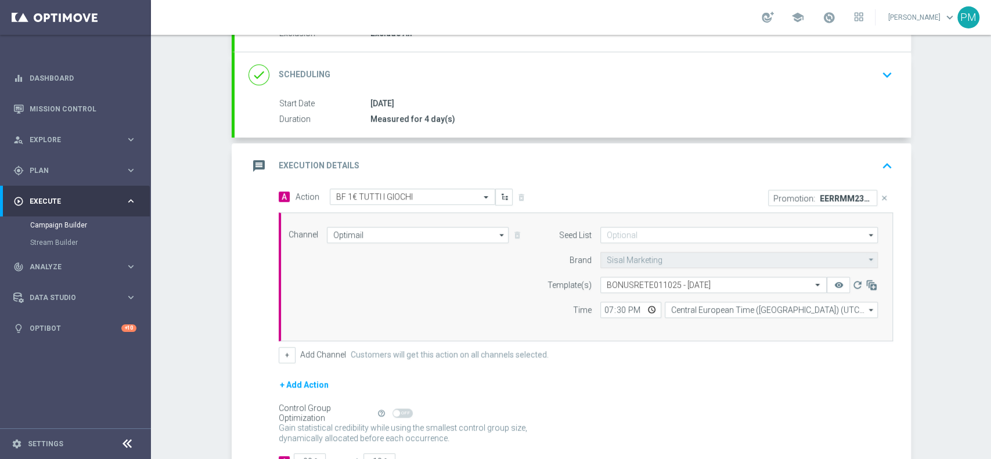
click at [554, 171] on div "message Execution Details keyboard_arrow_up" at bounding box center [573, 166] width 649 height 22
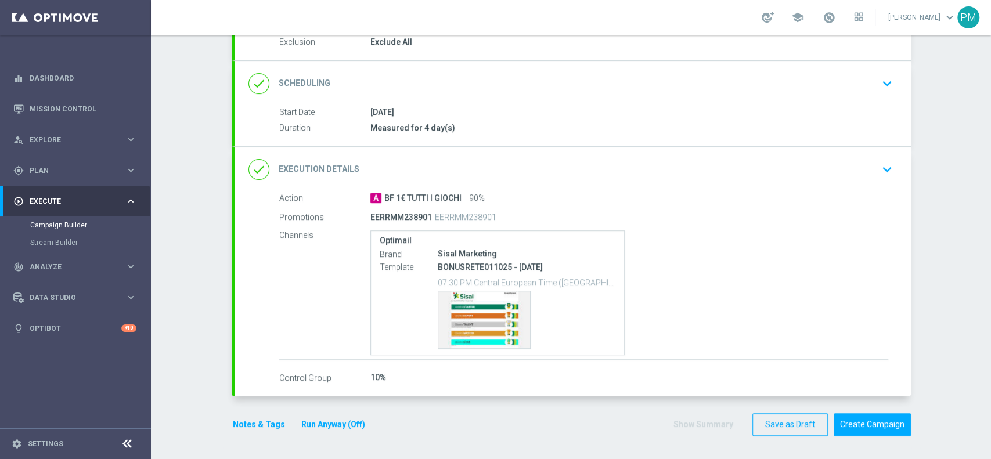
scroll to position [127, 0]
click at [251, 344] on button "Notes & Tags" at bounding box center [259, 426] width 55 height 15
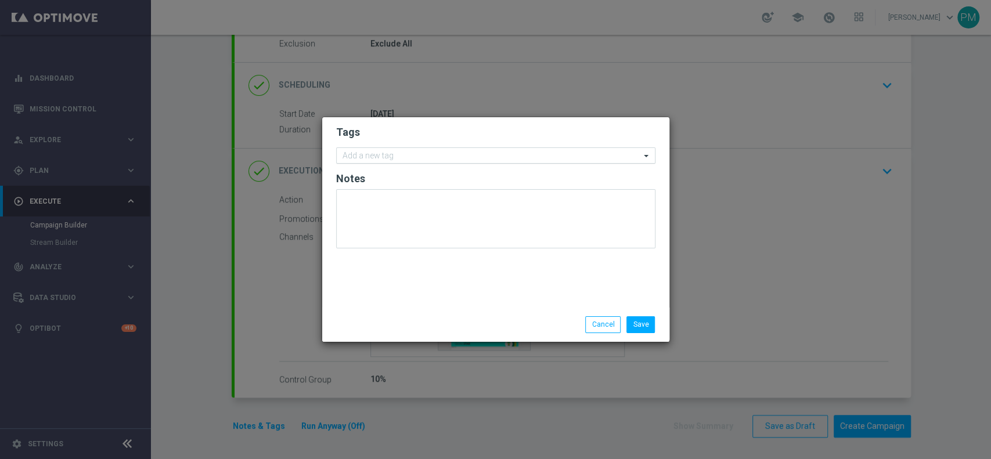
click at [401, 155] on input "text" at bounding box center [492, 157] width 298 height 10
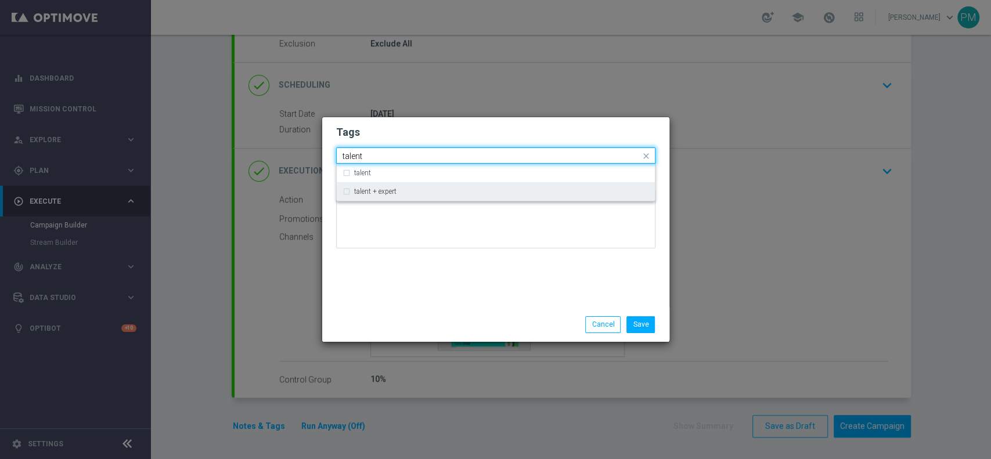
click at [405, 188] on div "talent + expert" at bounding box center [501, 191] width 295 height 7
click at [354, 157] on input "talent" at bounding box center [492, 157] width 298 height 10
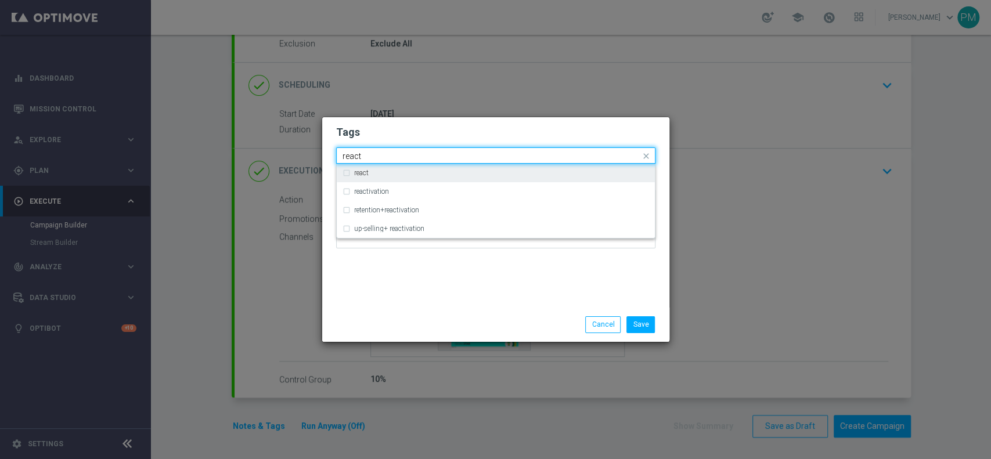
click at [353, 158] on input "react" at bounding box center [492, 157] width 298 height 10
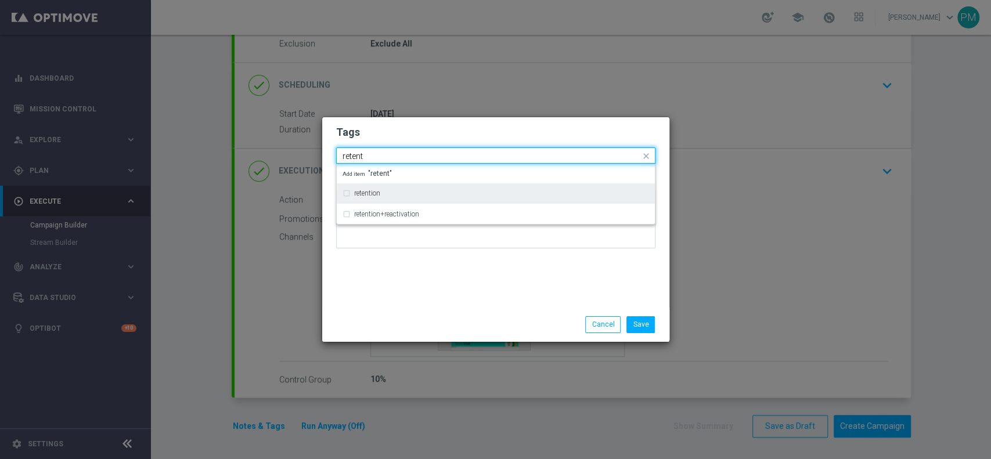
click at [363, 191] on label "retention" at bounding box center [367, 193] width 26 height 7
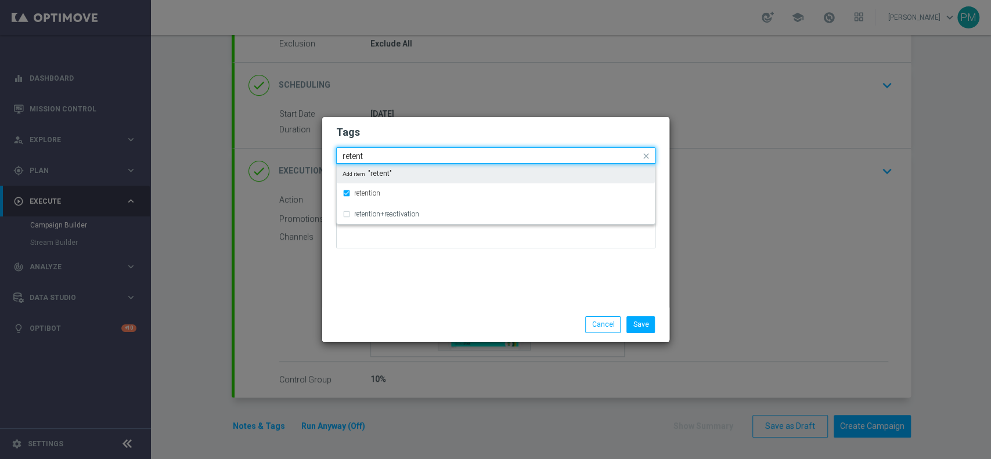
click at [359, 153] on input "retent" at bounding box center [492, 157] width 298 height 10
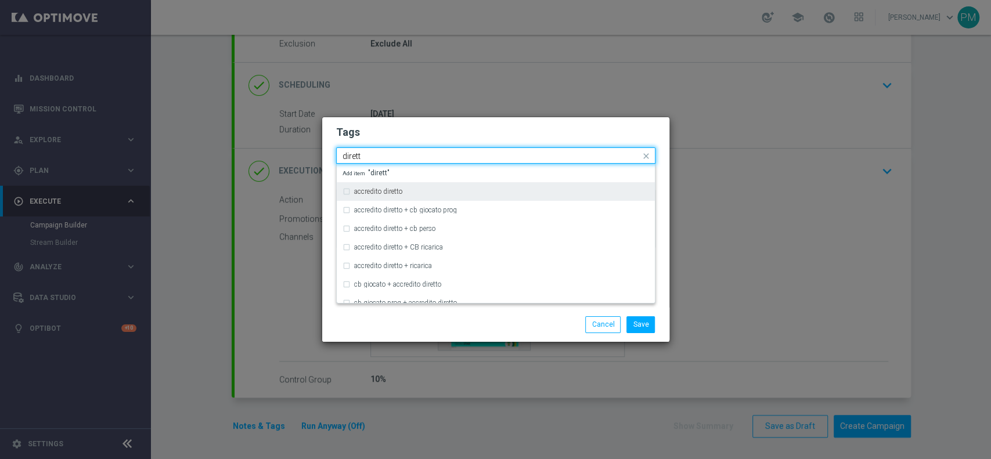
click at [385, 186] on div "accredito diretto" at bounding box center [496, 191] width 307 height 19
click at [356, 158] on input "dirett" at bounding box center [492, 157] width 298 height 10
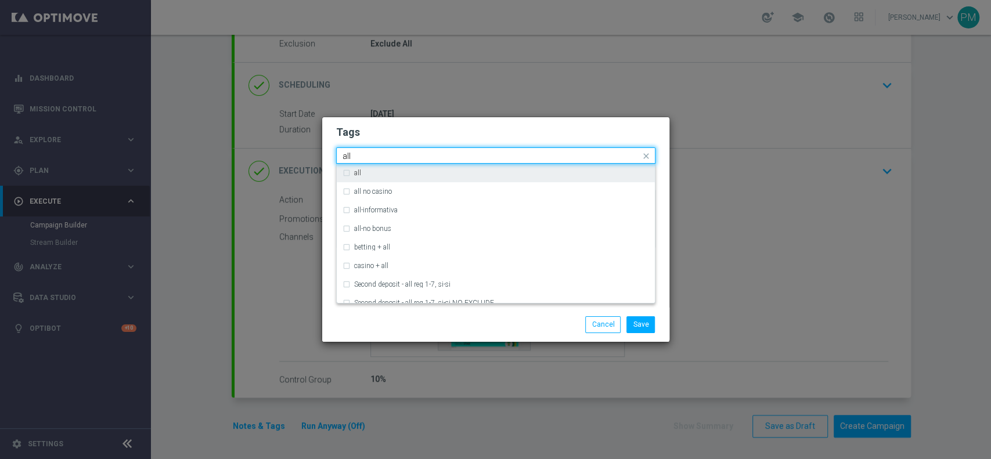
click at [362, 177] on div "all" at bounding box center [501, 173] width 295 height 7
click at [349, 153] on input "all" at bounding box center [492, 157] width 298 height 10
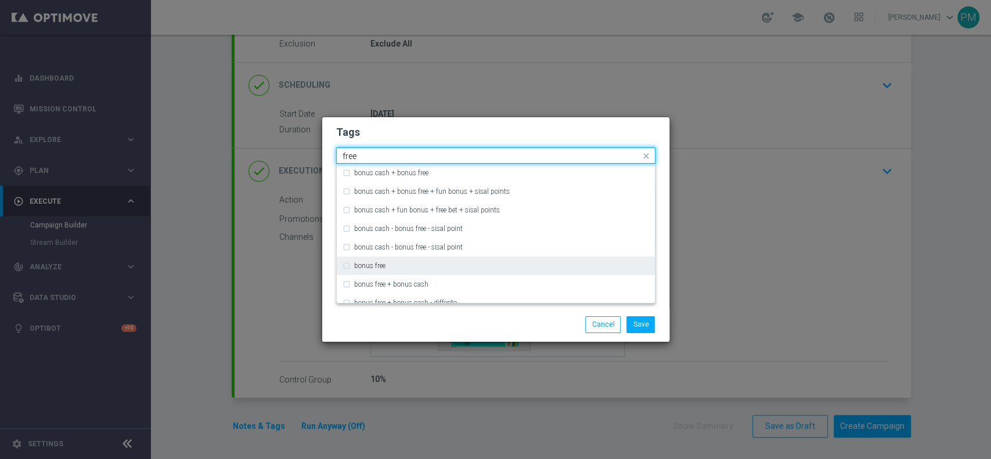
click at [389, 267] on div "bonus free" at bounding box center [501, 266] width 295 height 7
type input "free"
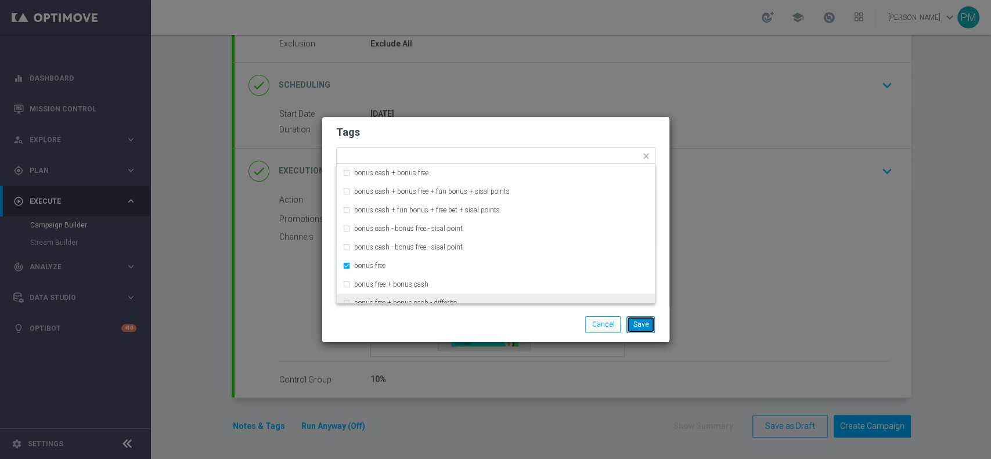
click at [638, 331] on button "Save" at bounding box center [641, 325] width 28 height 16
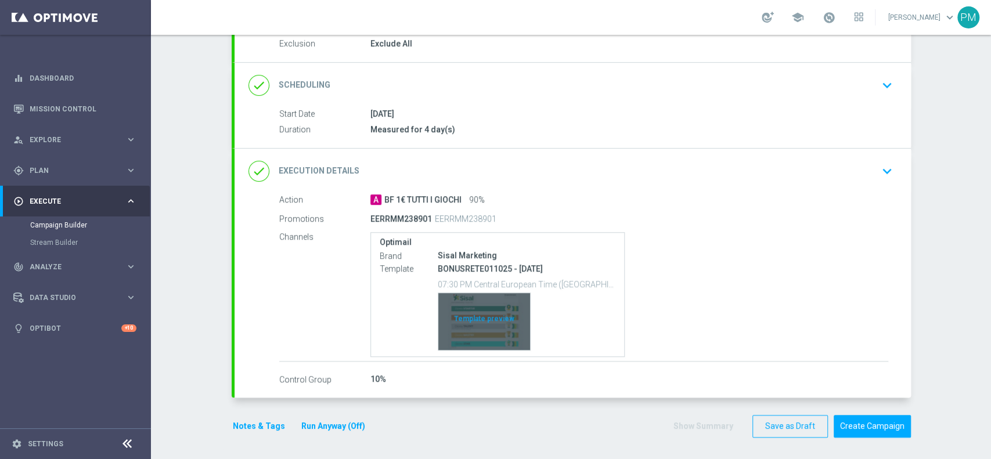
click at [462, 305] on div "Template preview" at bounding box center [484, 321] width 92 height 57
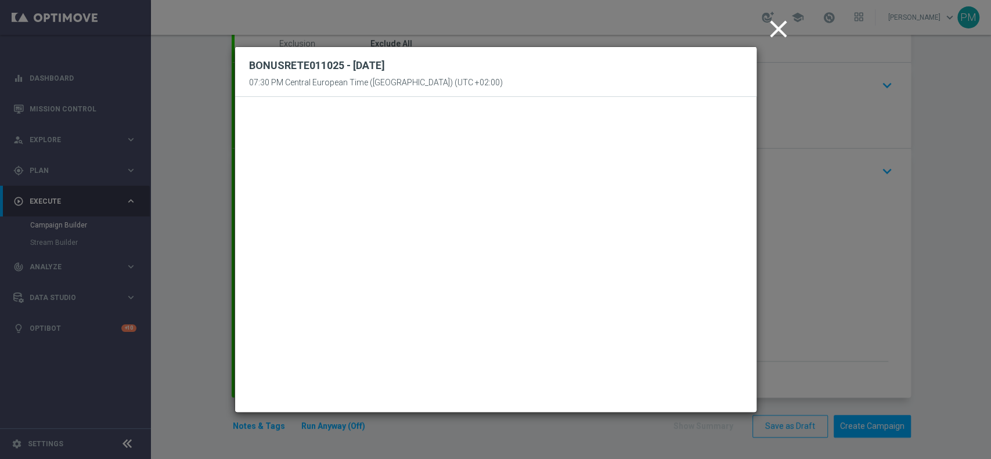
click at [743, 30] on icon "close" at bounding box center [778, 29] width 29 height 29
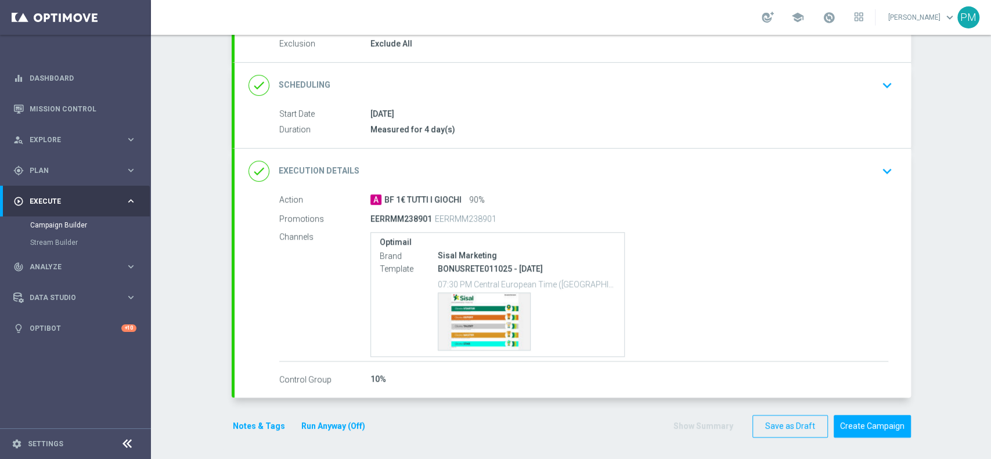
scroll to position [0, 0]
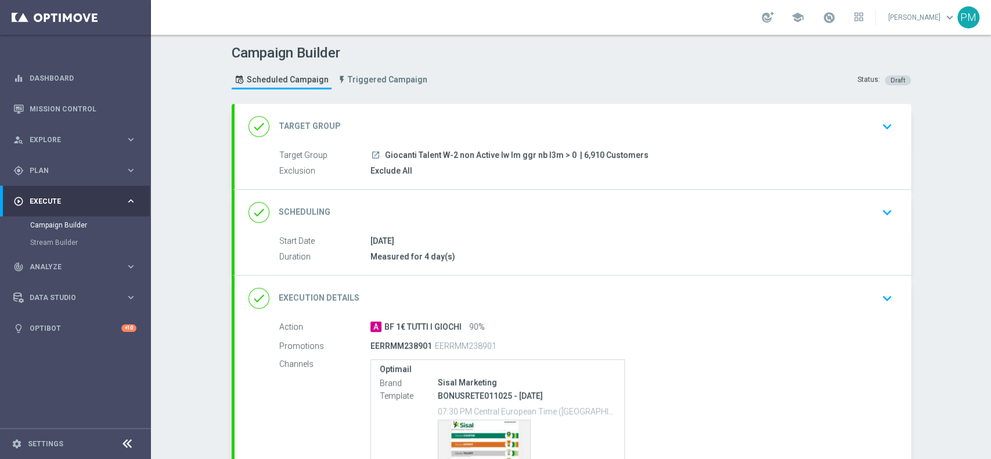
click at [536, 225] on div "done Scheduling keyboard_arrow_down" at bounding box center [573, 212] width 677 height 45
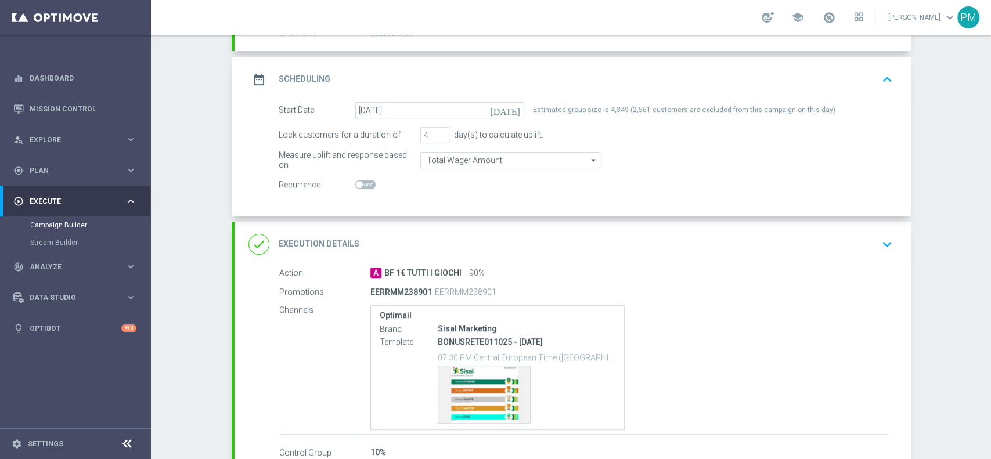
scroll to position [211, 0]
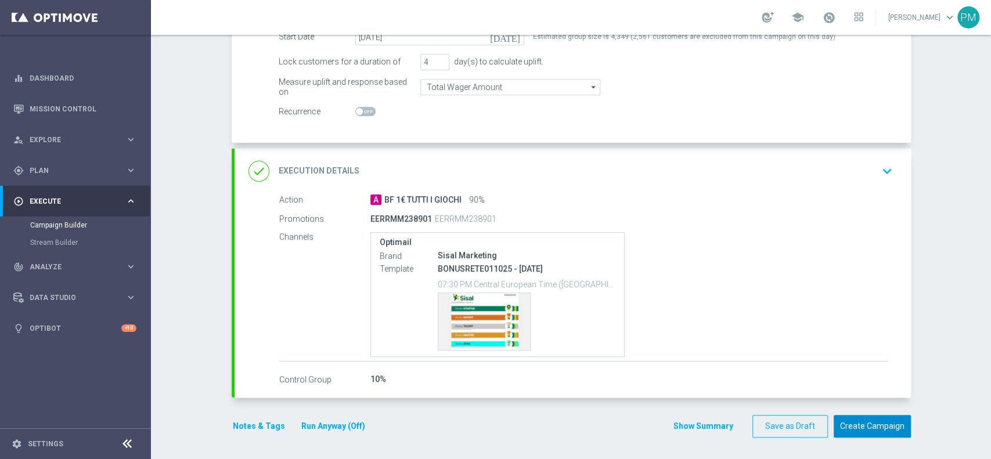
click at [743, 344] on button "Create Campaign" at bounding box center [872, 426] width 77 height 23
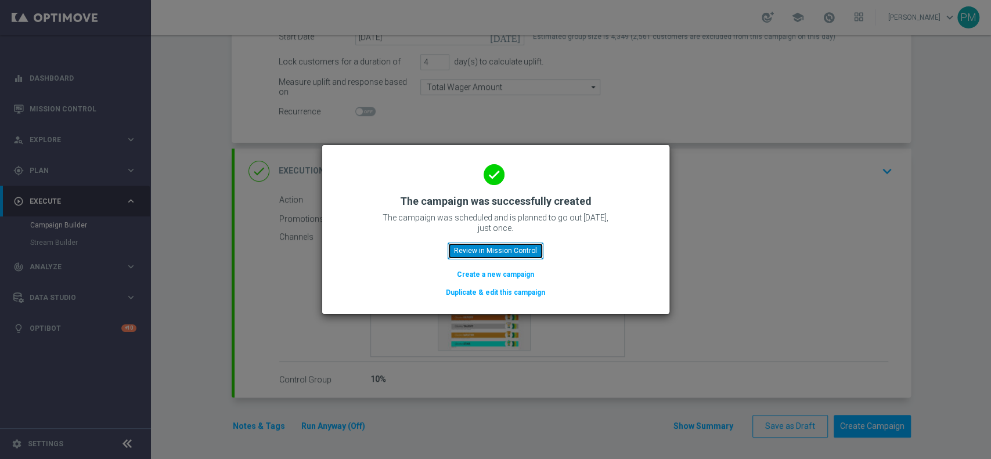
click at [487, 251] on button "Review in Mission Control" at bounding box center [496, 251] width 96 height 16
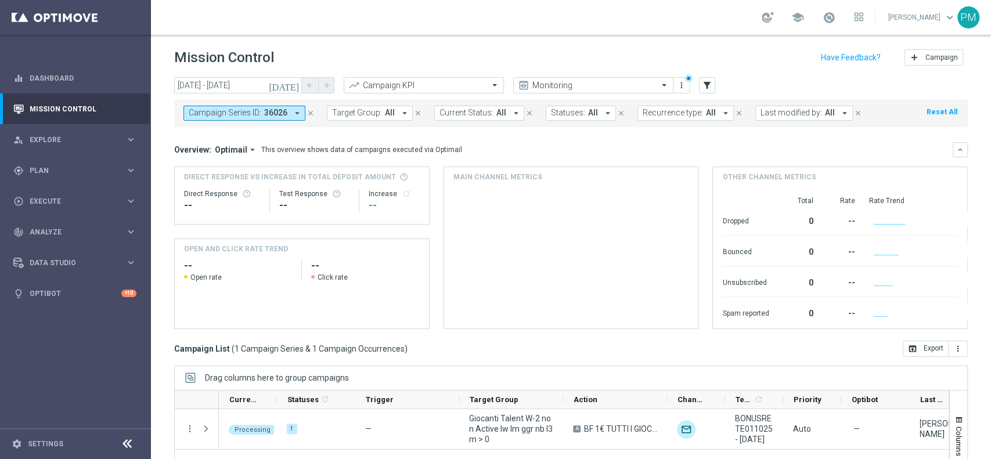
click at [308, 113] on icon "close" at bounding box center [311, 113] width 8 height 8
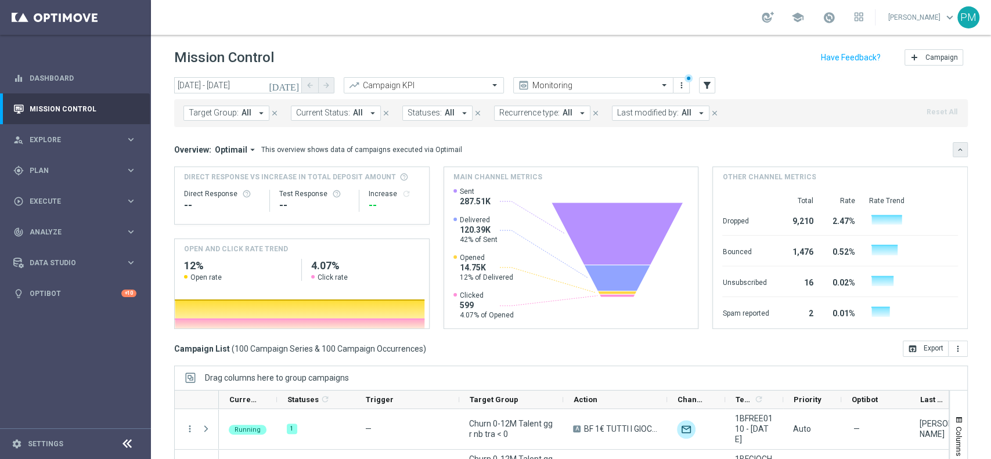
click at [743, 150] on icon "keyboard_arrow_down" at bounding box center [961, 150] width 8 height 8
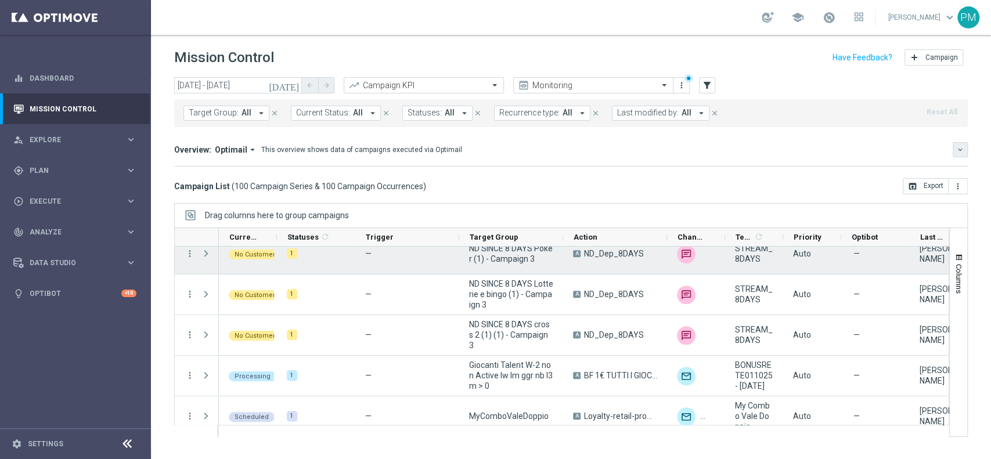
scroll to position [3886, 0]
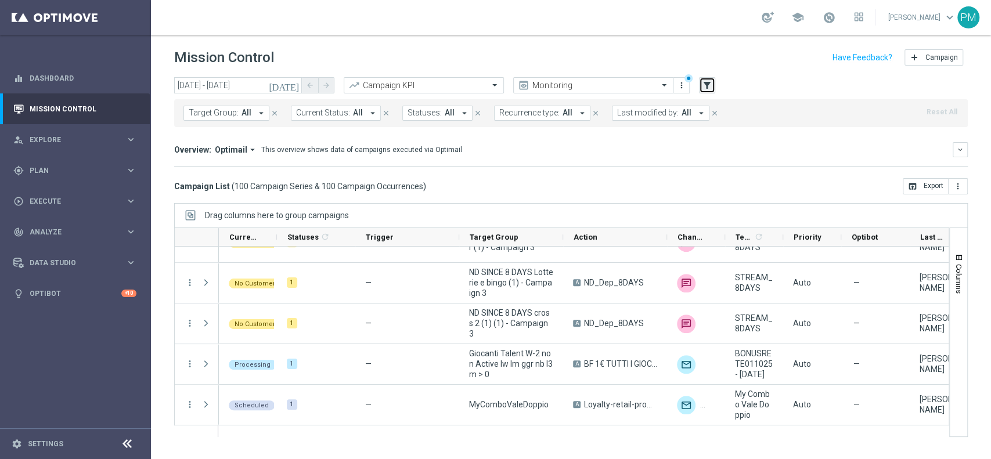
click at [706, 85] on icon "filter_alt" at bounding box center [707, 85] width 10 height 10
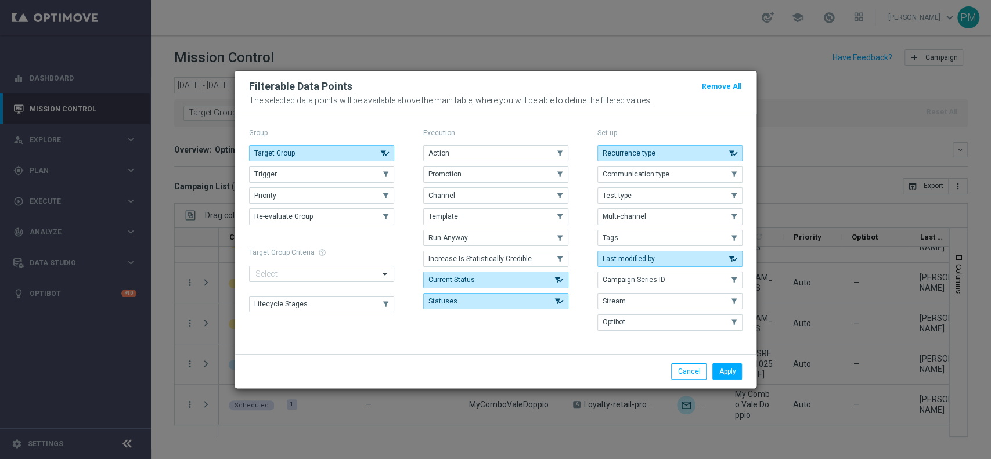
click at [743, 84] on modal-container "Filterable Data Points Remove All The selected data points will be available ab…" at bounding box center [495, 229] width 991 height 459
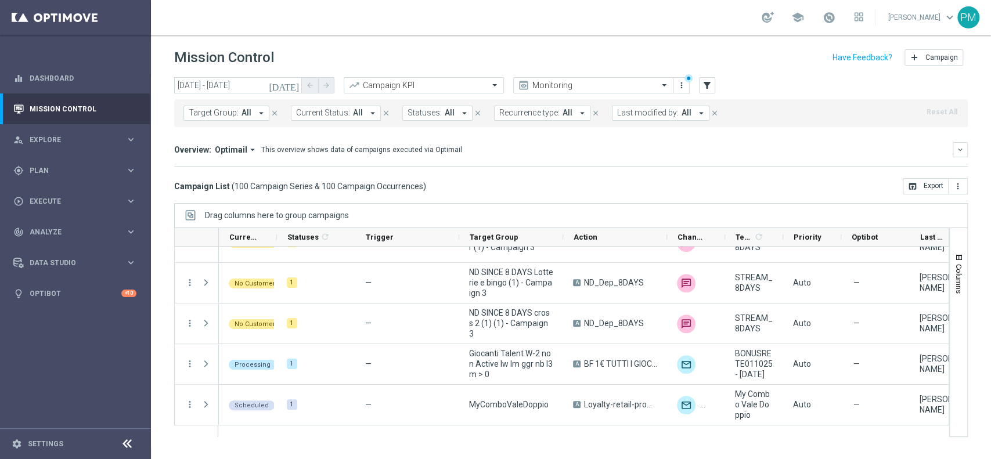
click at [682, 114] on span "All" at bounding box center [687, 113] width 10 height 10
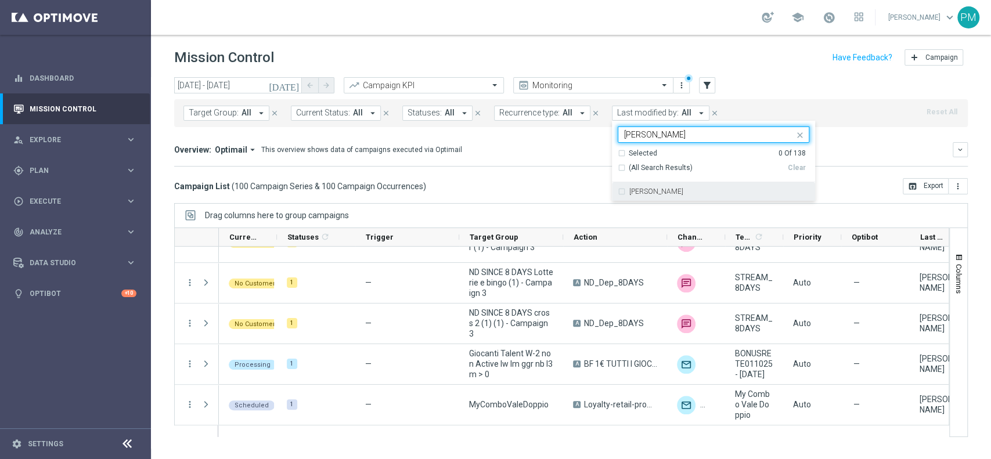
click at [666, 192] on label "[PERSON_NAME]" at bounding box center [657, 191] width 54 height 7
type input "[PERSON_NAME]"
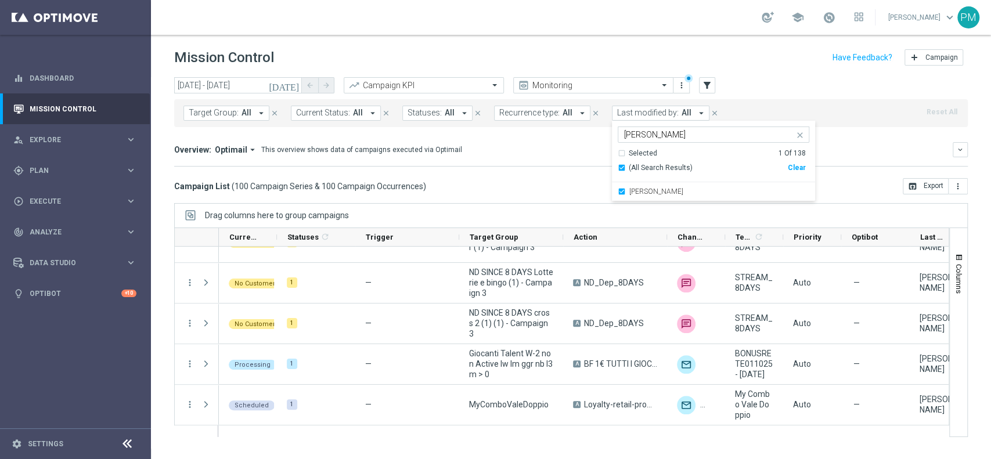
click at [743, 87] on div "[DATE] [DATE] - [DATE] arrow_back arrow_forward Campaign KPI trending_up Monito…" at bounding box center [571, 85] width 794 height 17
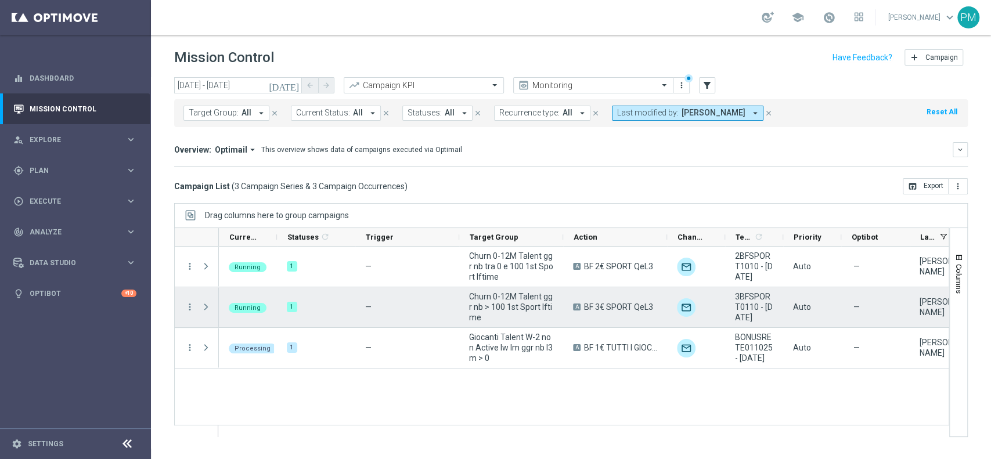
scroll to position [0, 0]
